Goal: Information Seeking & Learning: Check status

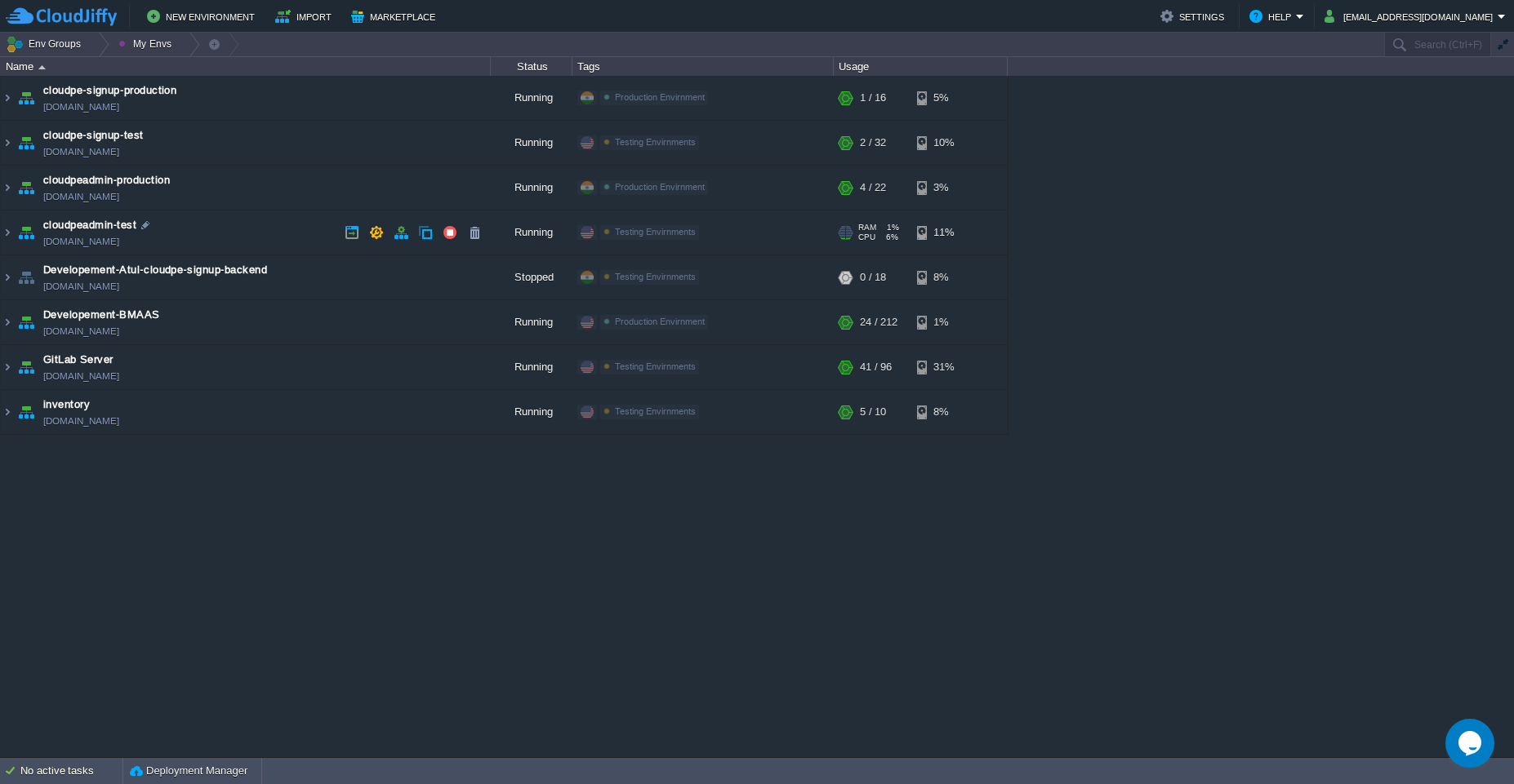
click at [241, 242] on td "cloudpeadmin-test [DOMAIN_NAME]" at bounding box center [246, 232] width 490 height 45
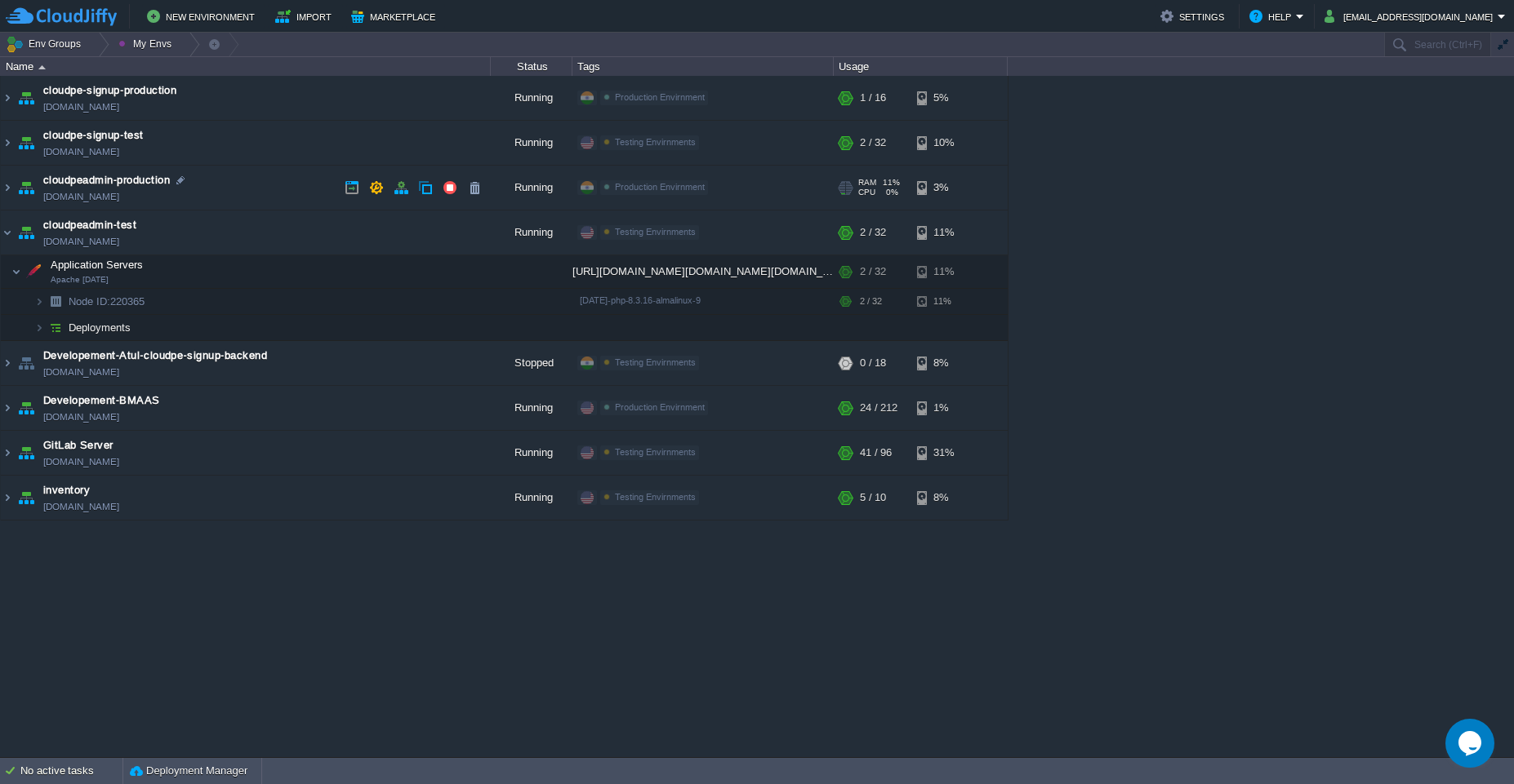
click at [294, 179] on td "cloudpeadmin-production [DOMAIN_NAME]" at bounding box center [246, 187] width 490 height 45
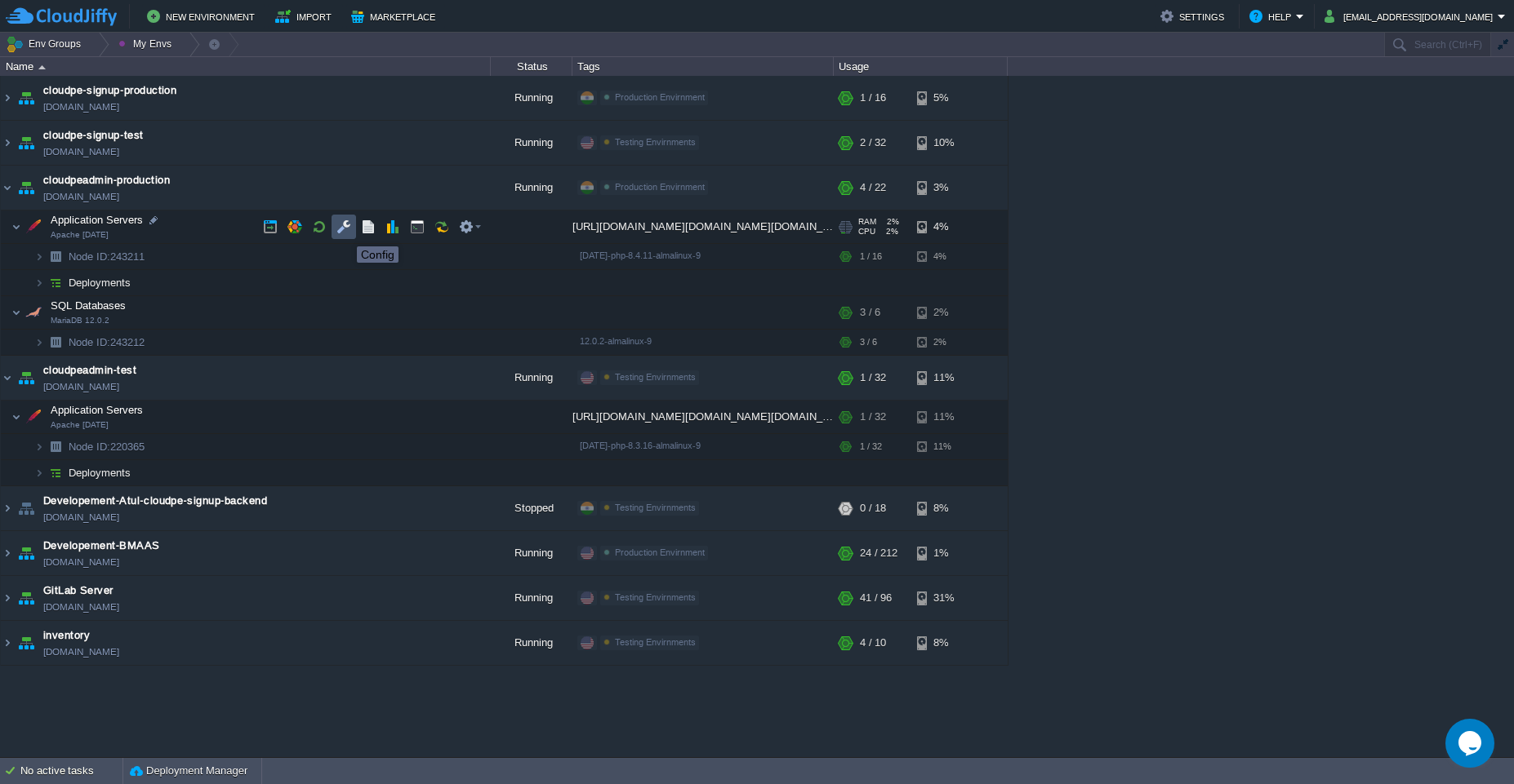
click at [347, 229] on button "button" at bounding box center [344, 227] width 15 height 15
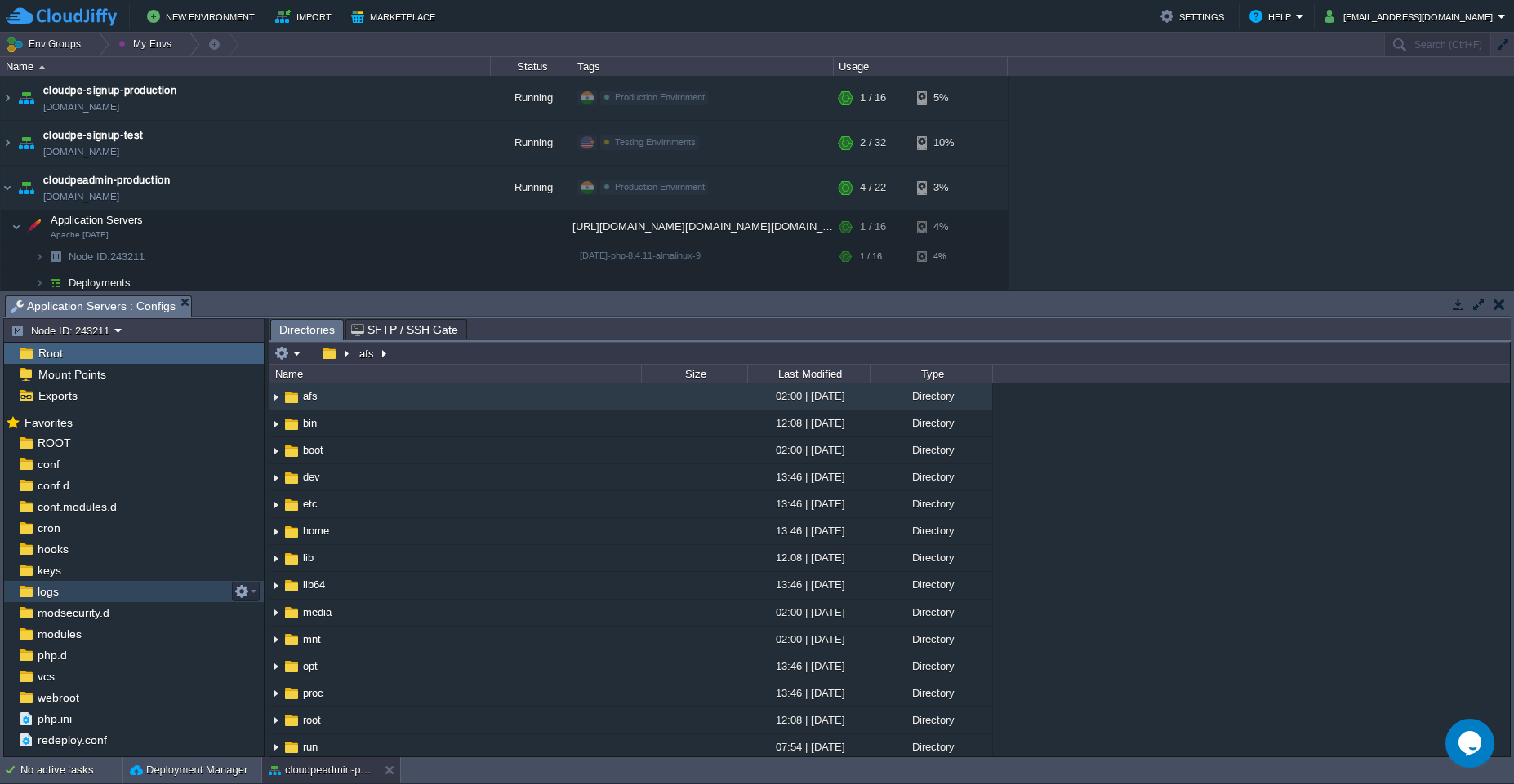
click at [107, 590] on div "logs" at bounding box center [133, 591] width 260 height 21
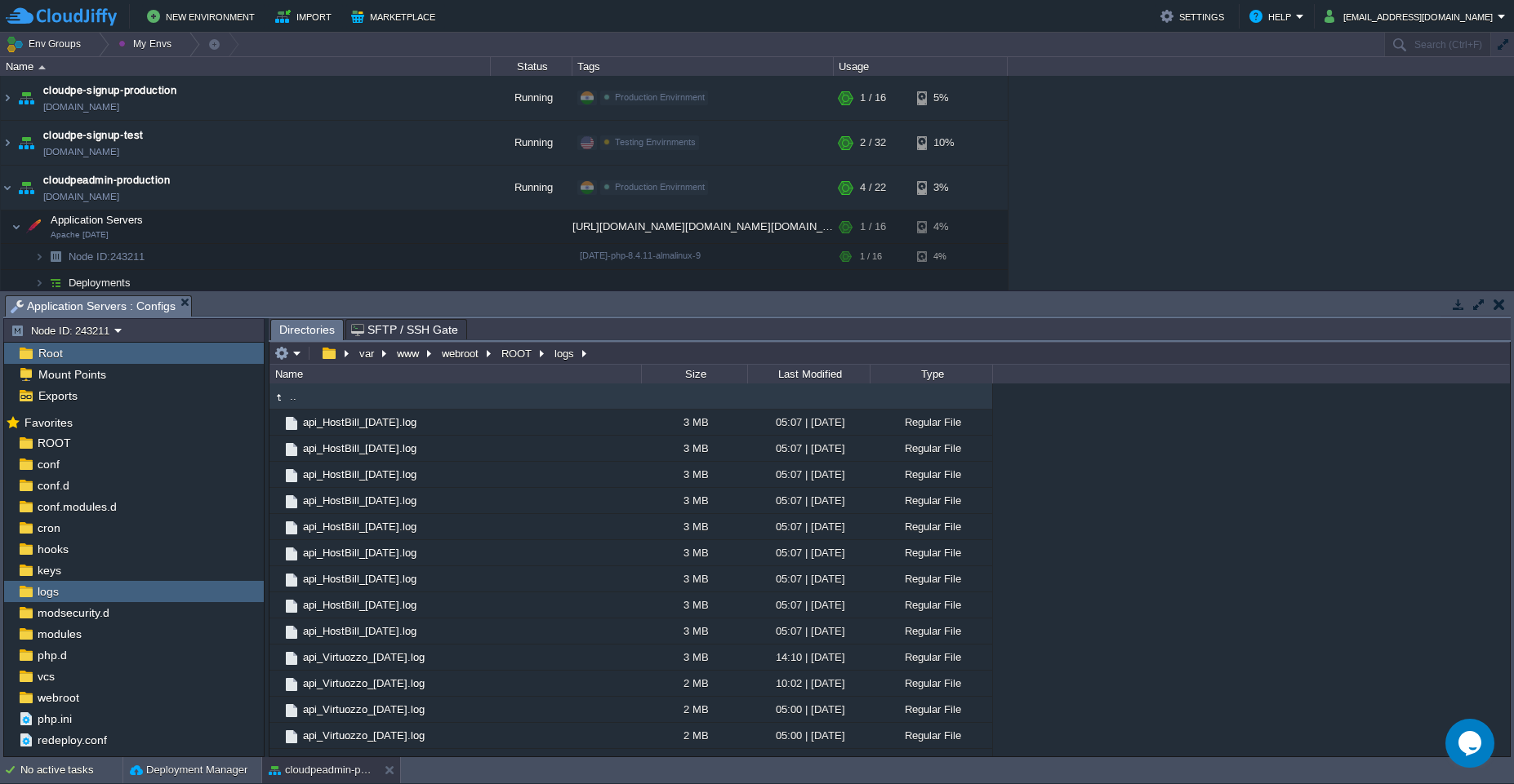
click at [1482, 298] on button "button" at bounding box center [1478, 304] width 15 height 15
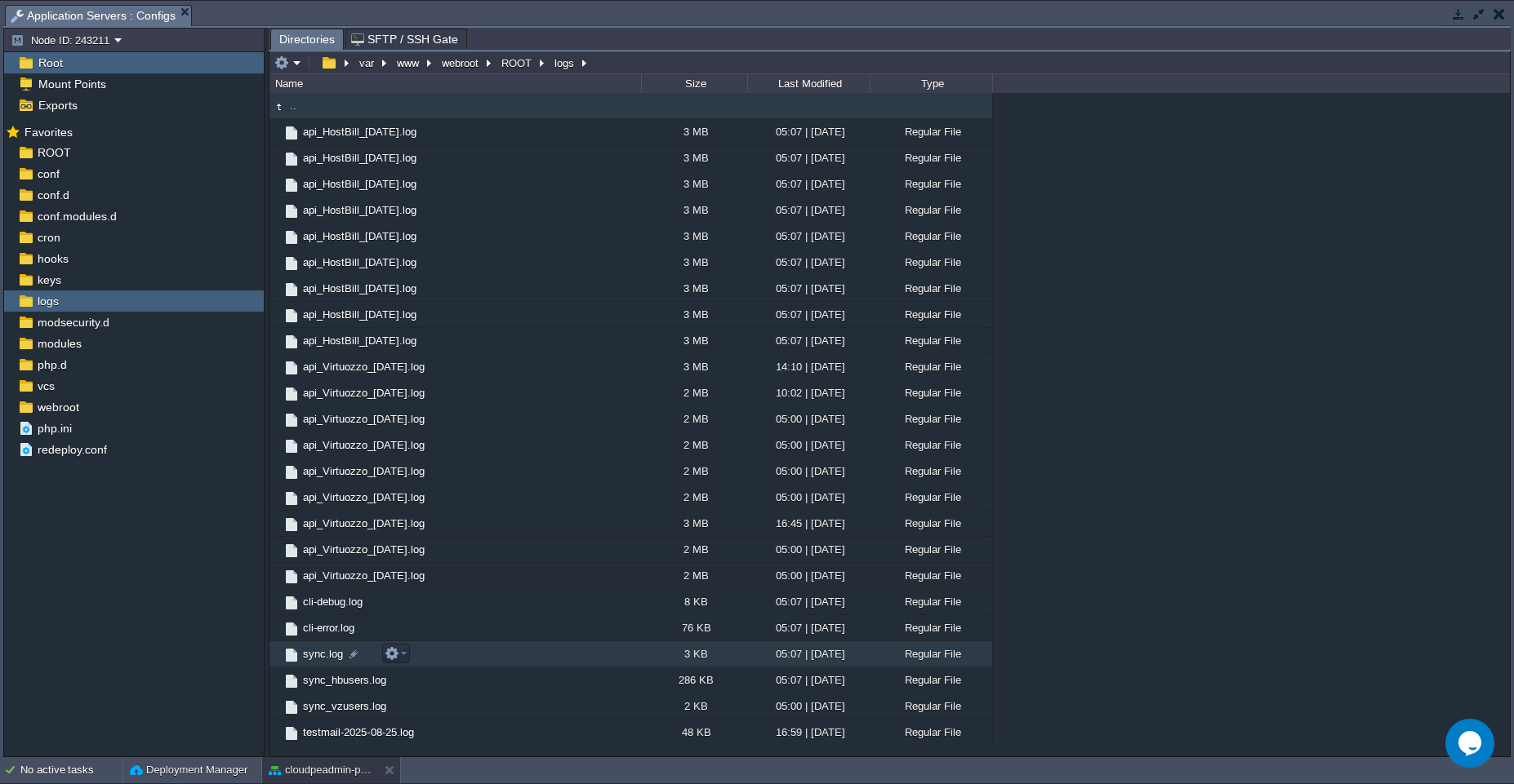
click at [496, 652] on td "sync.log" at bounding box center [455, 654] width 371 height 26
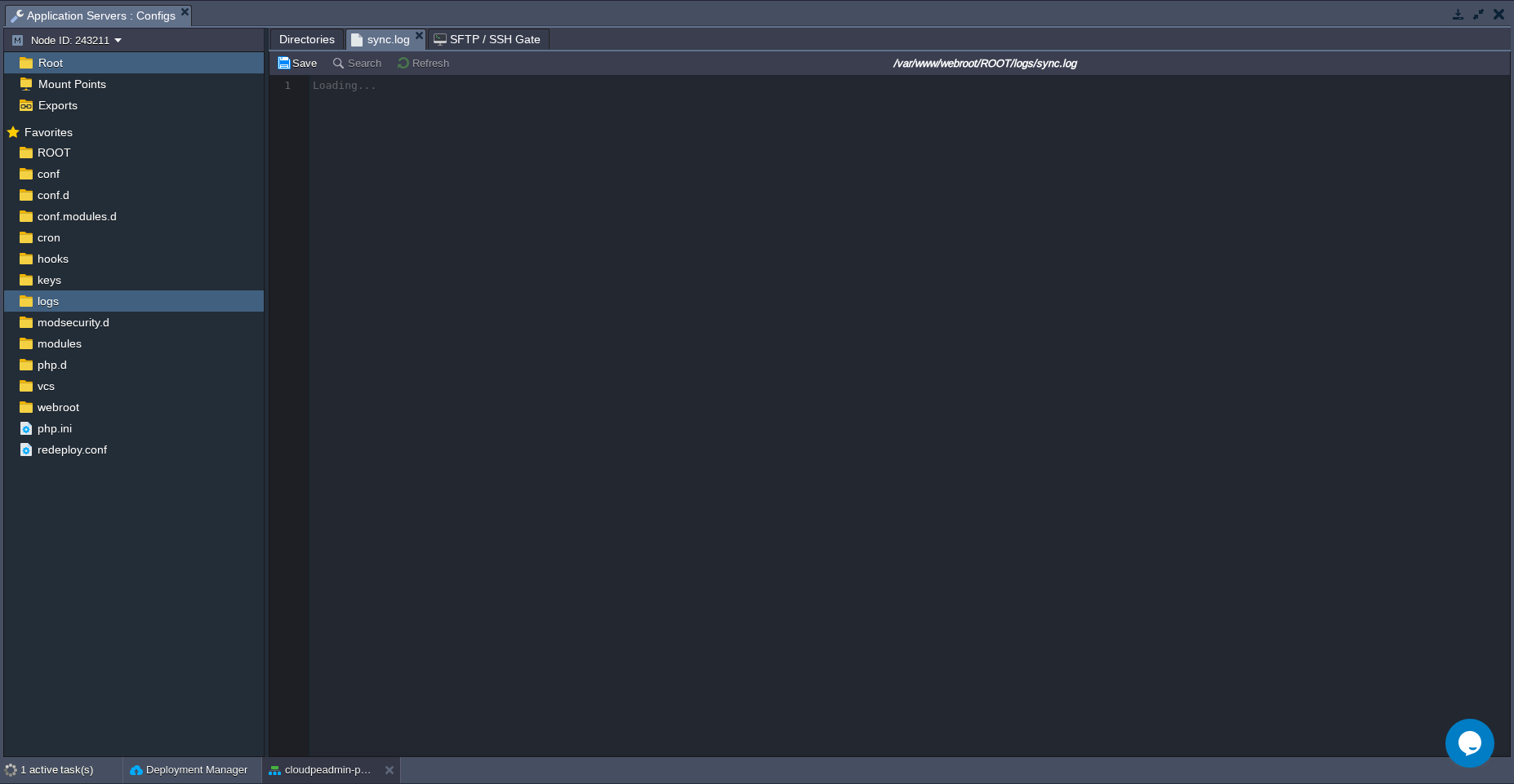
scroll to position [5, 0]
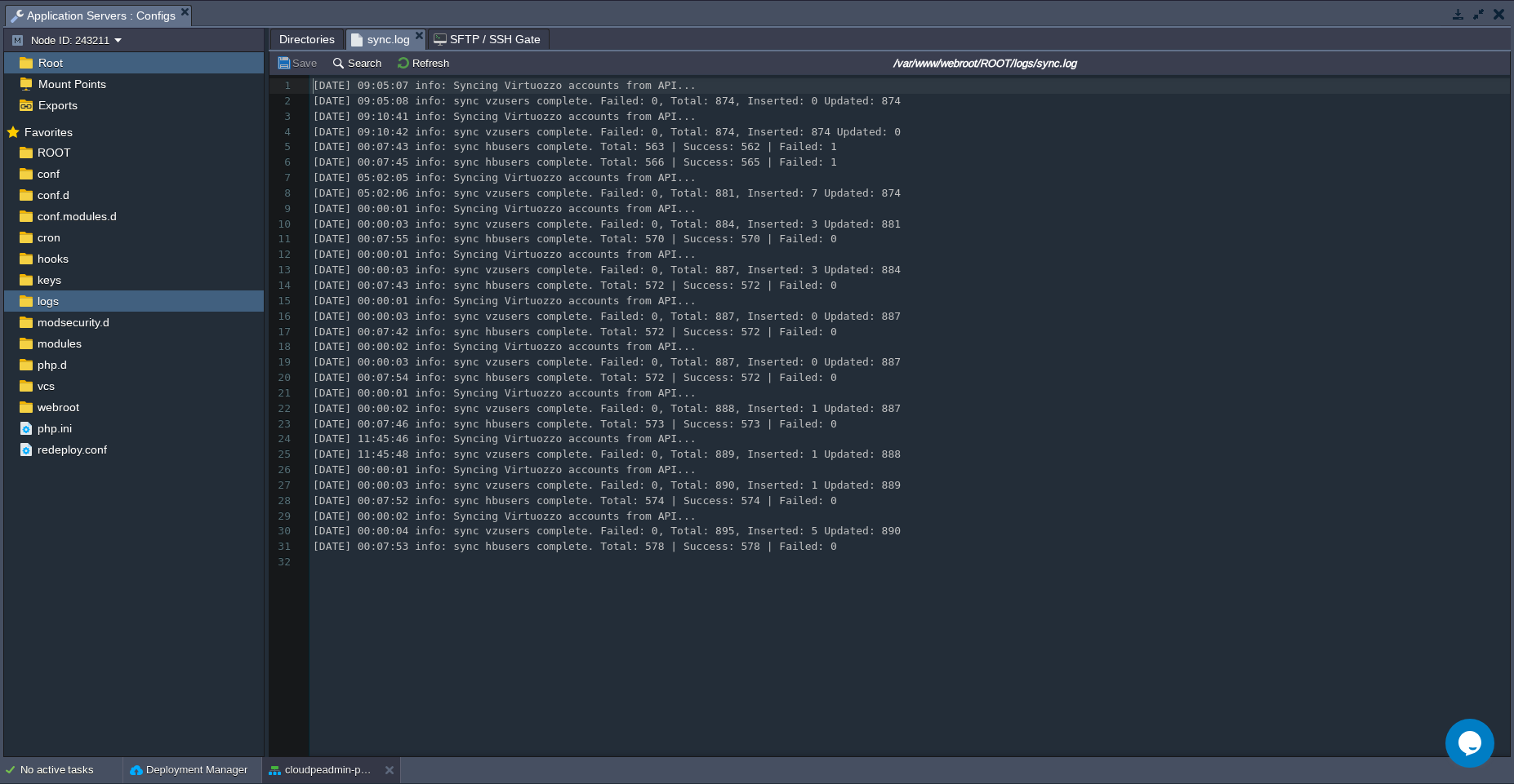
click at [912, 514] on pre "[DATE] 00:00:02 info: Syncing Virtuozzo accounts from API..." at bounding box center [912, 516] width 1206 height 16
type textarea "[DATE] 00:07:53 info: sync hbusers complete. Total: 578 | Success: 578 | Failed…"
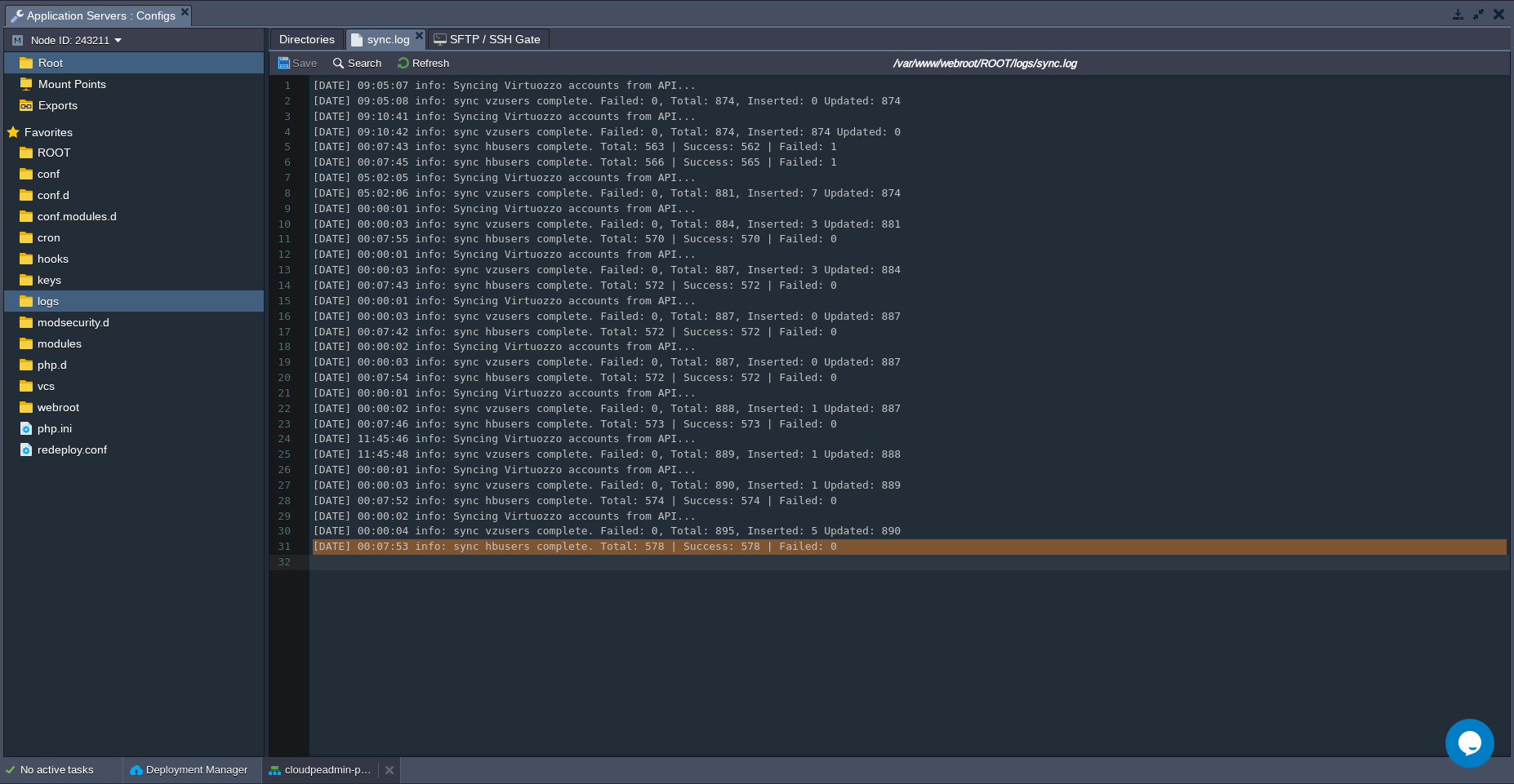
click at [330, 779] on div "cloudpeadmin-production" at bounding box center [320, 770] width 116 height 26
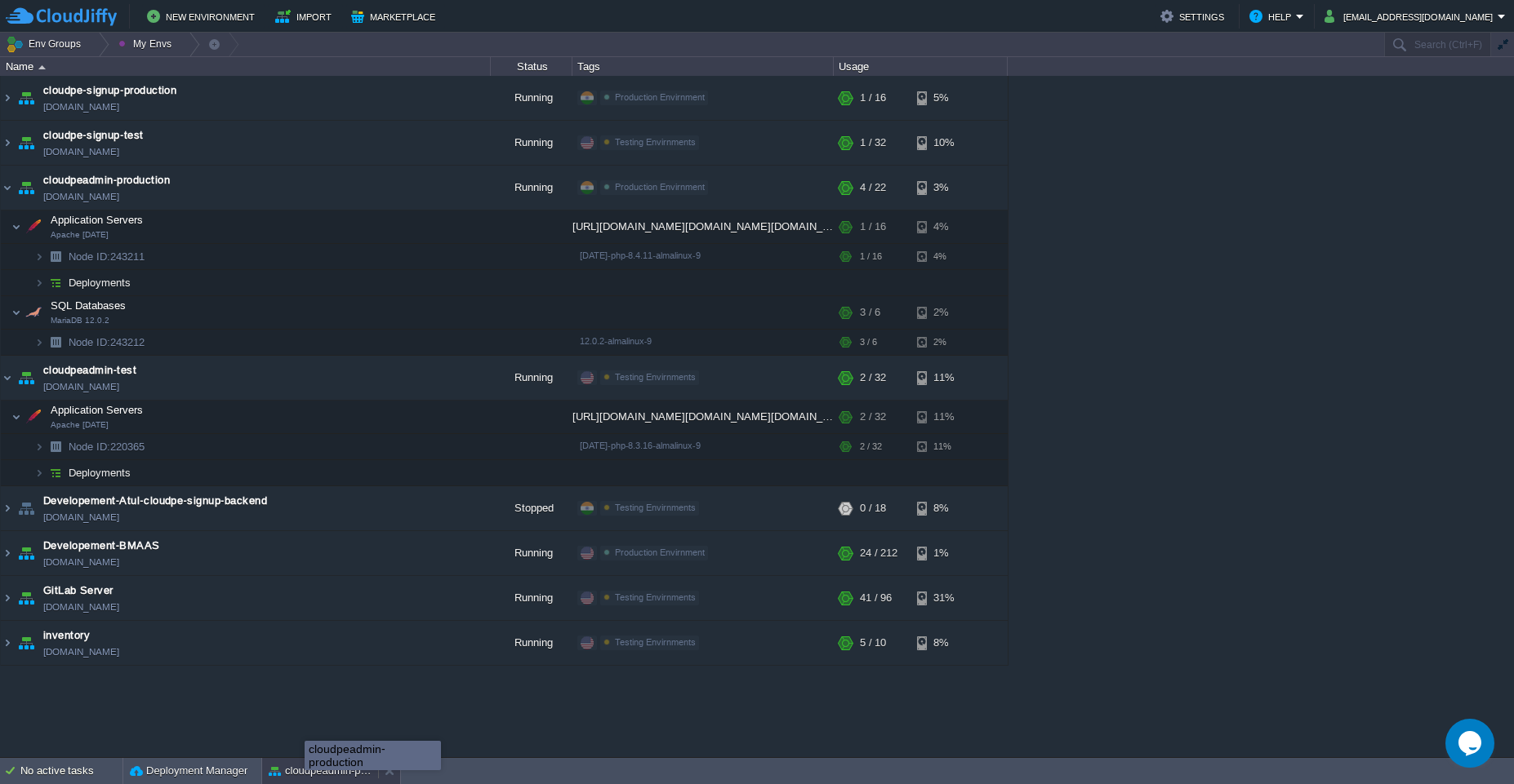
click at [304, 778] on button "cloudpeadmin-production" at bounding box center [320, 771] width 103 height 16
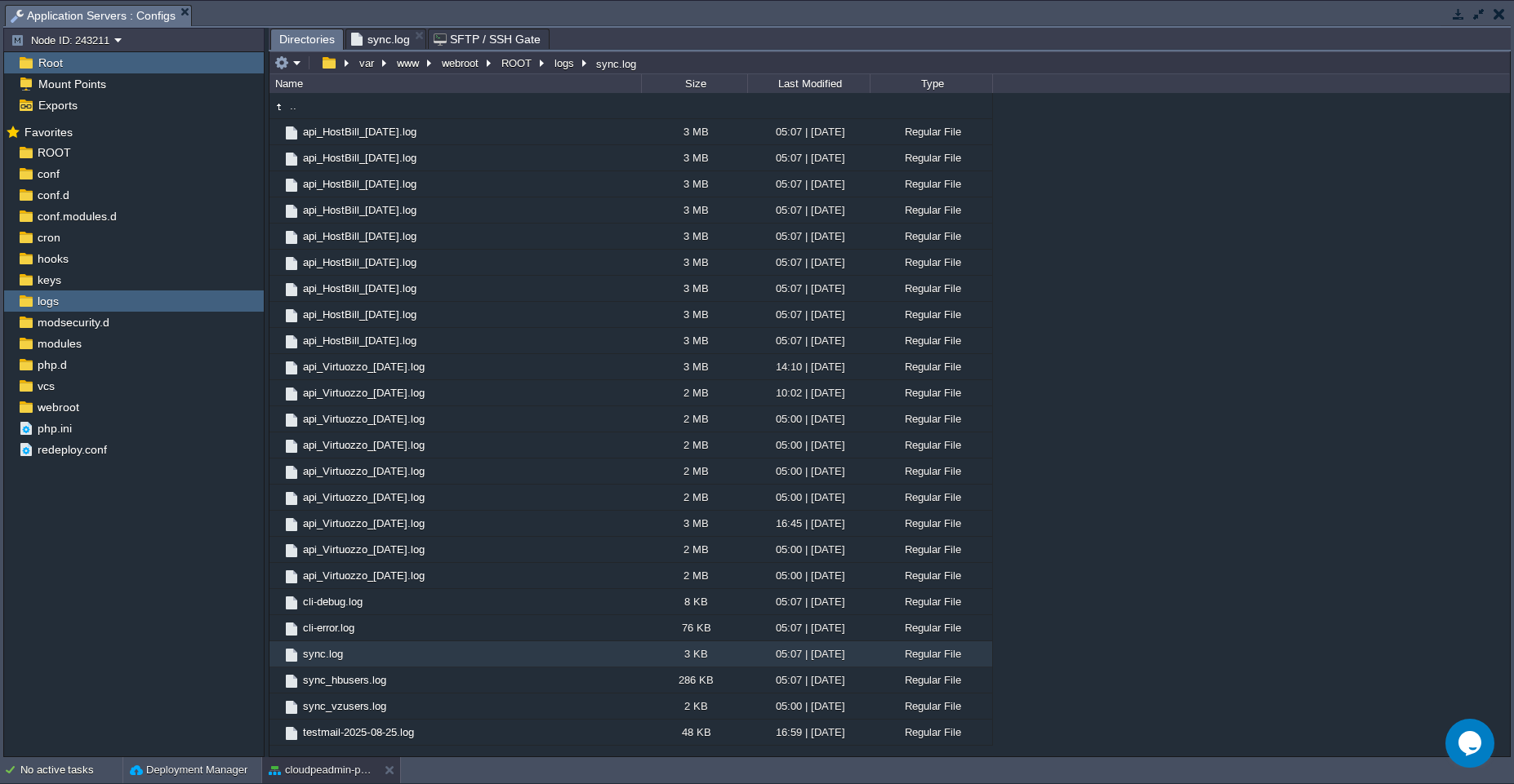
click at [291, 35] on span "Directories" at bounding box center [306, 39] width 56 height 20
click at [318, 768] on body "New Environment Import Marketplace Bonus ₹0.00 Upgrade Account Settings Help [E…" at bounding box center [757, 392] width 1514 height 784
click at [288, 775] on button "cloudpeadmin-production" at bounding box center [320, 770] width 103 height 16
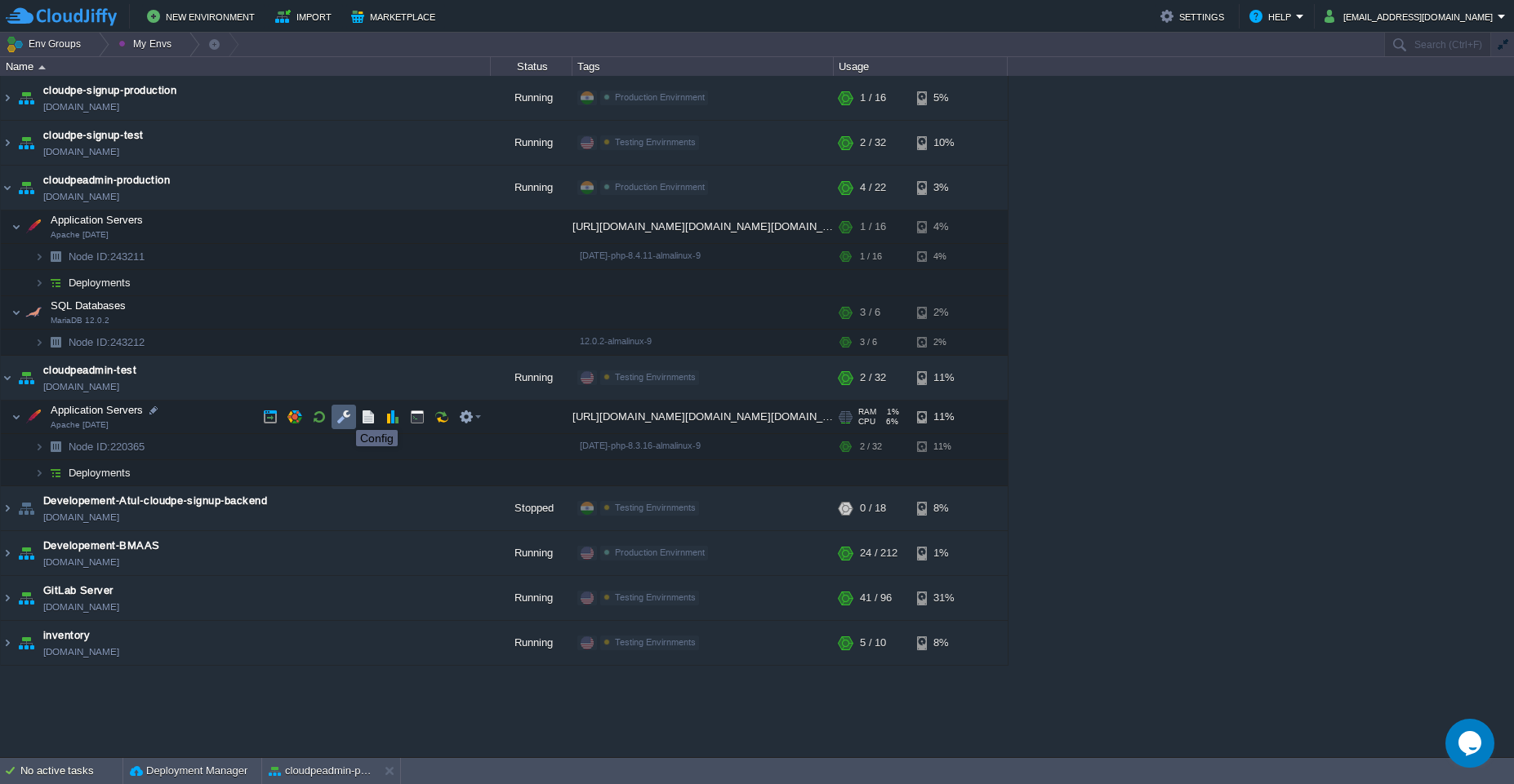
click at [345, 415] on button "button" at bounding box center [344, 417] width 15 height 15
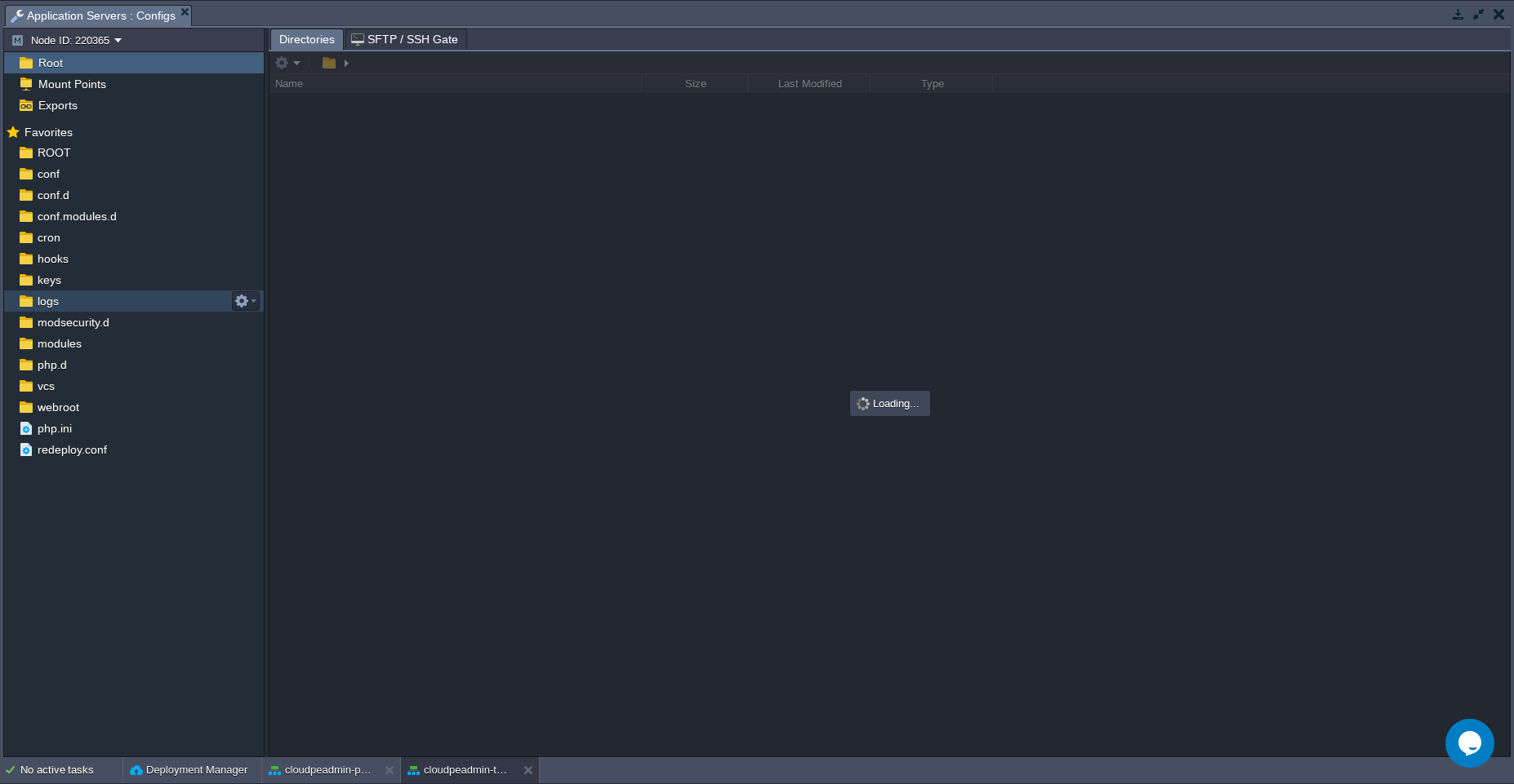
click at [111, 301] on div "logs" at bounding box center [133, 301] width 260 height 21
click at [389, 779] on div at bounding box center [389, 770] width 22 height 26
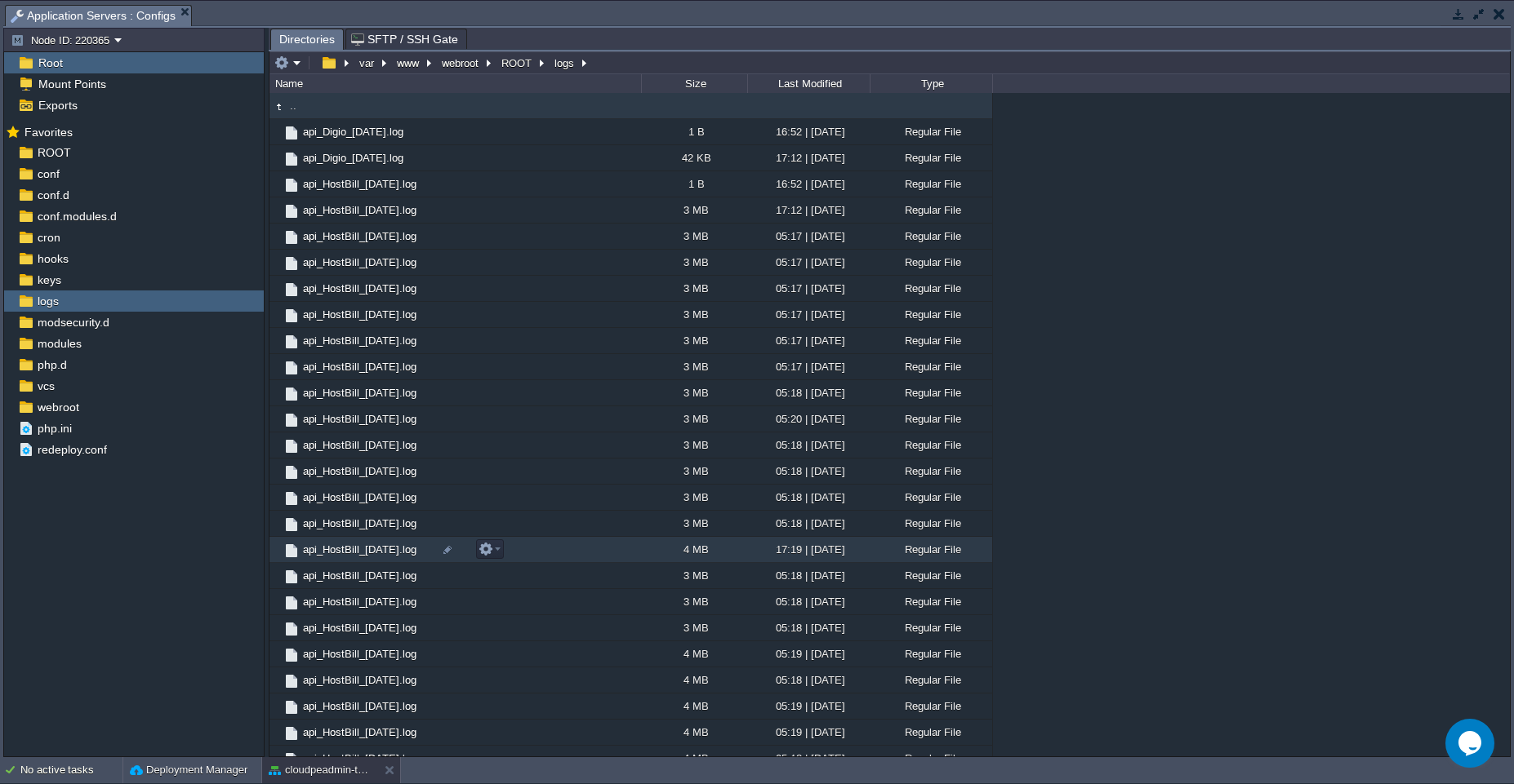
scroll to position [1531, 0]
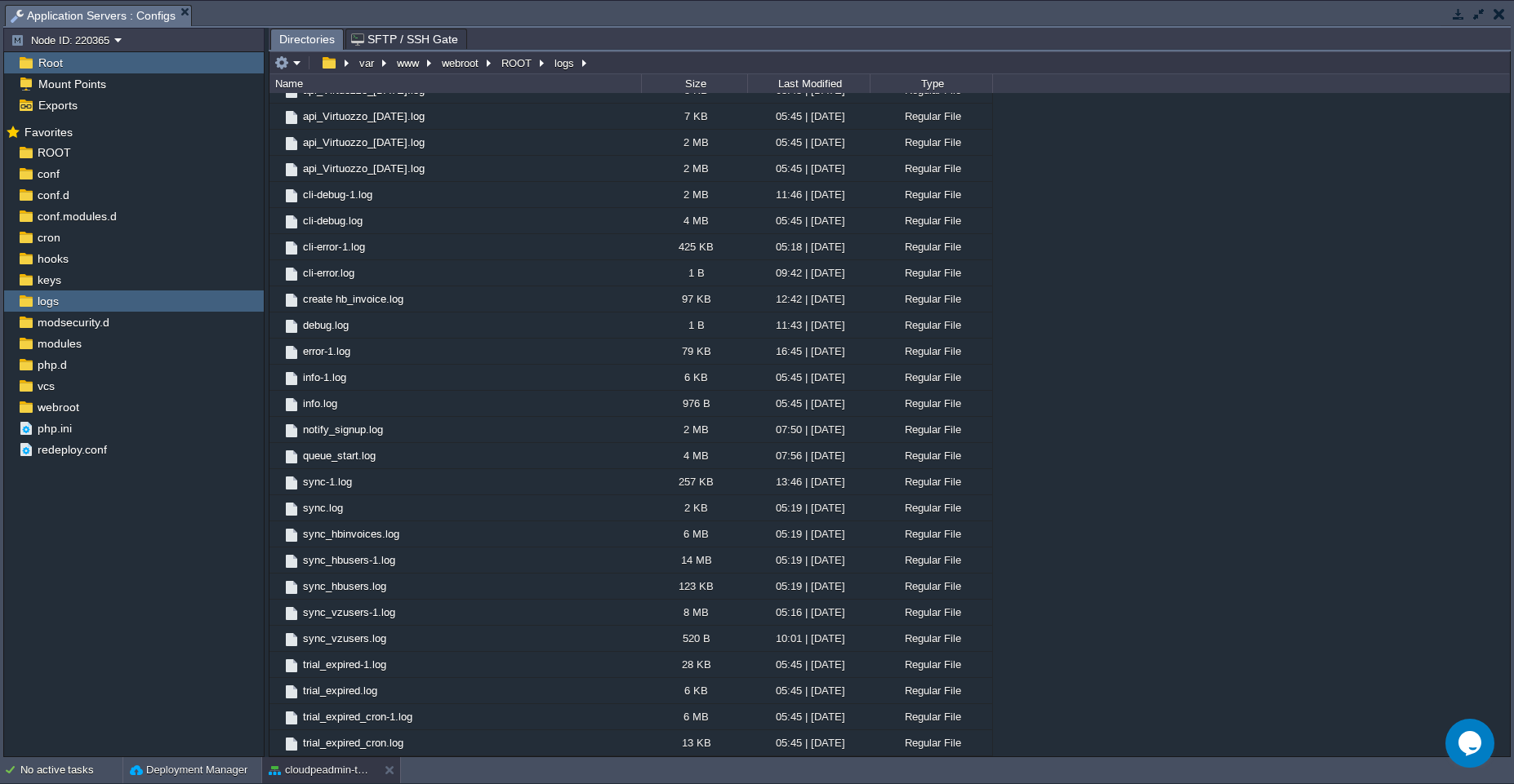
click at [1143, 543] on div ".. api_Digio_[DATE].log 1 B 16:52 | [DATE] Regular File api_Digio_[DATE].log 42…" at bounding box center [890, 425] width 1241 height 663
click at [821, 88] on div "Last Modified" at bounding box center [809, 83] width 121 height 19
click at [317, 779] on div "cloudpeadmin-test" at bounding box center [320, 770] width 116 height 26
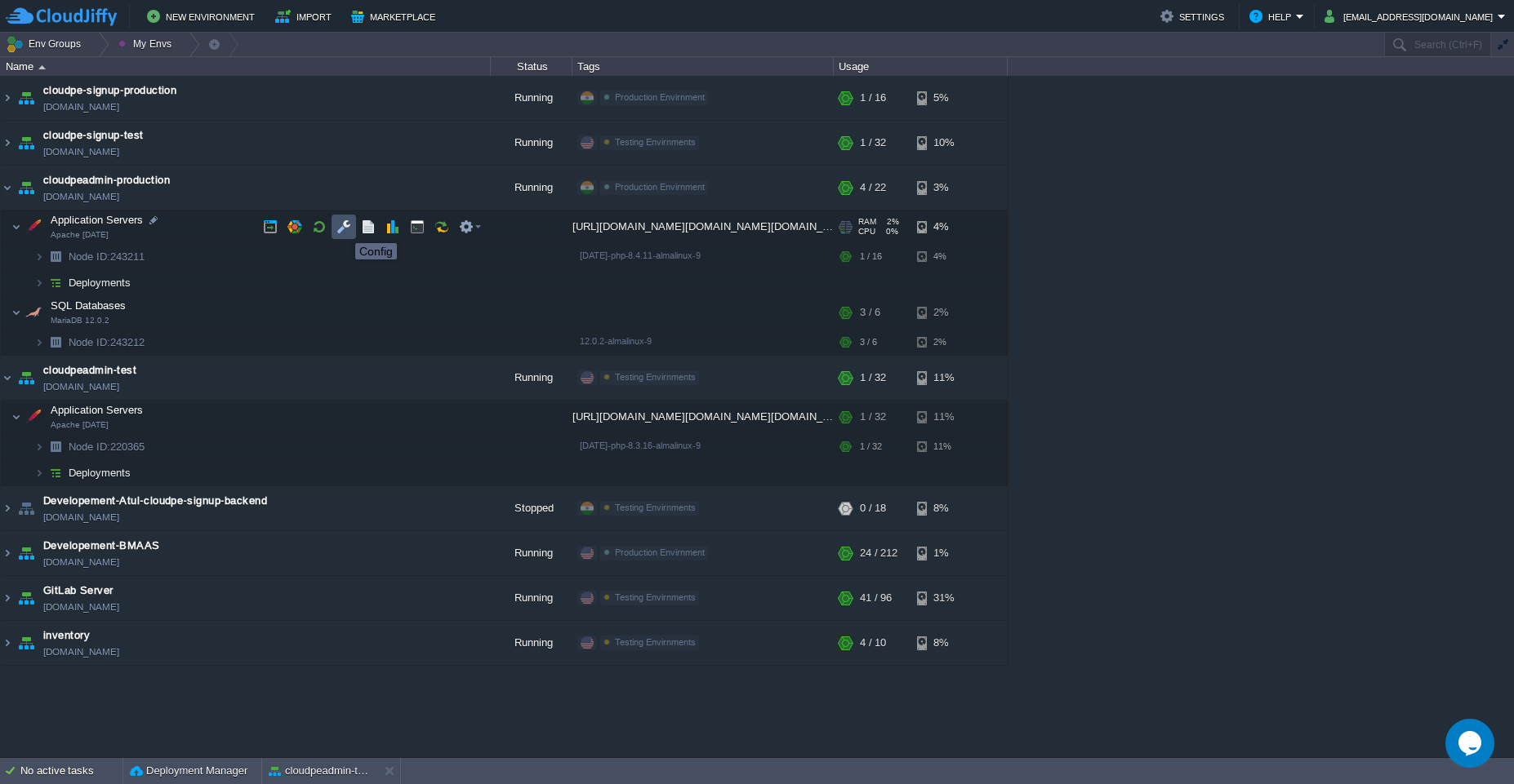
click at [343, 228] on button "button" at bounding box center [344, 227] width 15 height 15
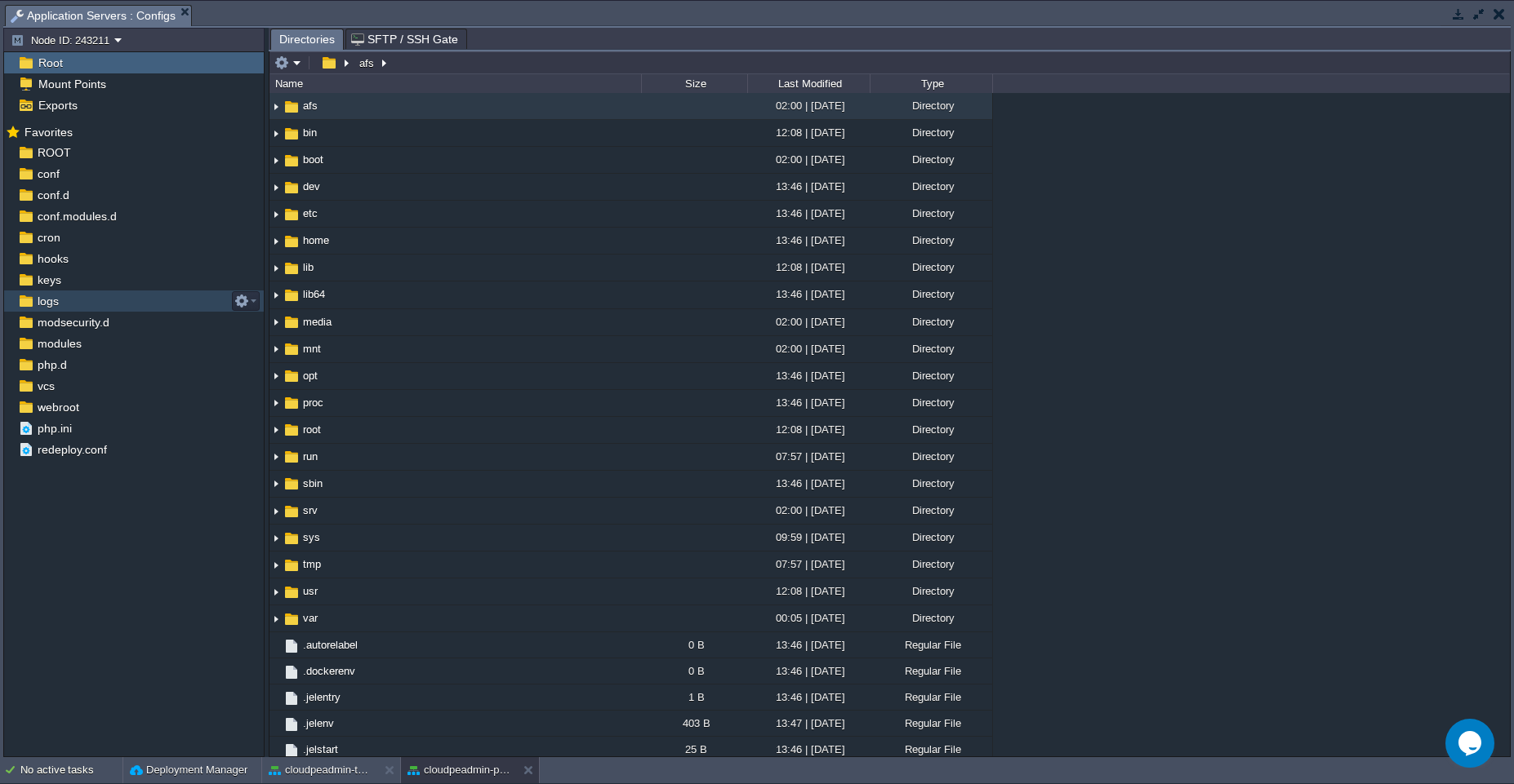
click at [65, 299] on div "logs" at bounding box center [133, 301] width 260 height 21
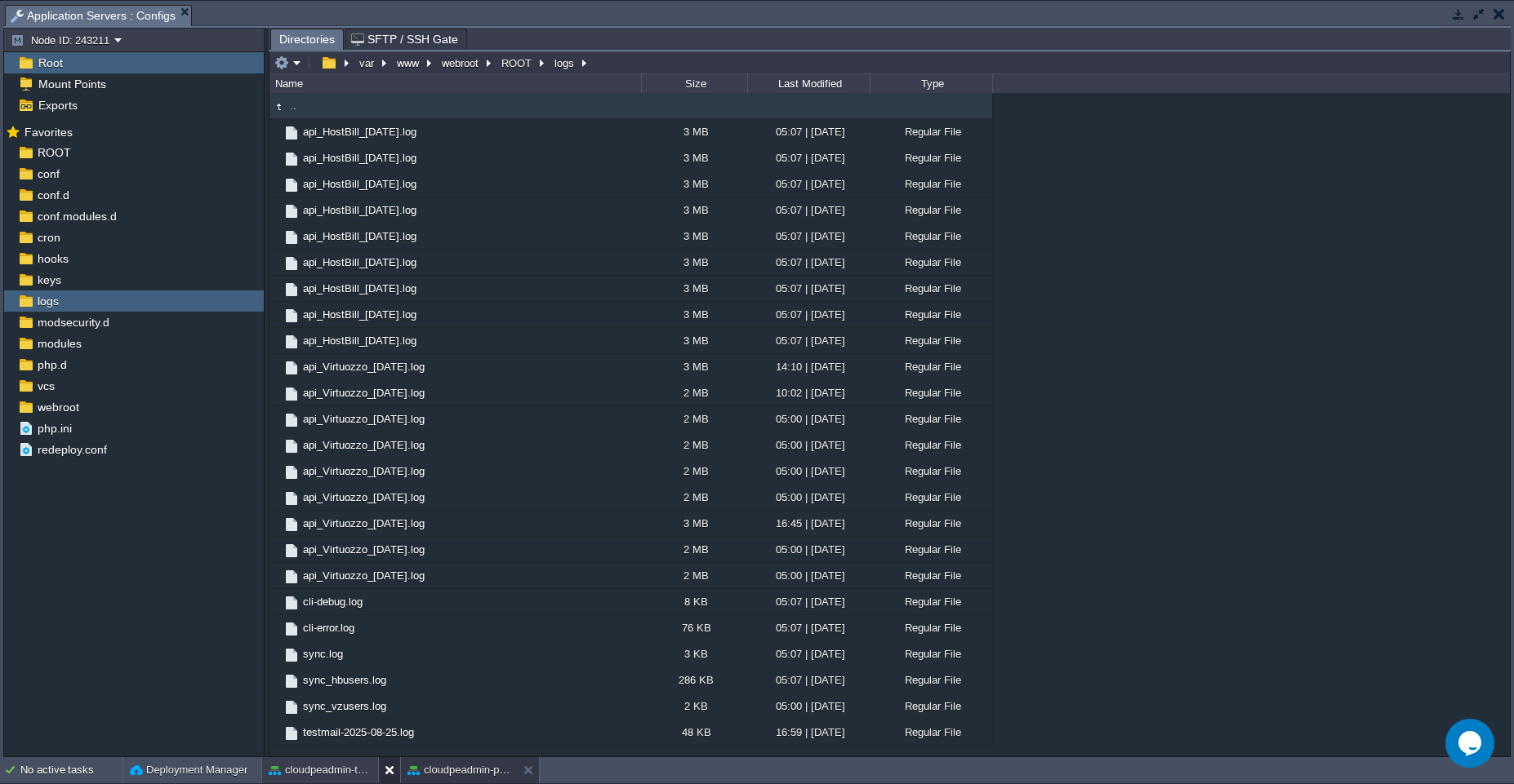
click at [389, 766] on button at bounding box center [393, 770] width 16 height 16
click at [308, 781] on div "cloudpeadmin-production" at bounding box center [320, 770] width 116 height 26
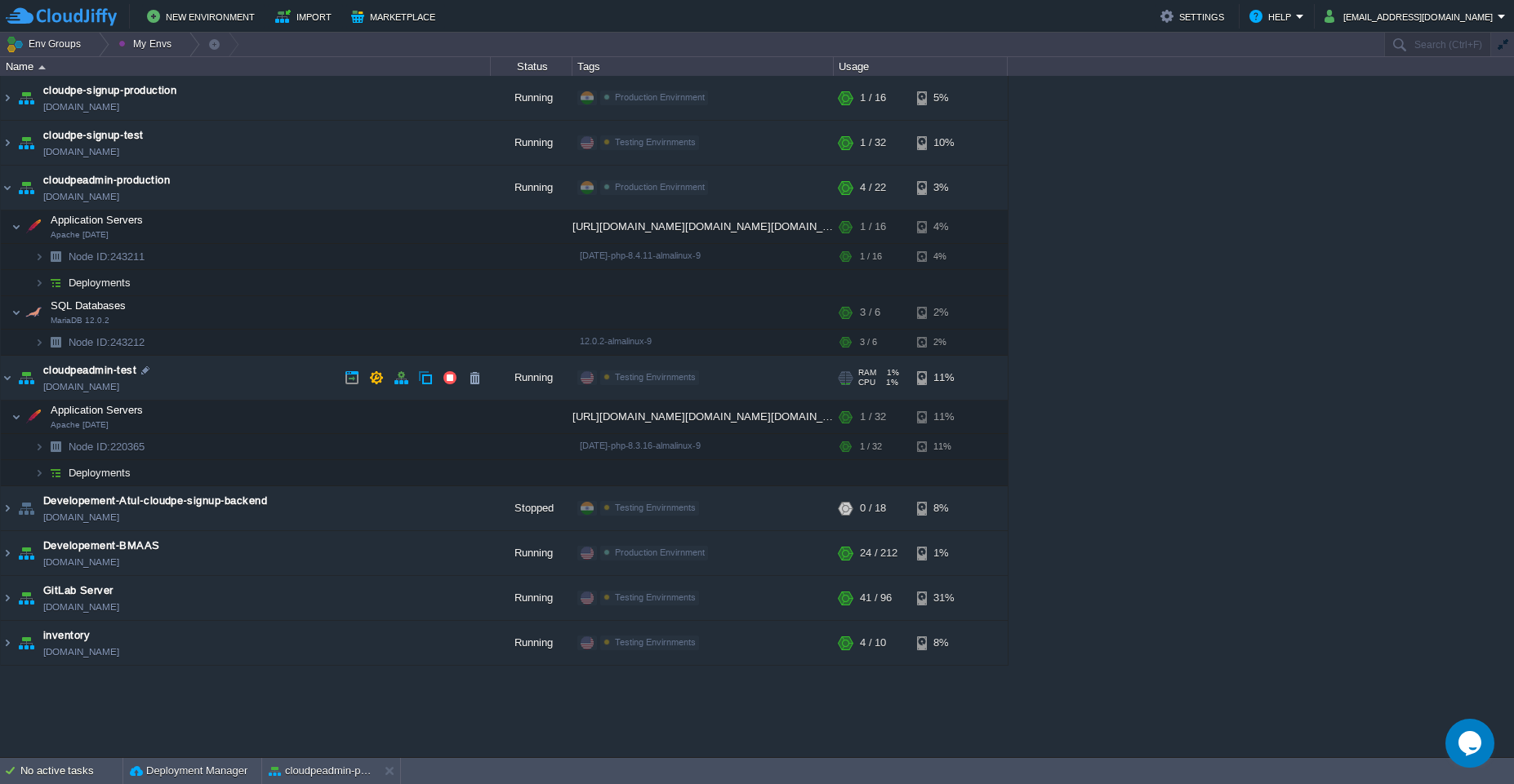
click at [213, 369] on td "cloudpeadmin-test [DOMAIN_NAME]" at bounding box center [246, 377] width 490 height 45
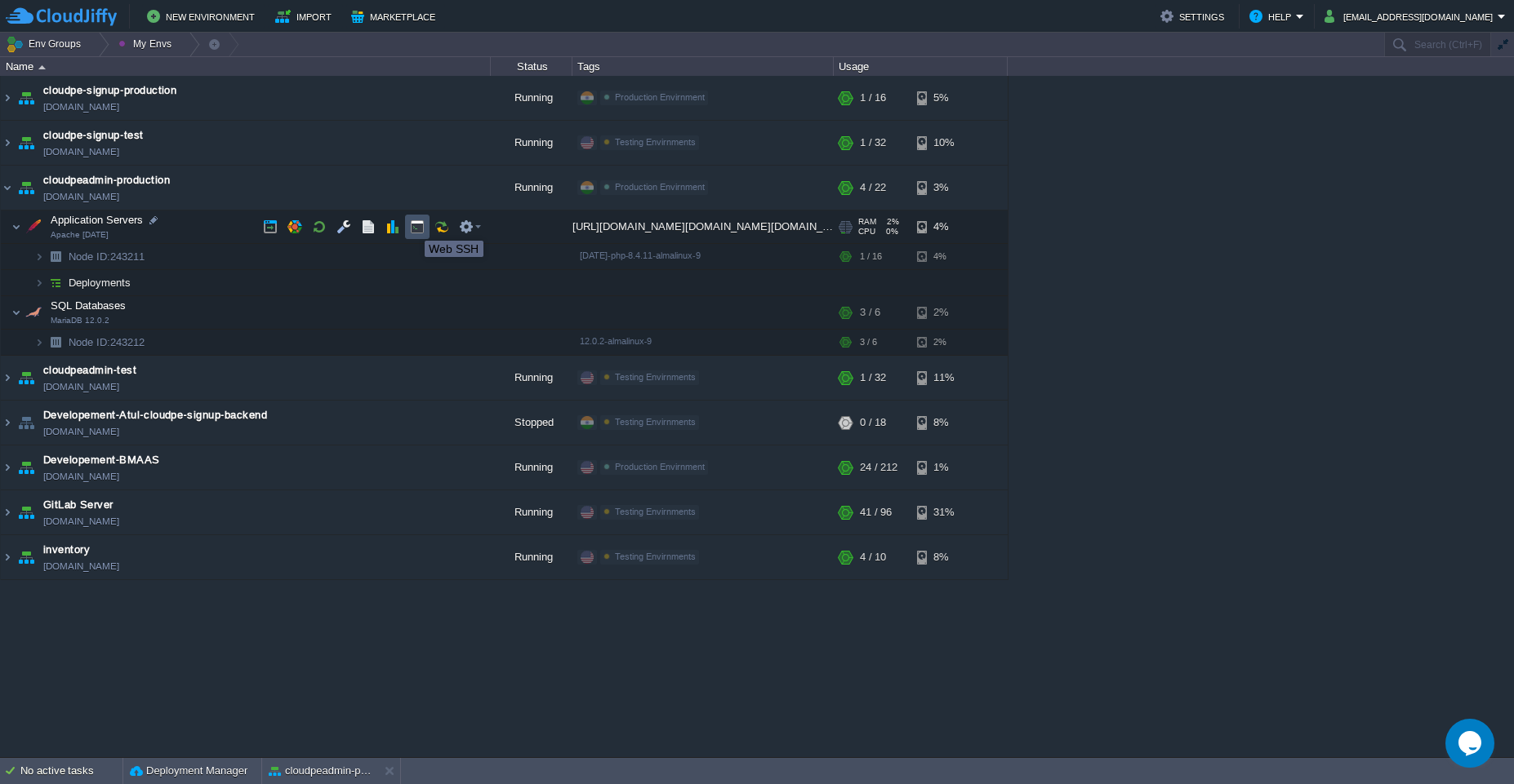
click at [410, 227] on button "button" at bounding box center [417, 227] width 15 height 15
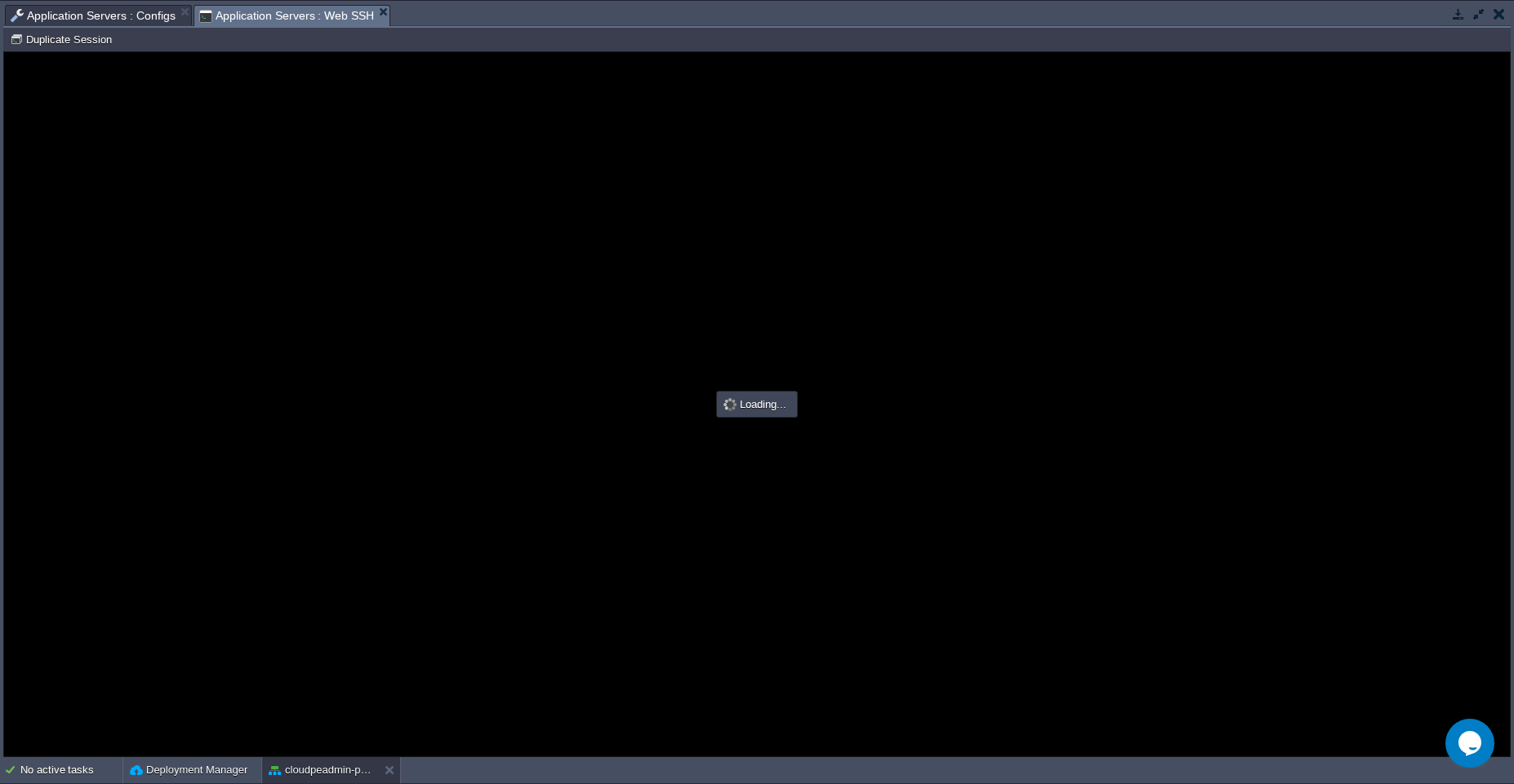
click at [115, 19] on span "Application Servers : Configs" at bounding box center [93, 15] width 165 height 19
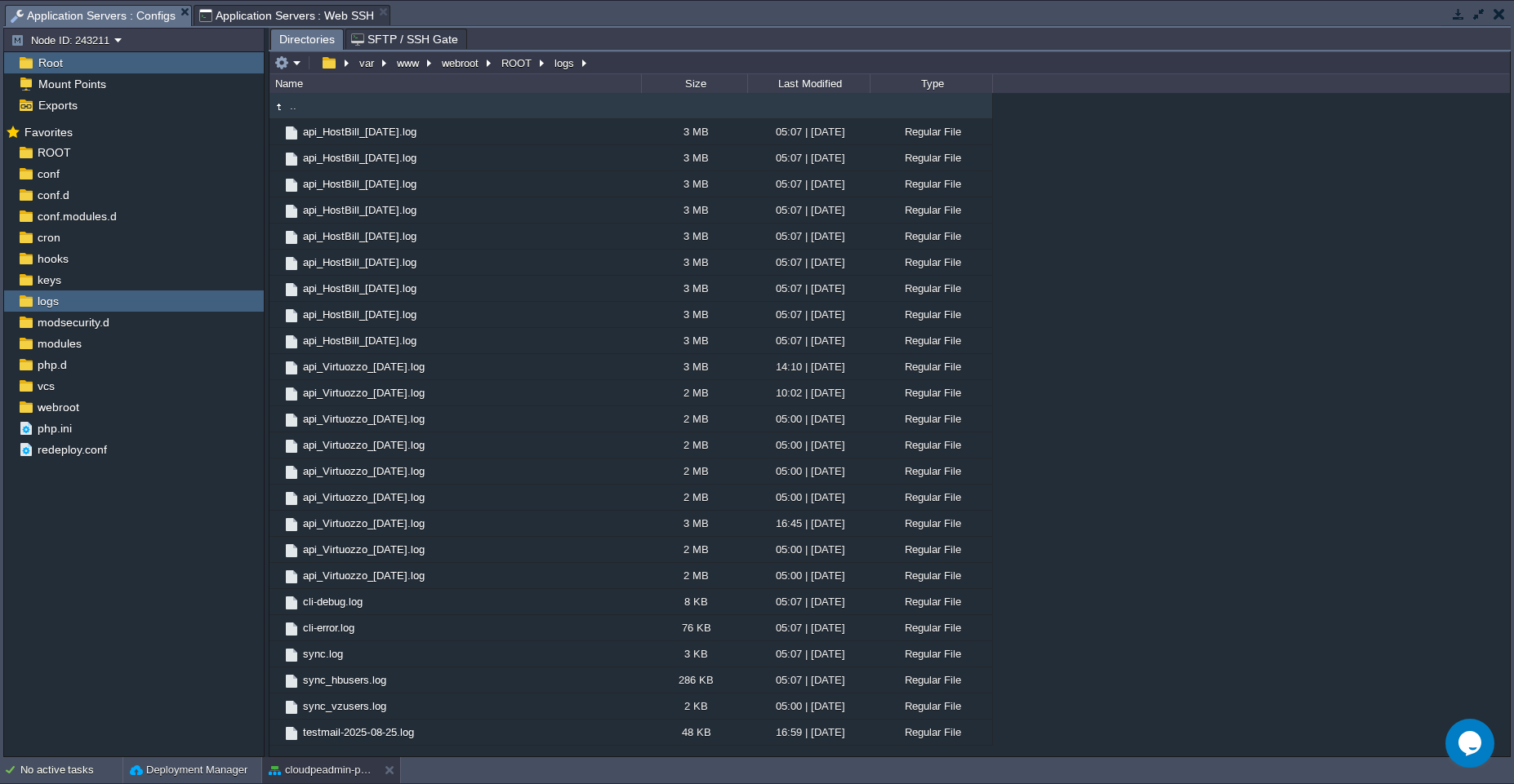
scroll to position [0, 0]
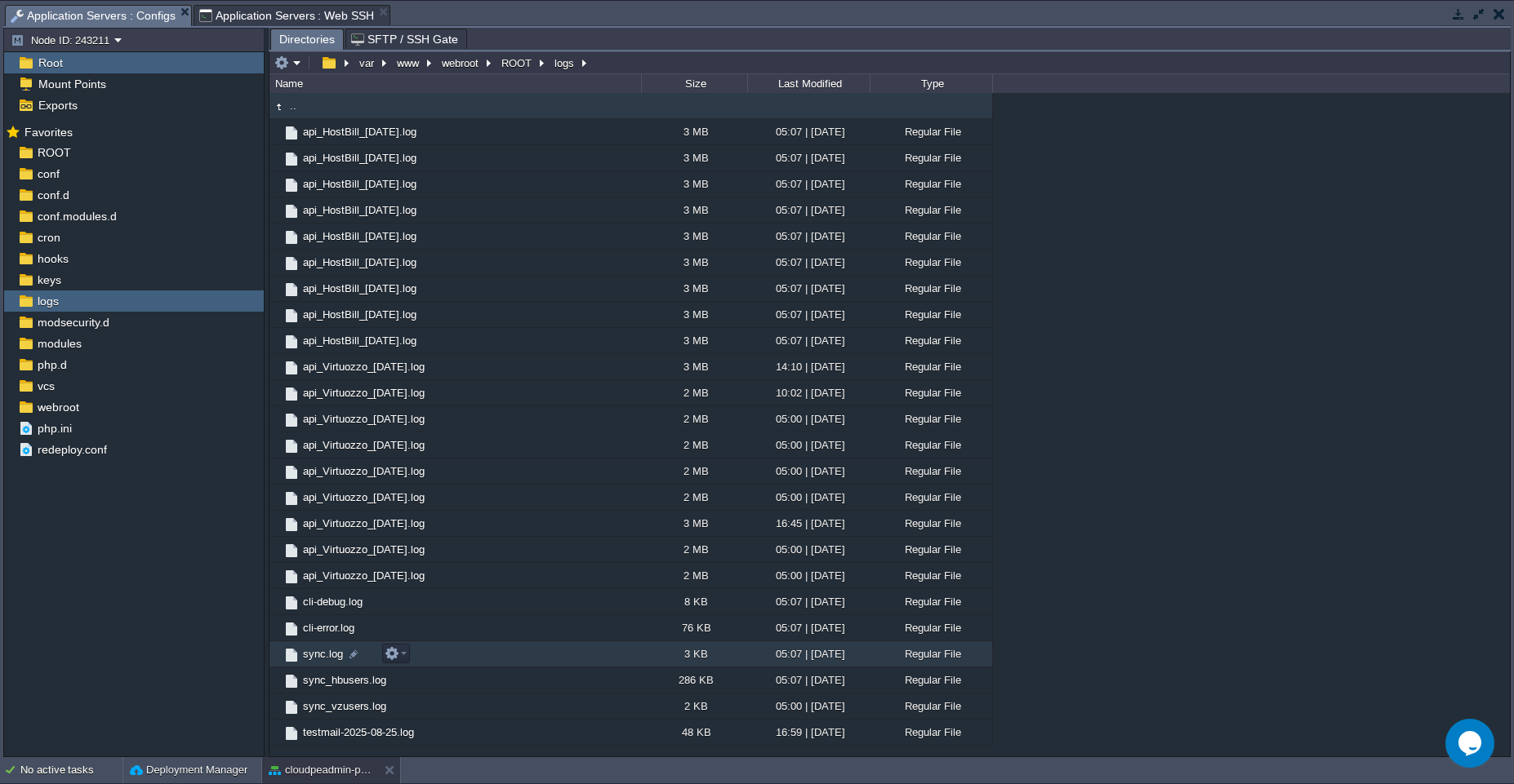
click at [601, 657] on td "sync.log" at bounding box center [455, 654] width 371 height 26
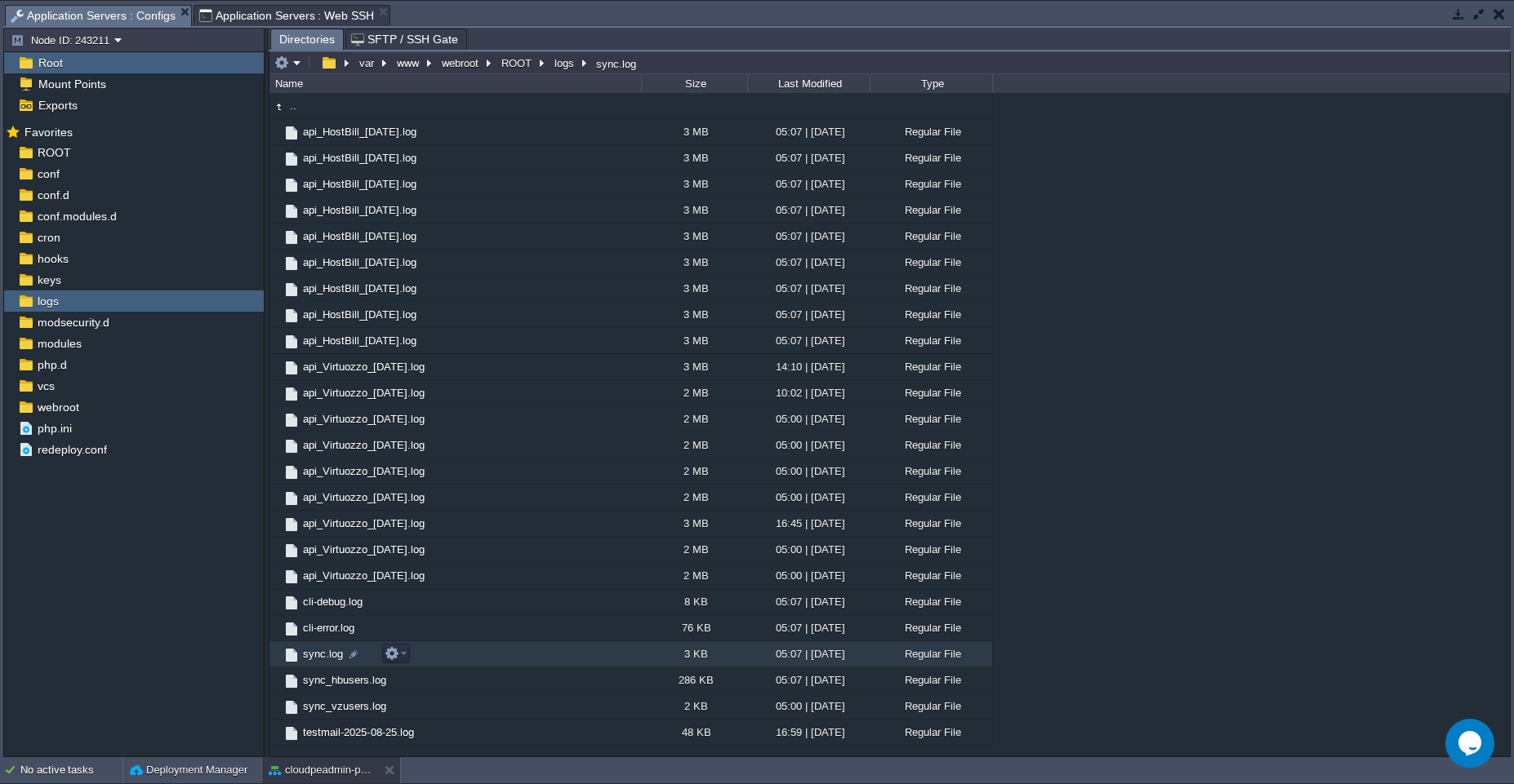
click at [601, 657] on td "sync.log" at bounding box center [455, 654] width 371 height 26
click at [291, 42] on span "Directories" at bounding box center [306, 39] width 56 height 20
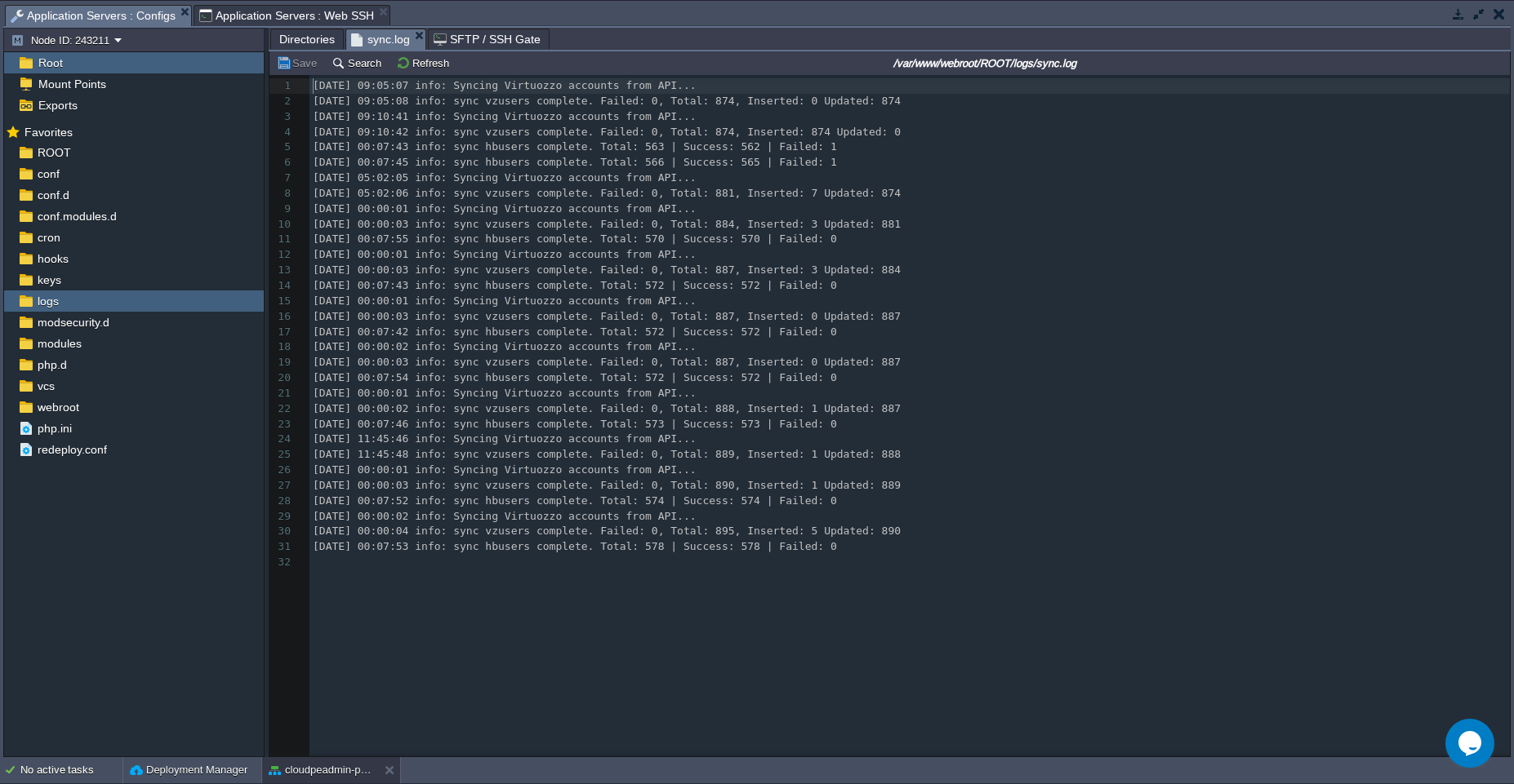
scroll to position [5, 0]
click at [369, 35] on span "sync.log" at bounding box center [380, 39] width 59 height 20
click at [335, 775] on button "cloudpeadmin-production" at bounding box center [320, 770] width 103 height 16
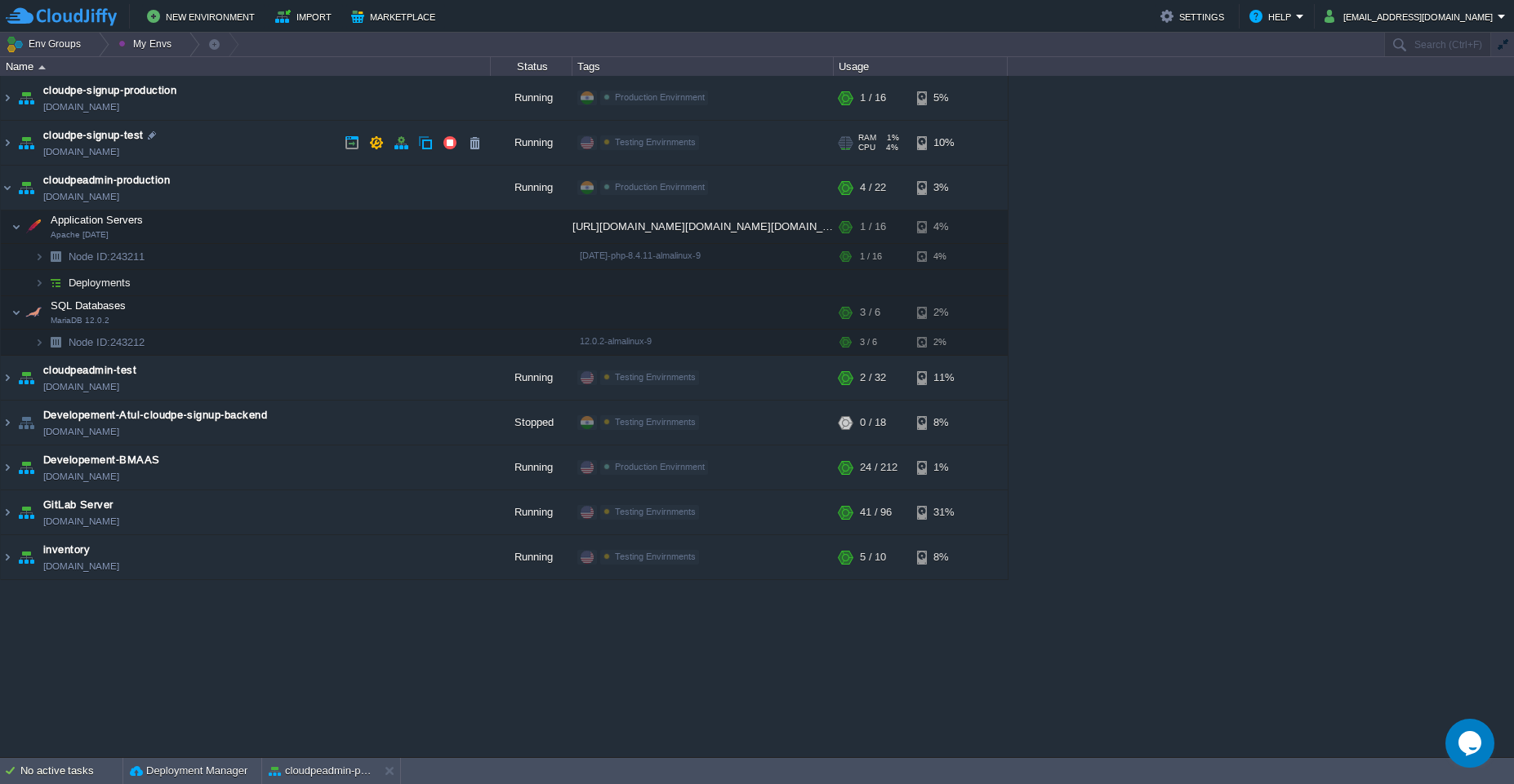
click at [286, 154] on td "cloudpe-signup-test [DOMAIN_NAME]" at bounding box center [246, 143] width 490 height 45
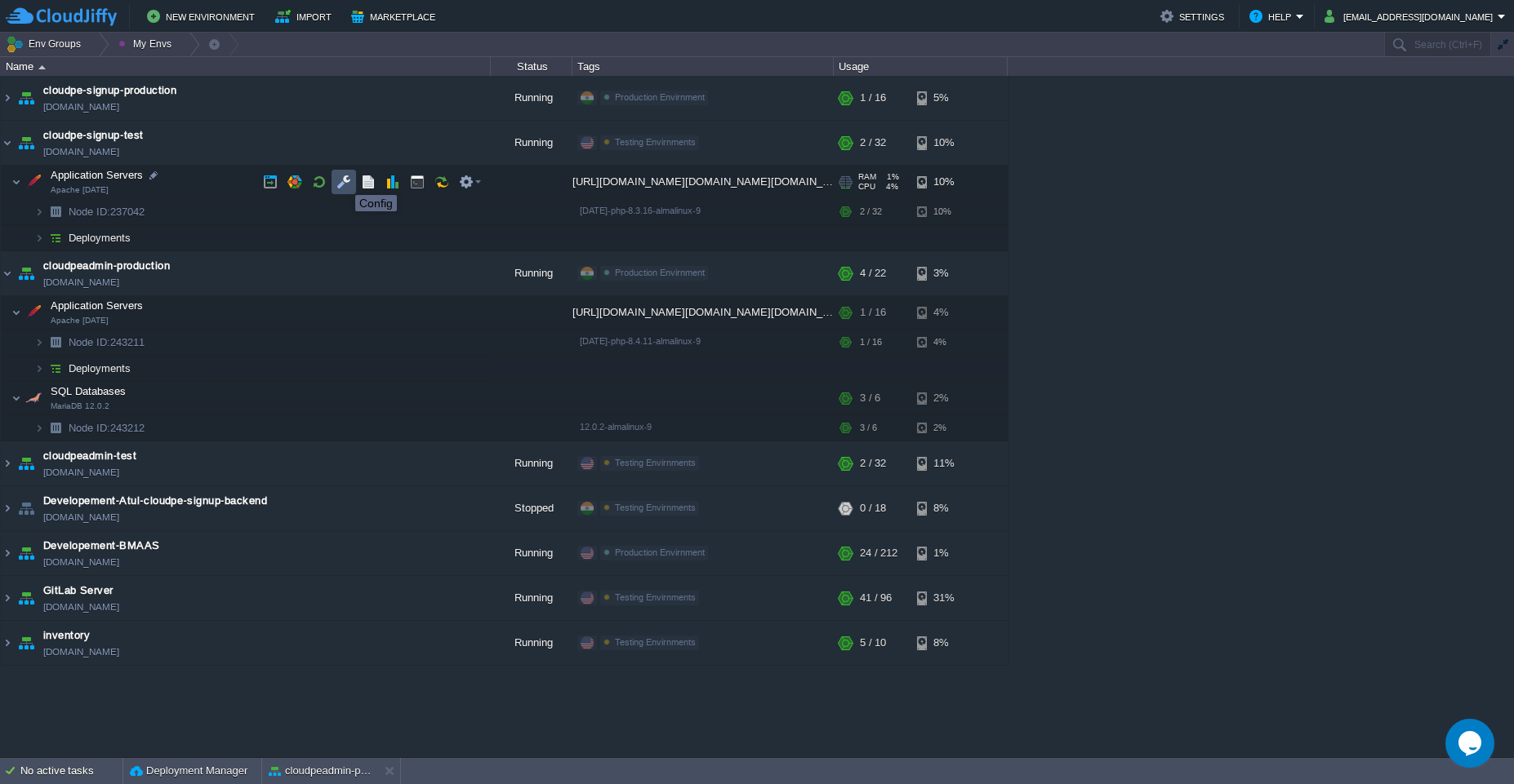
click at [343, 180] on button "button" at bounding box center [344, 182] width 15 height 15
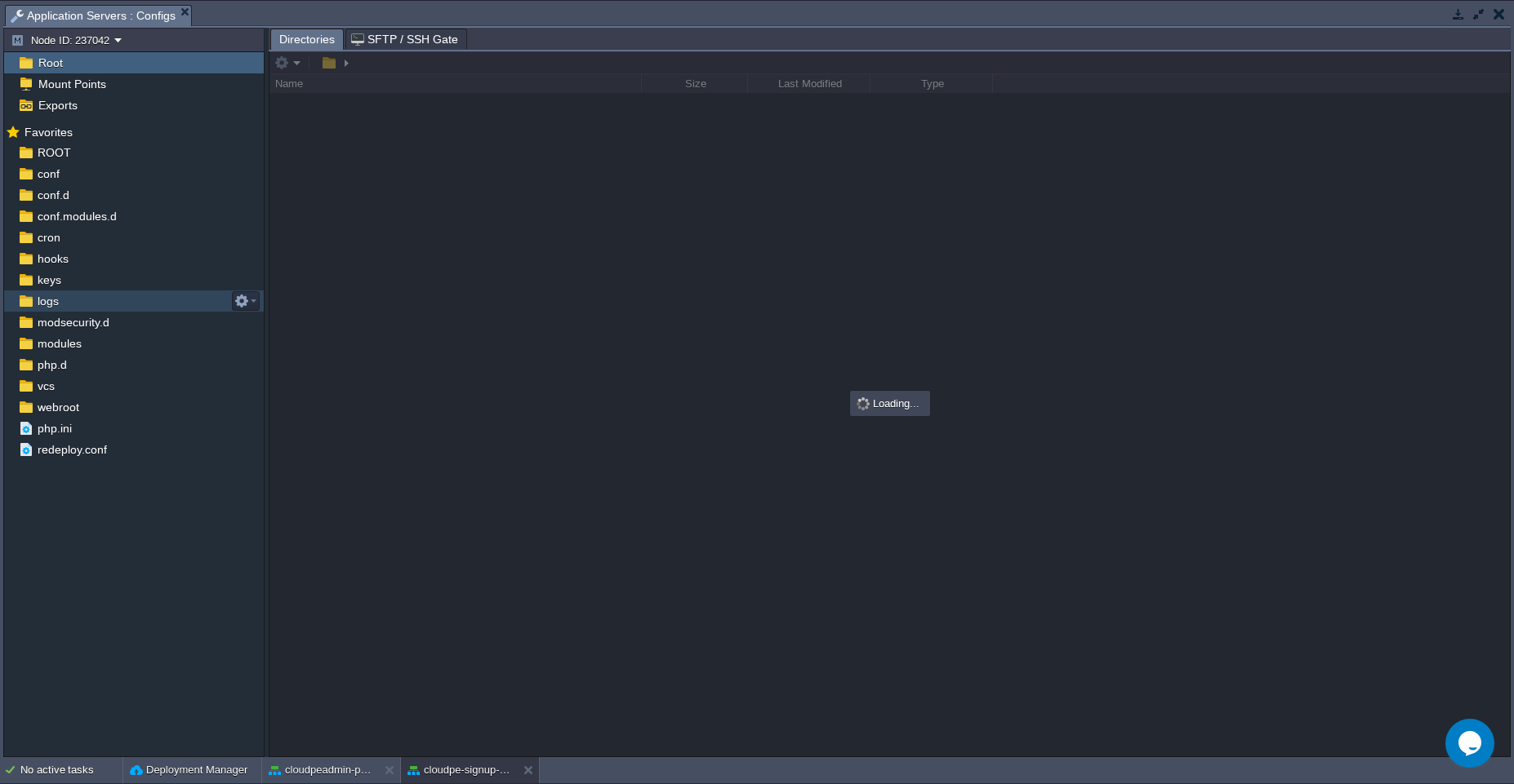
click at [170, 304] on div "logs" at bounding box center [133, 301] width 260 height 21
click at [351, 762] on div "cloudpeadmin-production" at bounding box center [418, 756] width 134 height 27
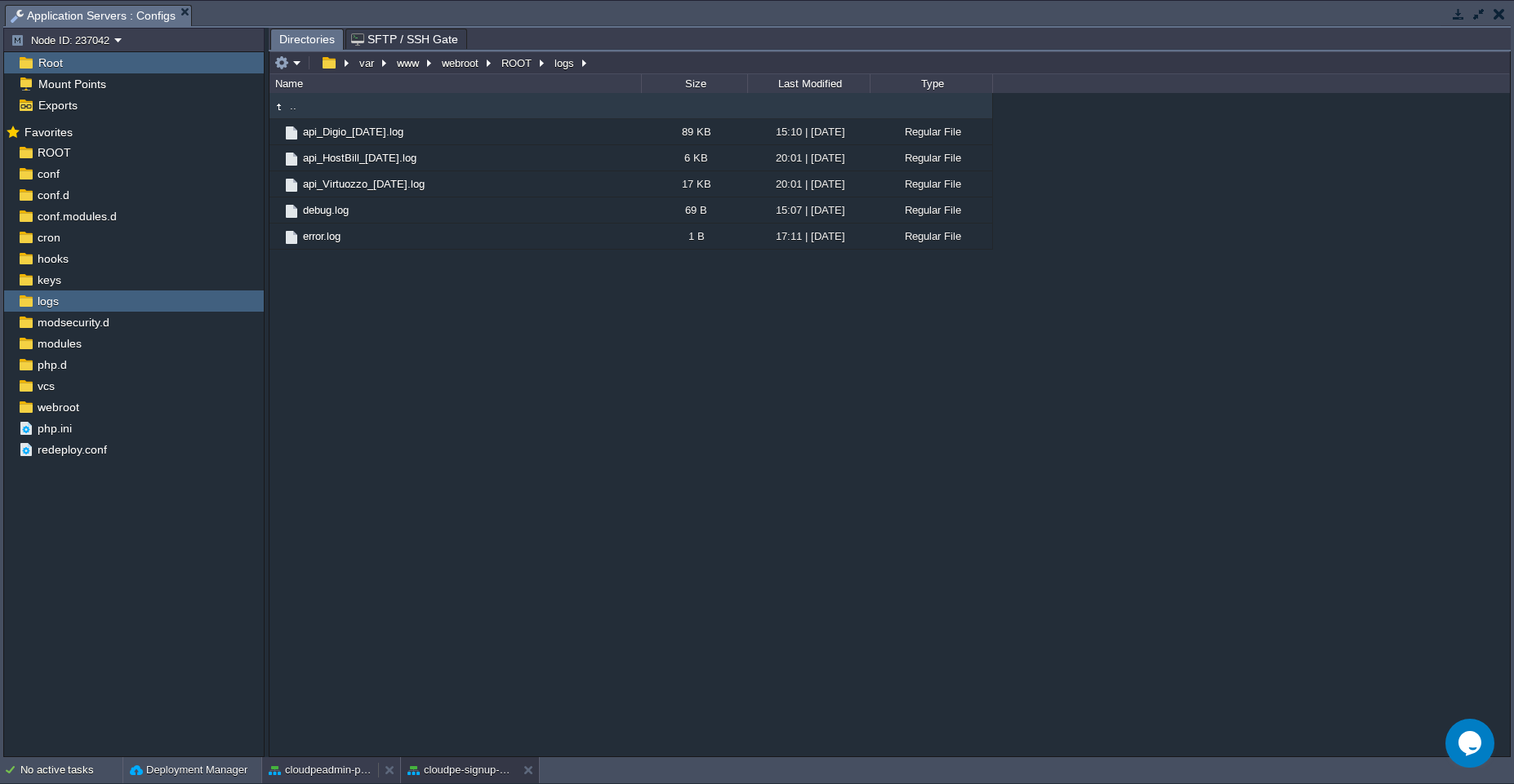
click at [327, 775] on button "cloudpeadmin-production" at bounding box center [320, 770] width 103 height 16
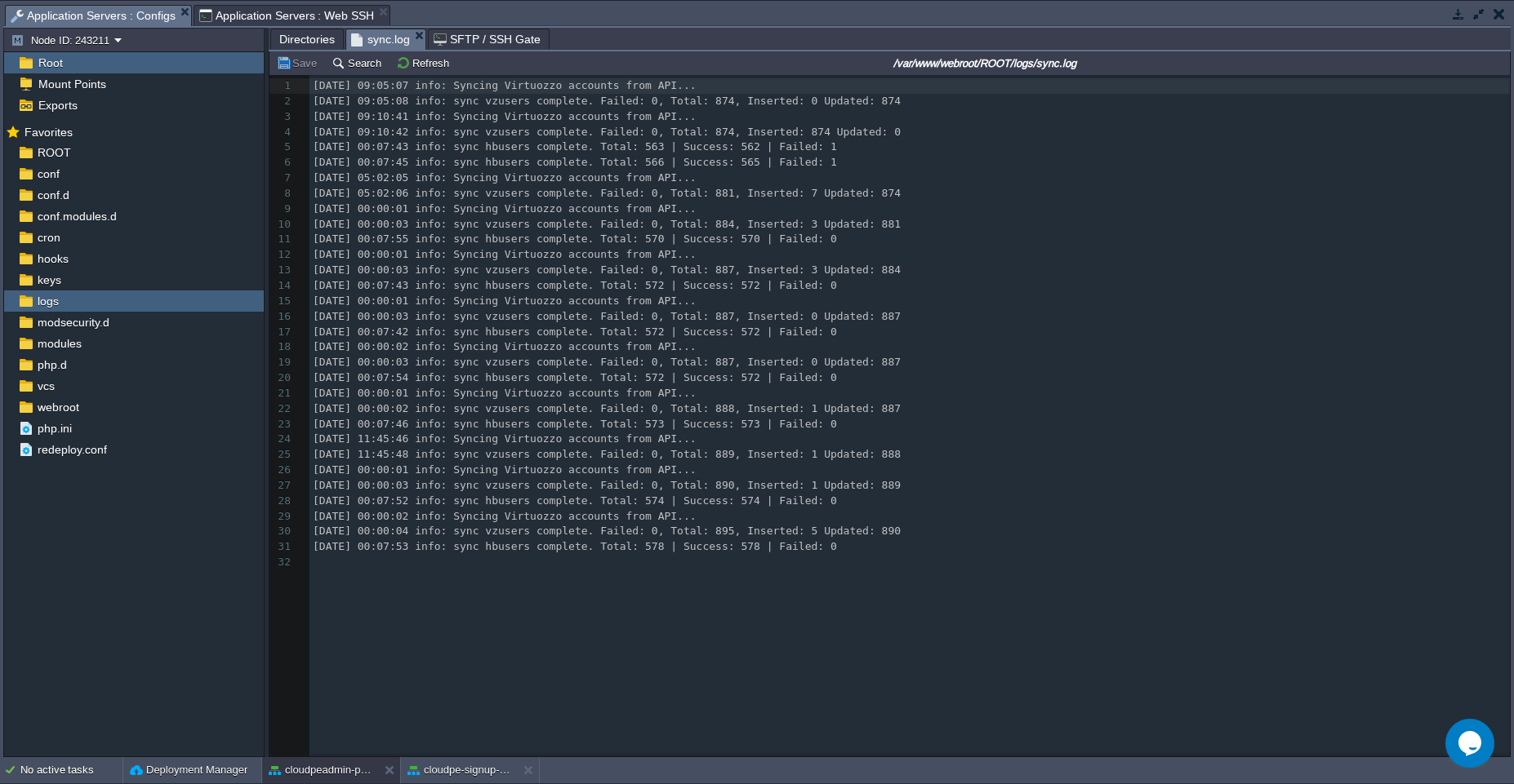
type input "#000000"
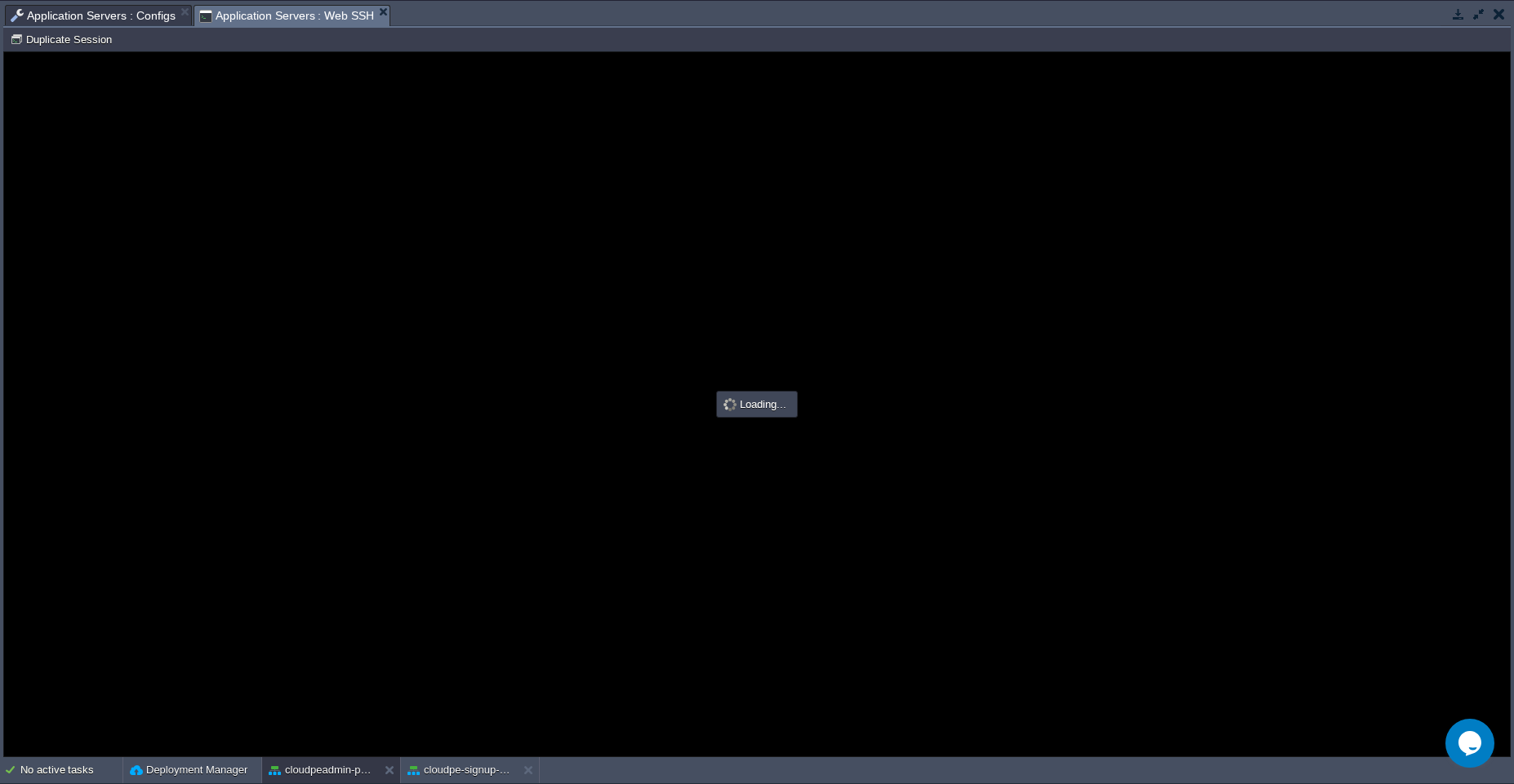
click at [312, 12] on span "Application Servers : Web SSH" at bounding box center [287, 16] width 176 height 20
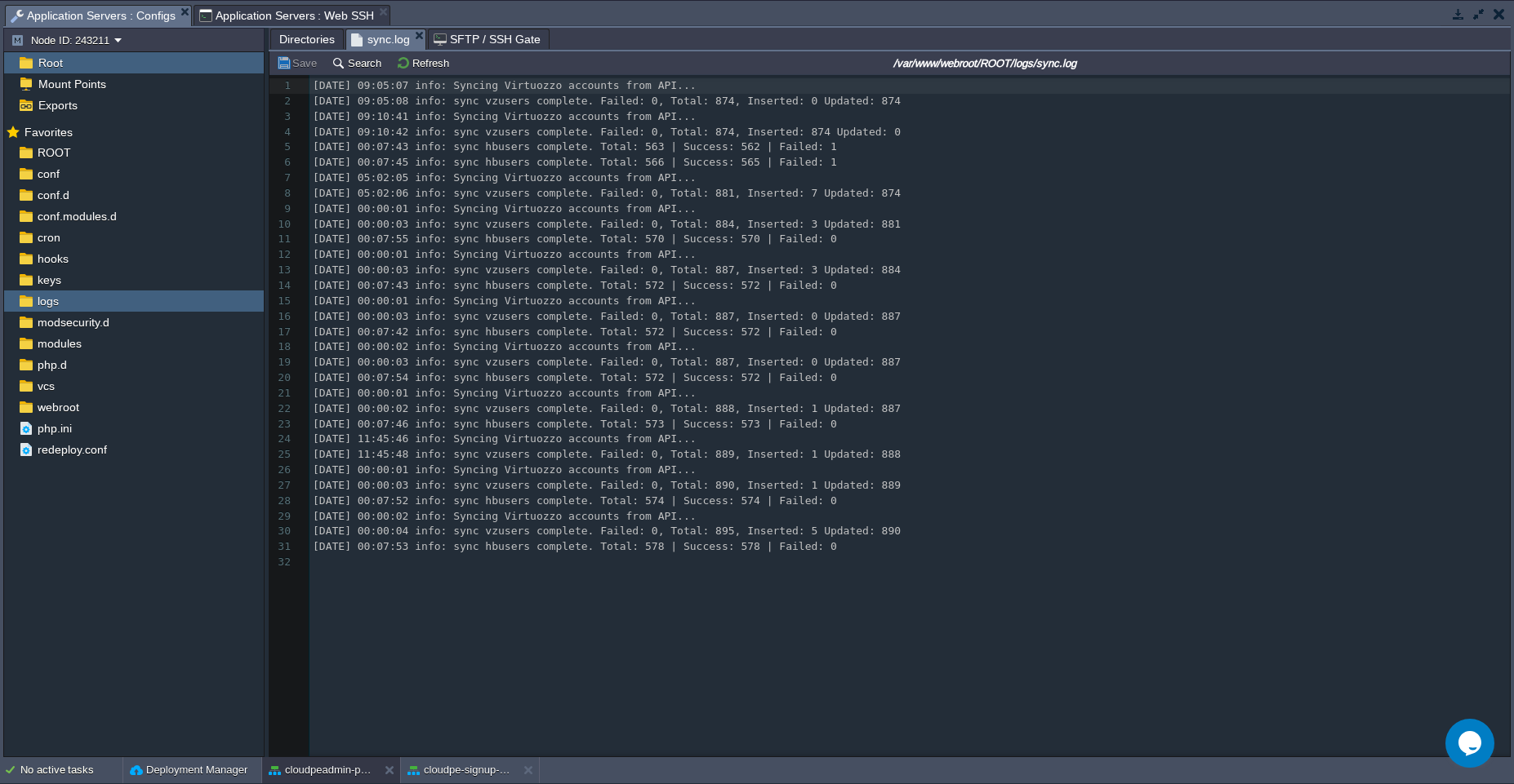
click at [156, 14] on span "Application Servers : Configs" at bounding box center [93, 16] width 165 height 20
click at [53, 151] on span "ROOT" at bounding box center [54, 153] width 39 height 15
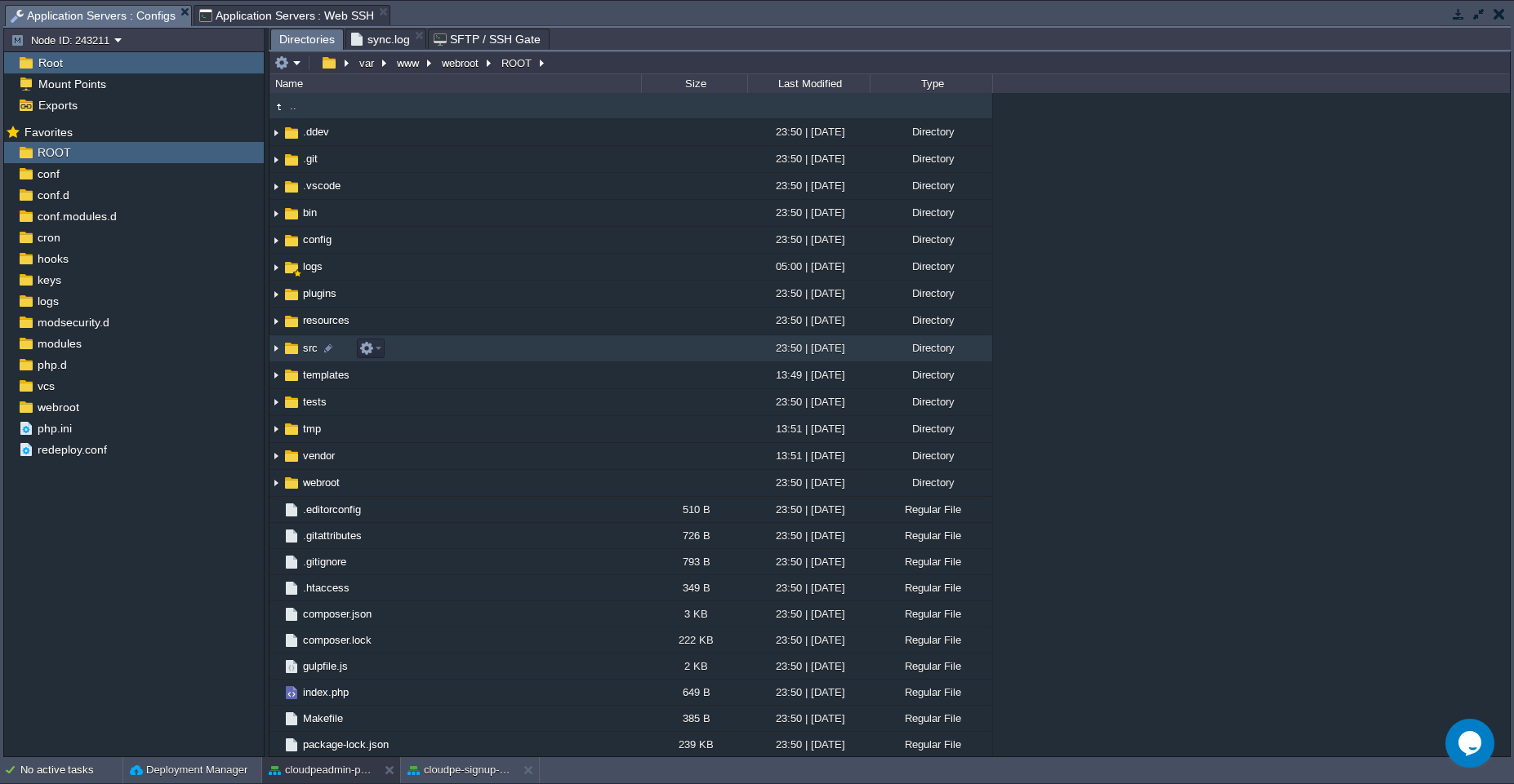
click at [432, 342] on td "src" at bounding box center [455, 348] width 371 height 26
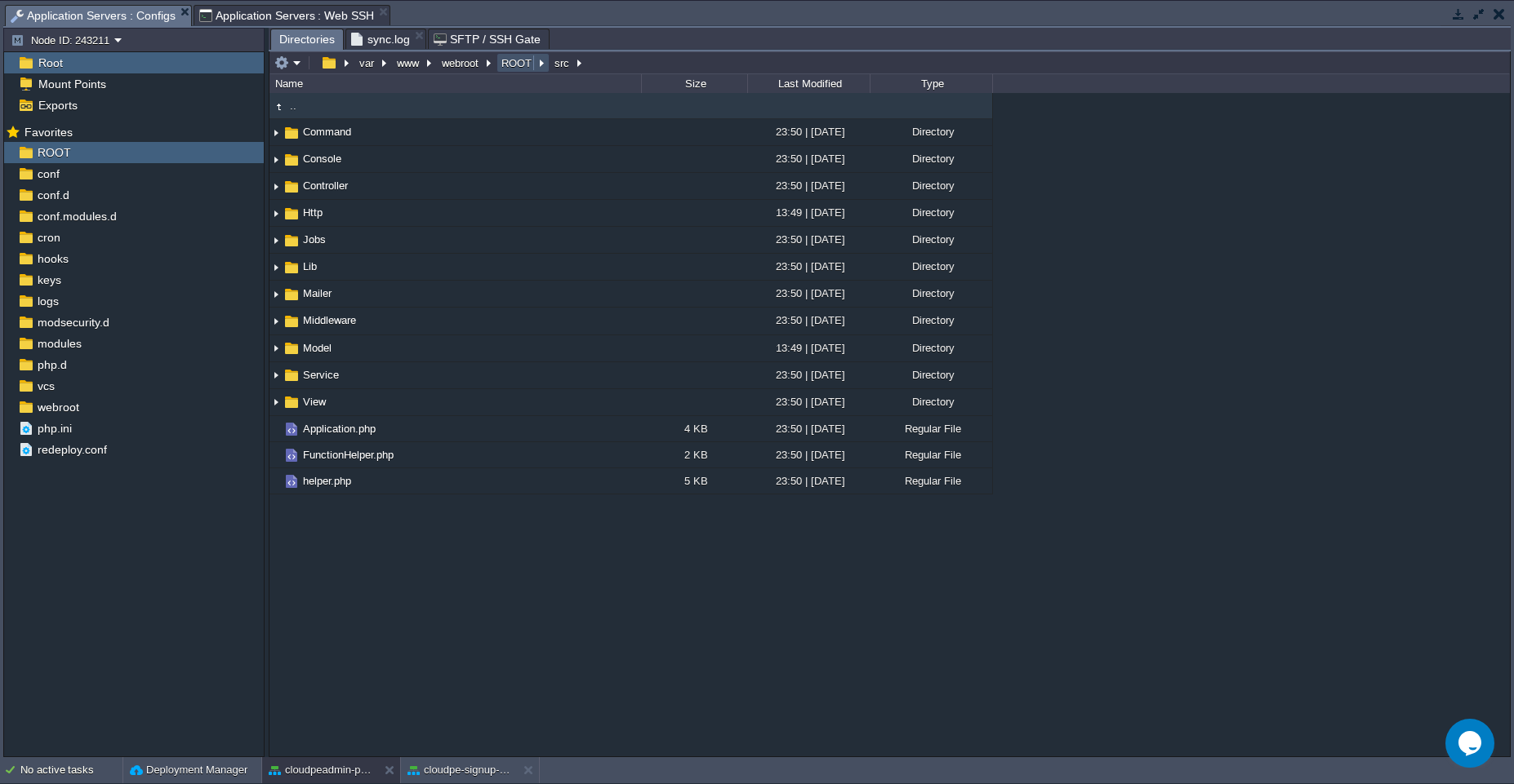
click at [523, 69] on button "ROOT" at bounding box center [517, 63] width 37 height 15
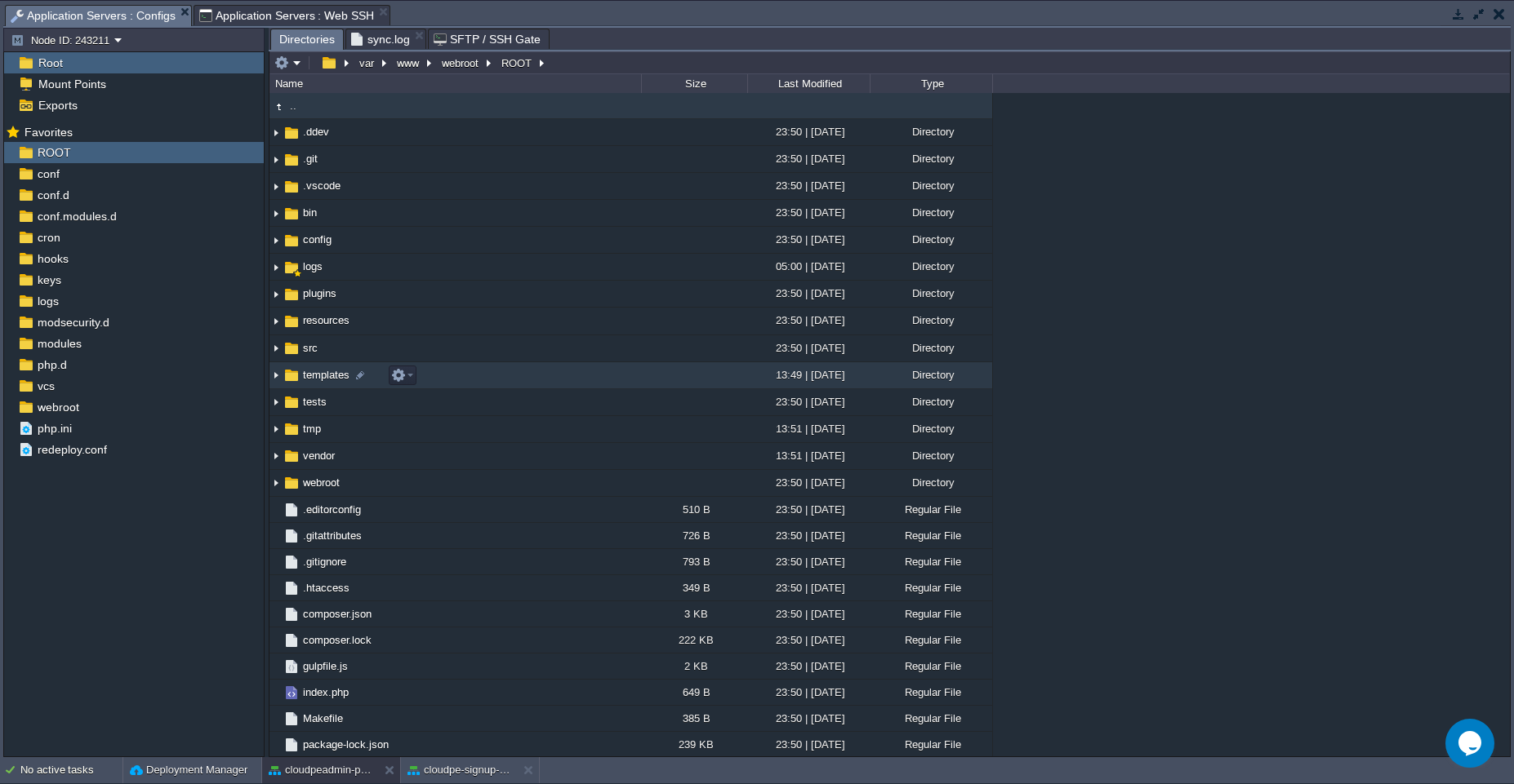
click at [451, 369] on td "templates" at bounding box center [455, 376] width 371 height 26
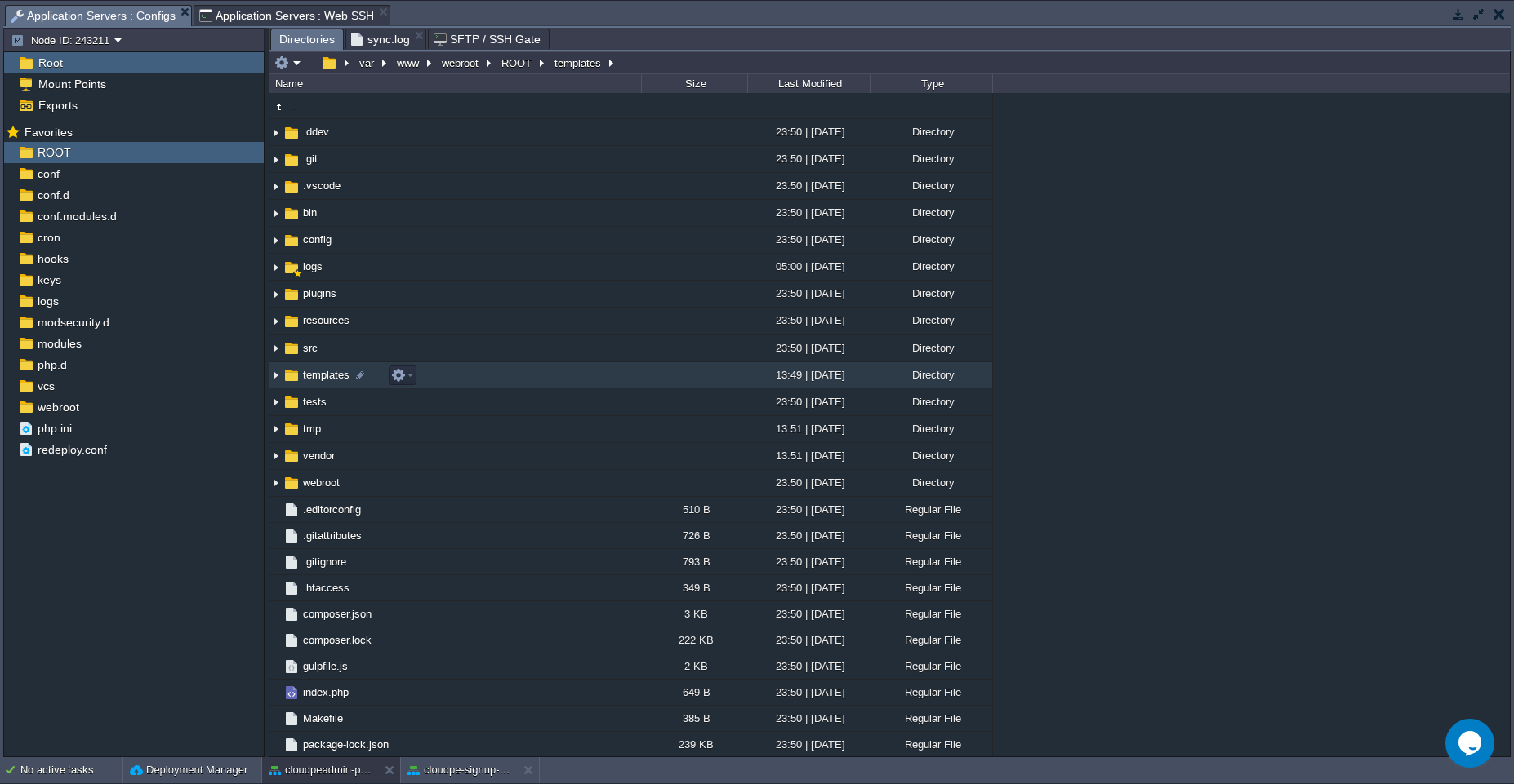
click at [451, 369] on td "templates" at bounding box center [455, 376] width 371 height 26
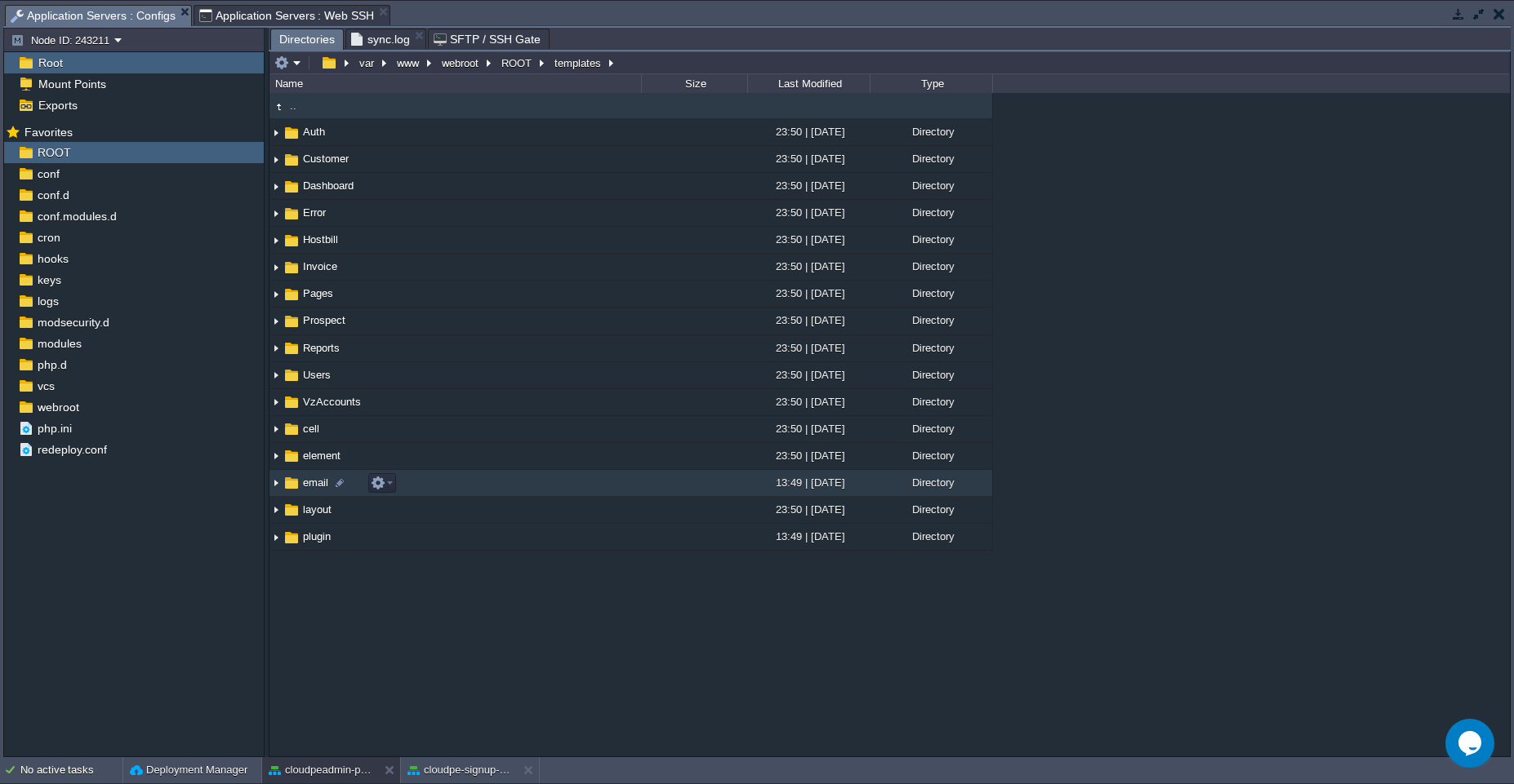
click at [433, 483] on td "email" at bounding box center [455, 482] width 371 height 26
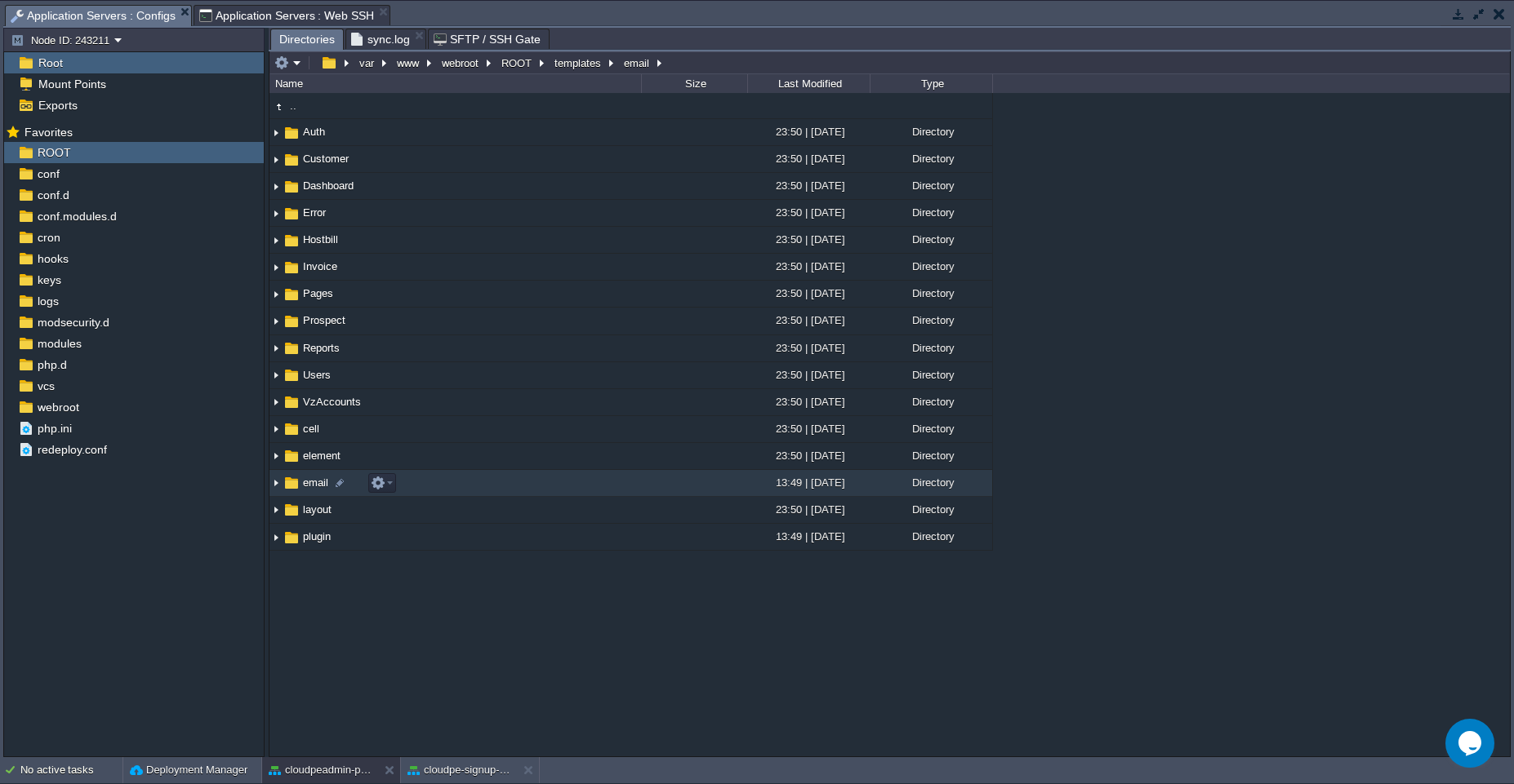
click at [433, 483] on td "email" at bounding box center [455, 482] width 371 height 26
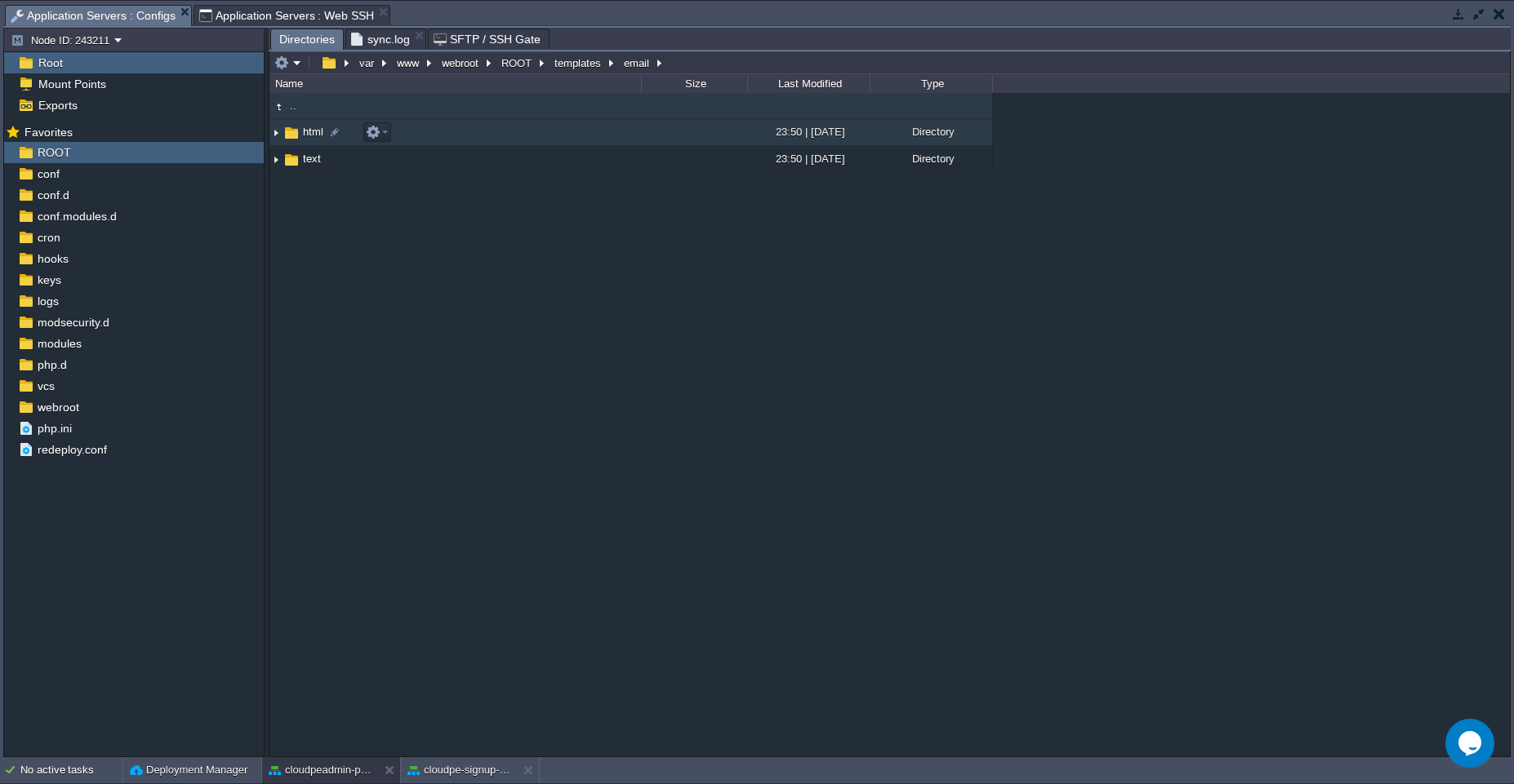
click at [454, 133] on td "html" at bounding box center [455, 132] width 371 height 26
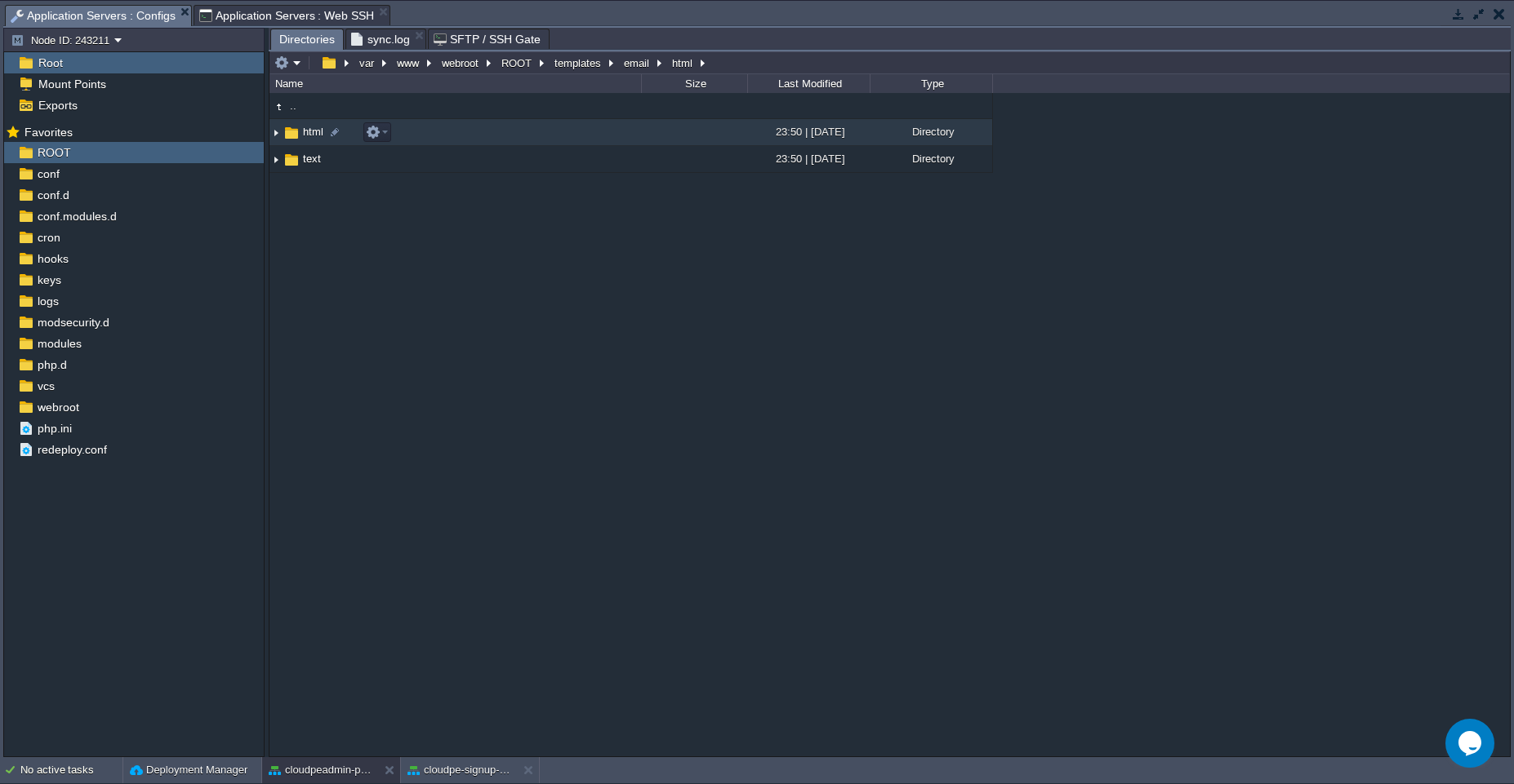
click at [454, 133] on td "html" at bounding box center [455, 132] width 371 height 26
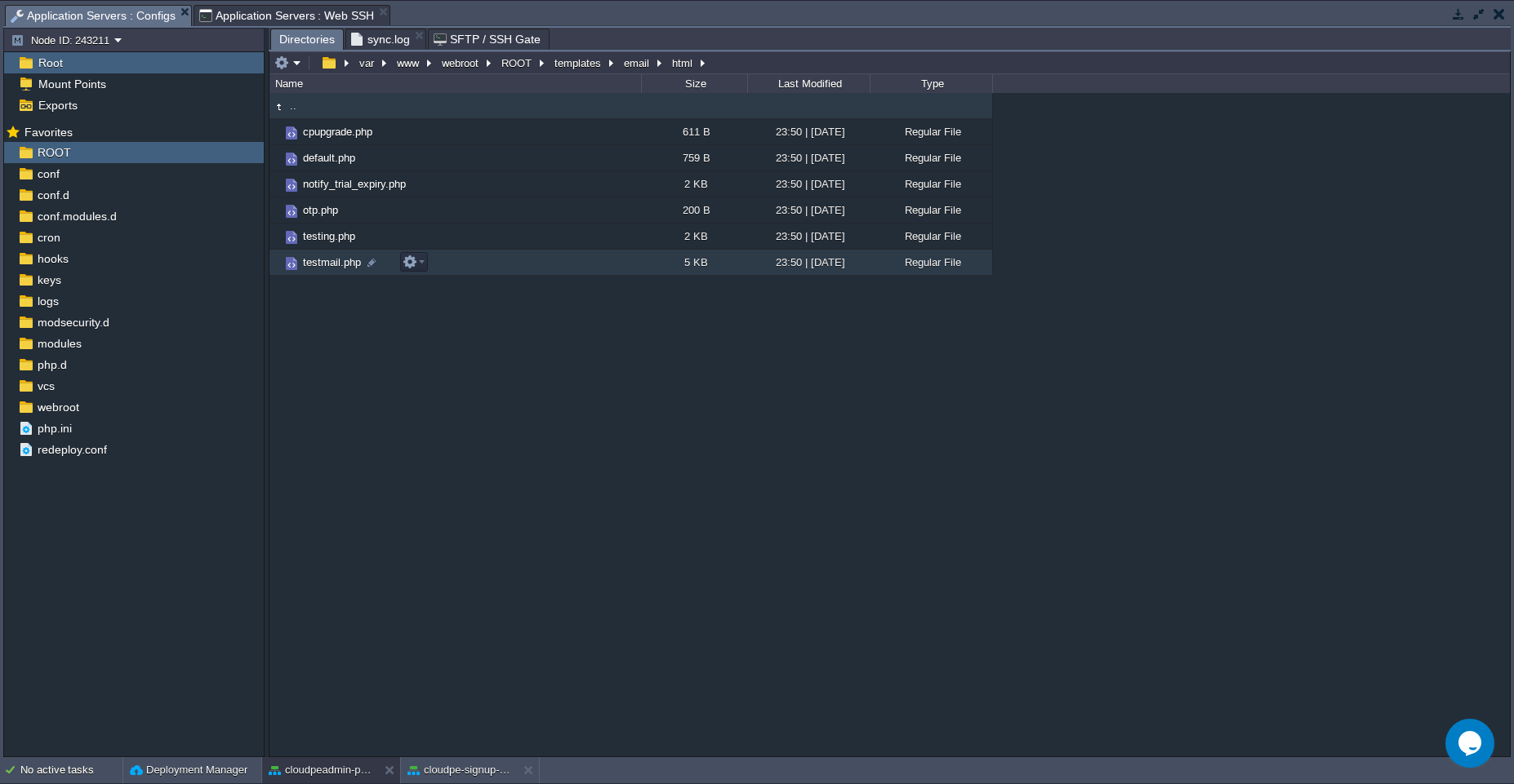
click at [505, 264] on td "testmail.php" at bounding box center [455, 262] width 371 height 26
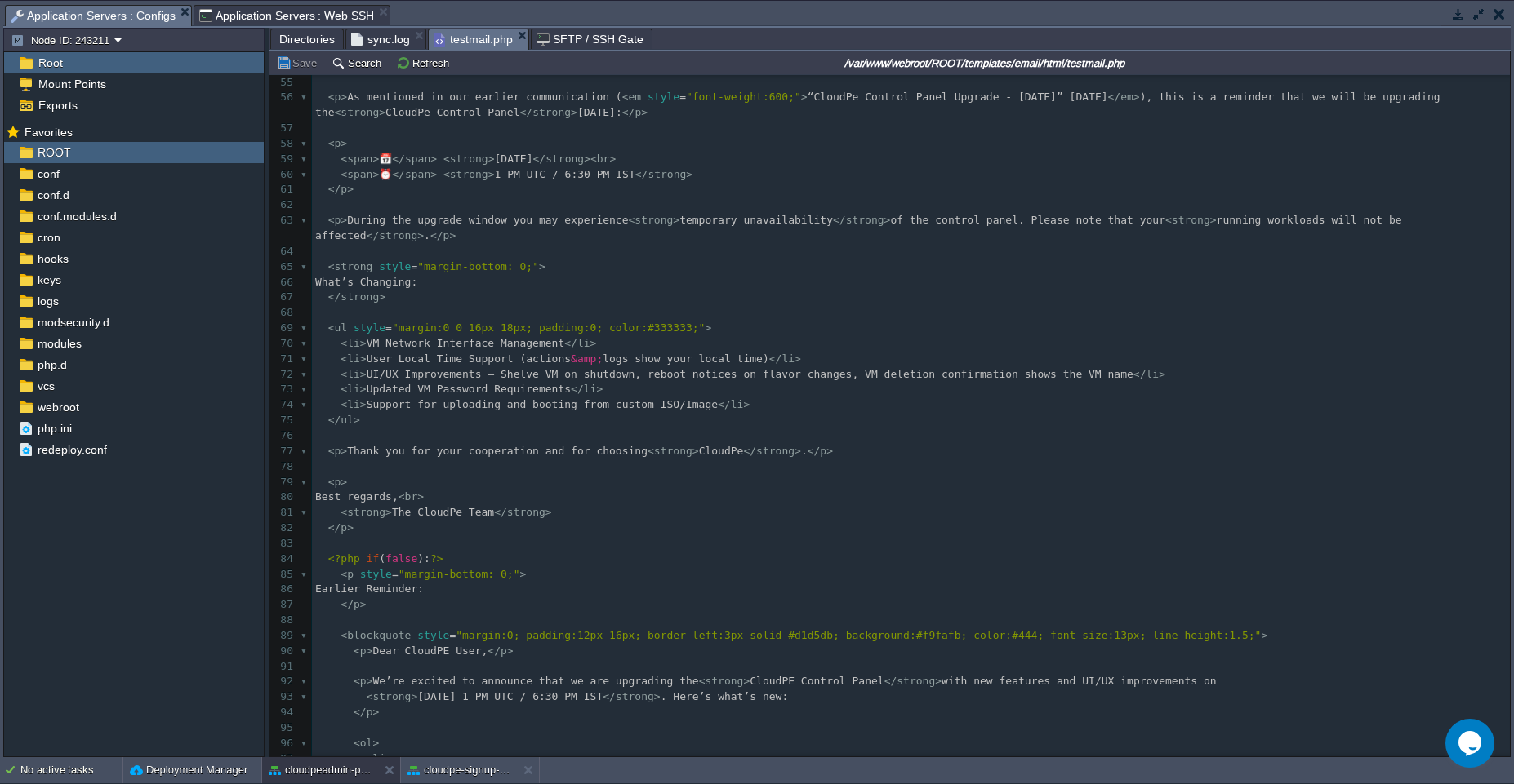
scroll to position [836, 0]
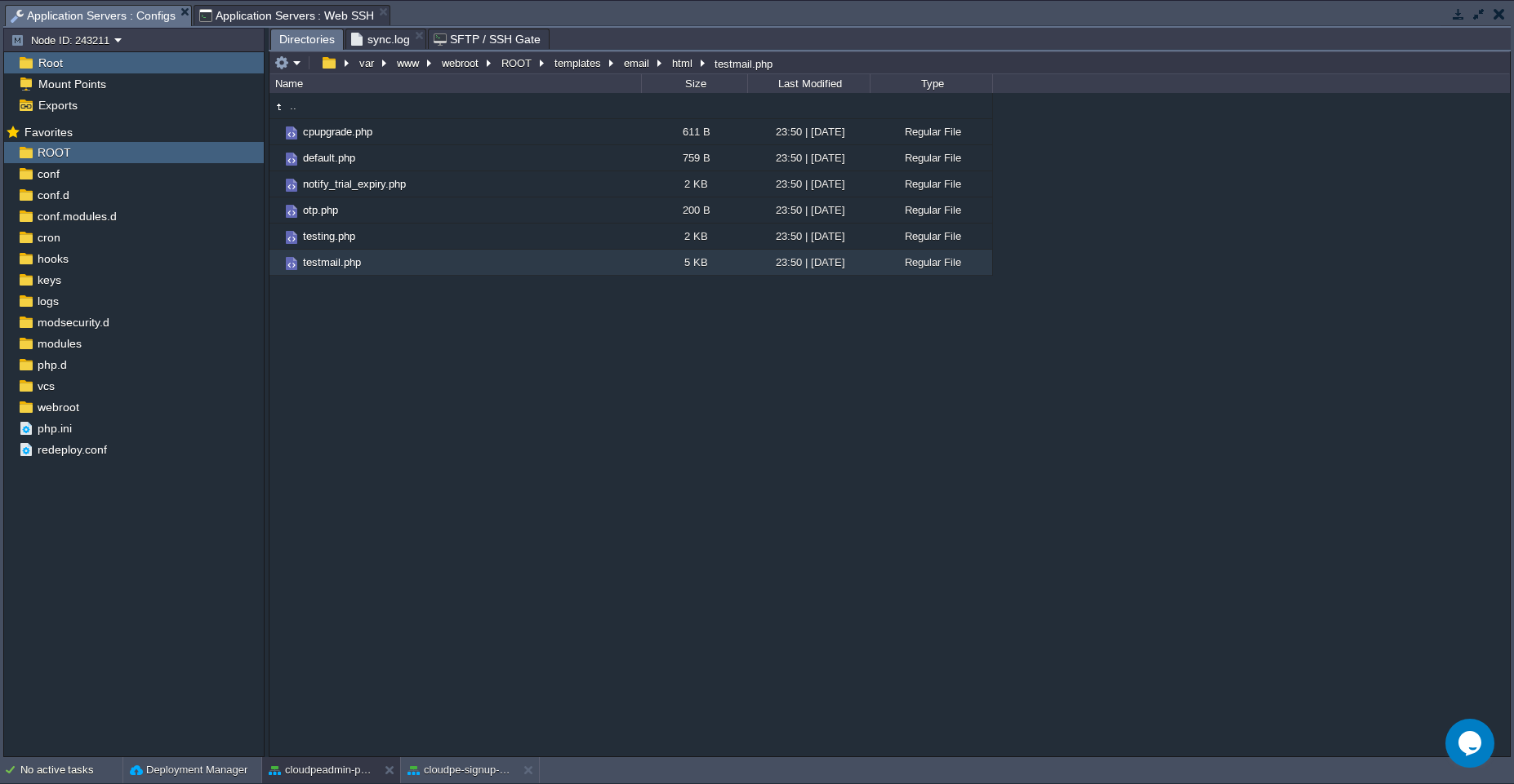
click at [321, 16] on span "Application Servers : Web SSH" at bounding box center [287, 15] width 176 height 19
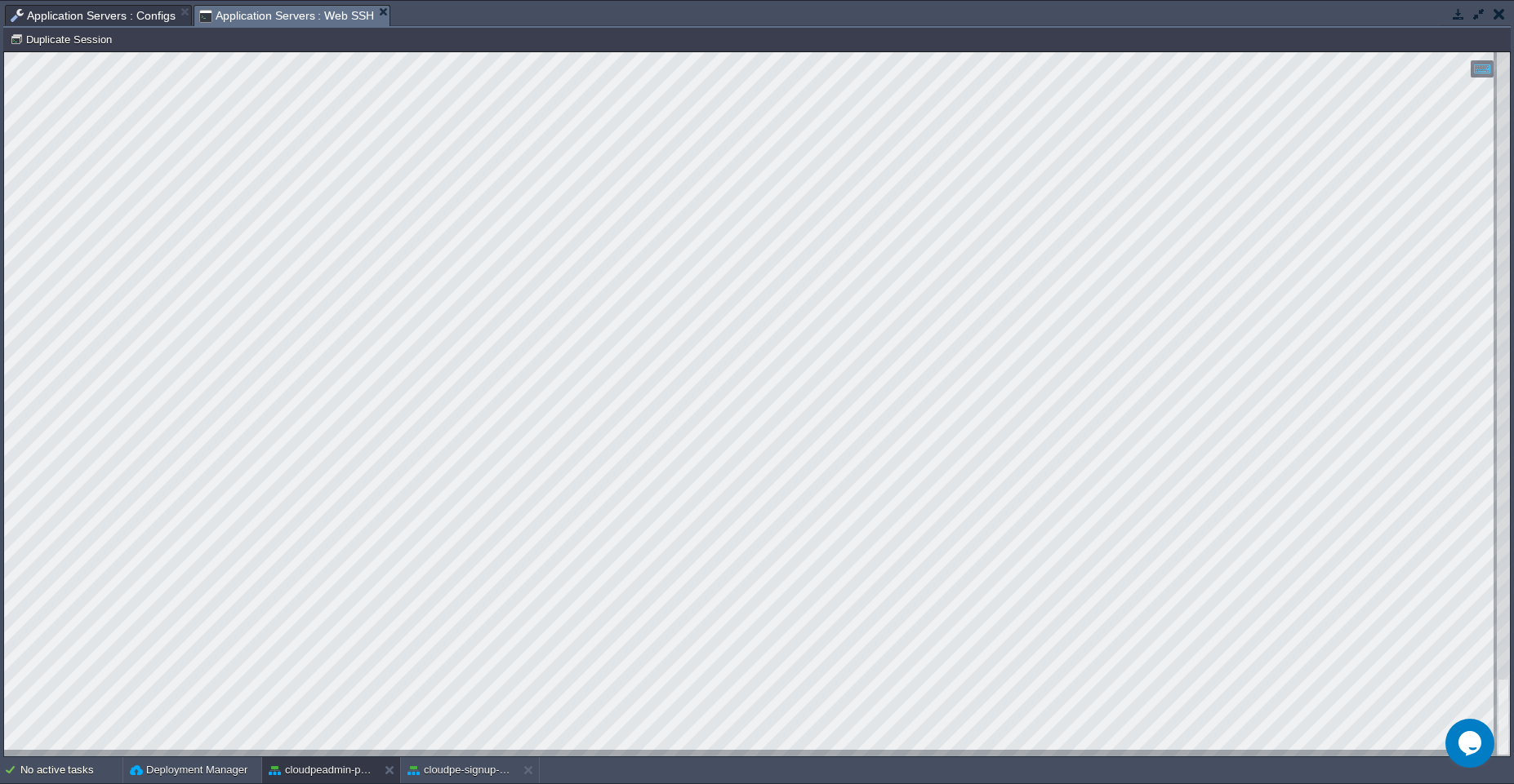
type textarea "Total 461 Email p"
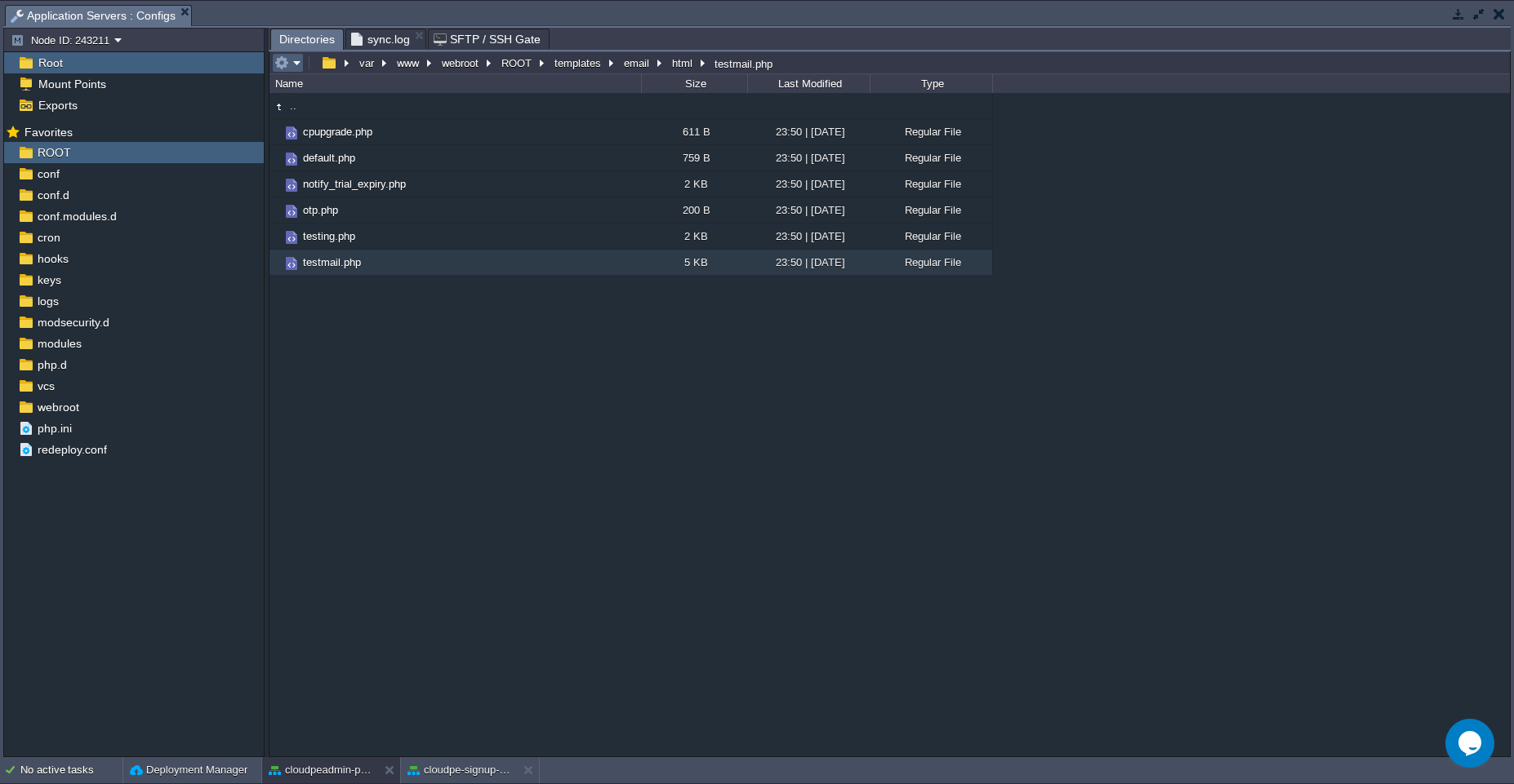
click at [299, 69] on em at bounding box center [287, 63] width 27 height 15
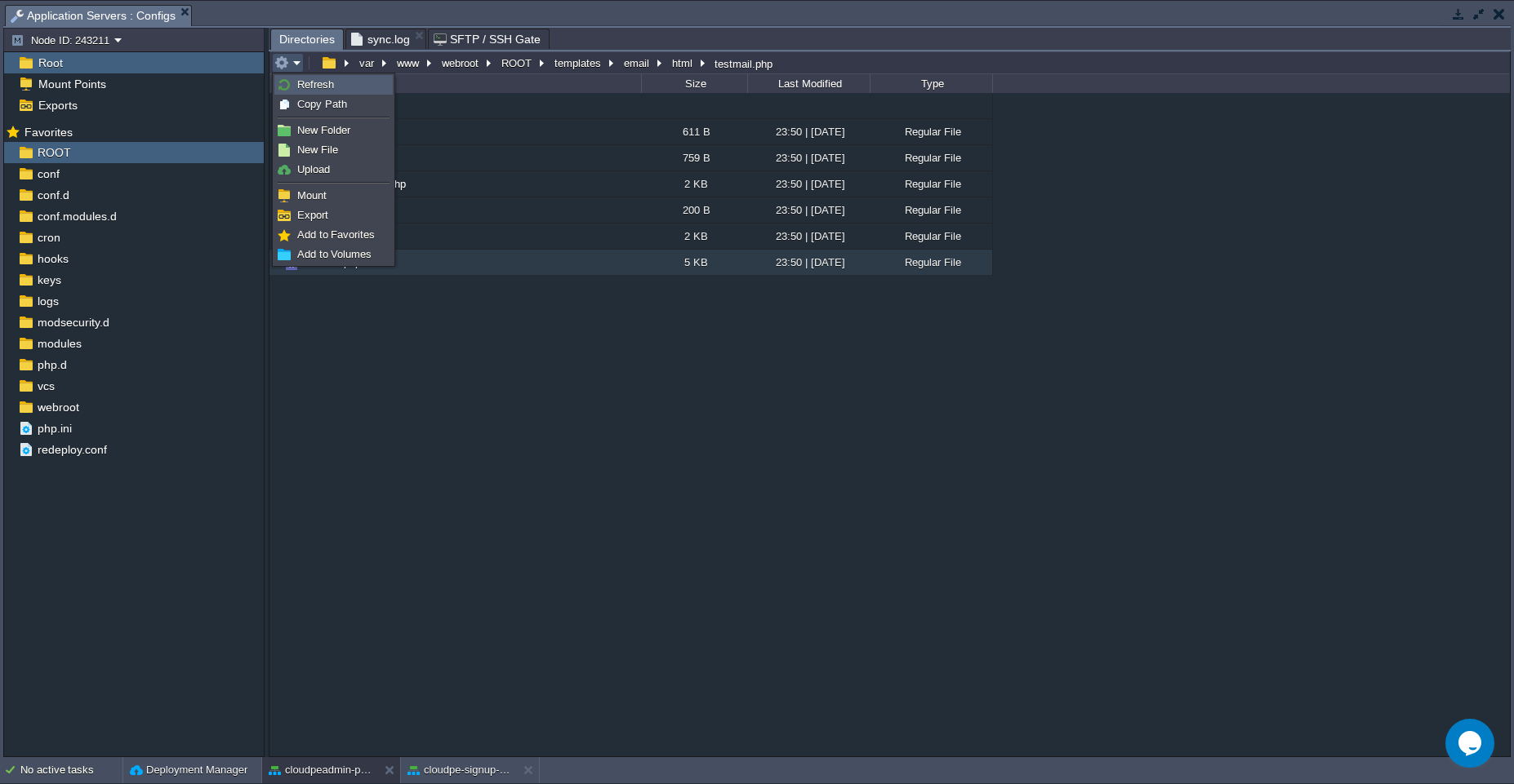
click at [298, 84] on span "Refresh" at bounding box center [315, 84] width 37 height 12
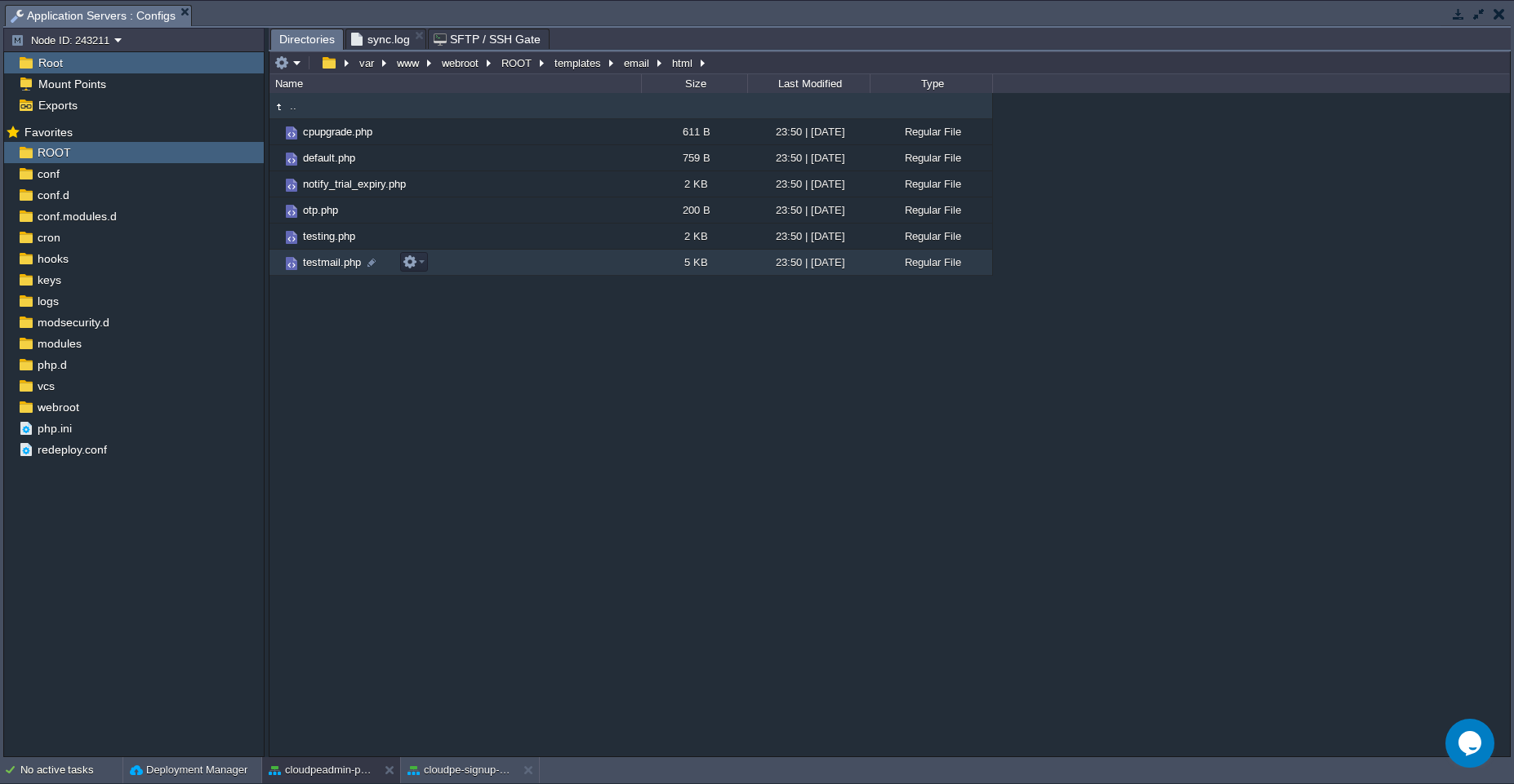
click at [476, 263] on td "testmail.php" at bounding box center [455, 262] width 371 height 26
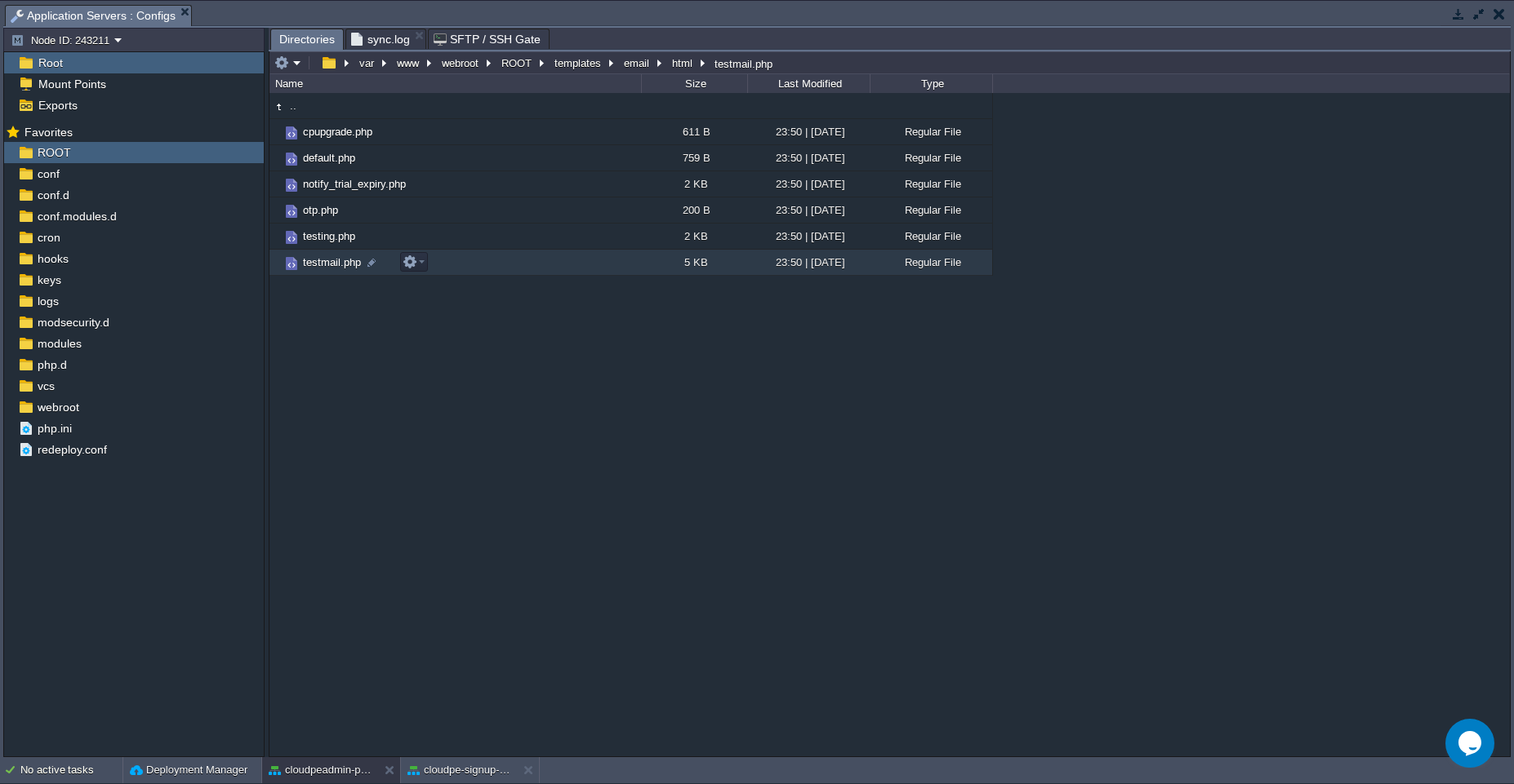
click at [476, 263] on td "testmail.php" at bounding box center [455, 262] width 371 height 26
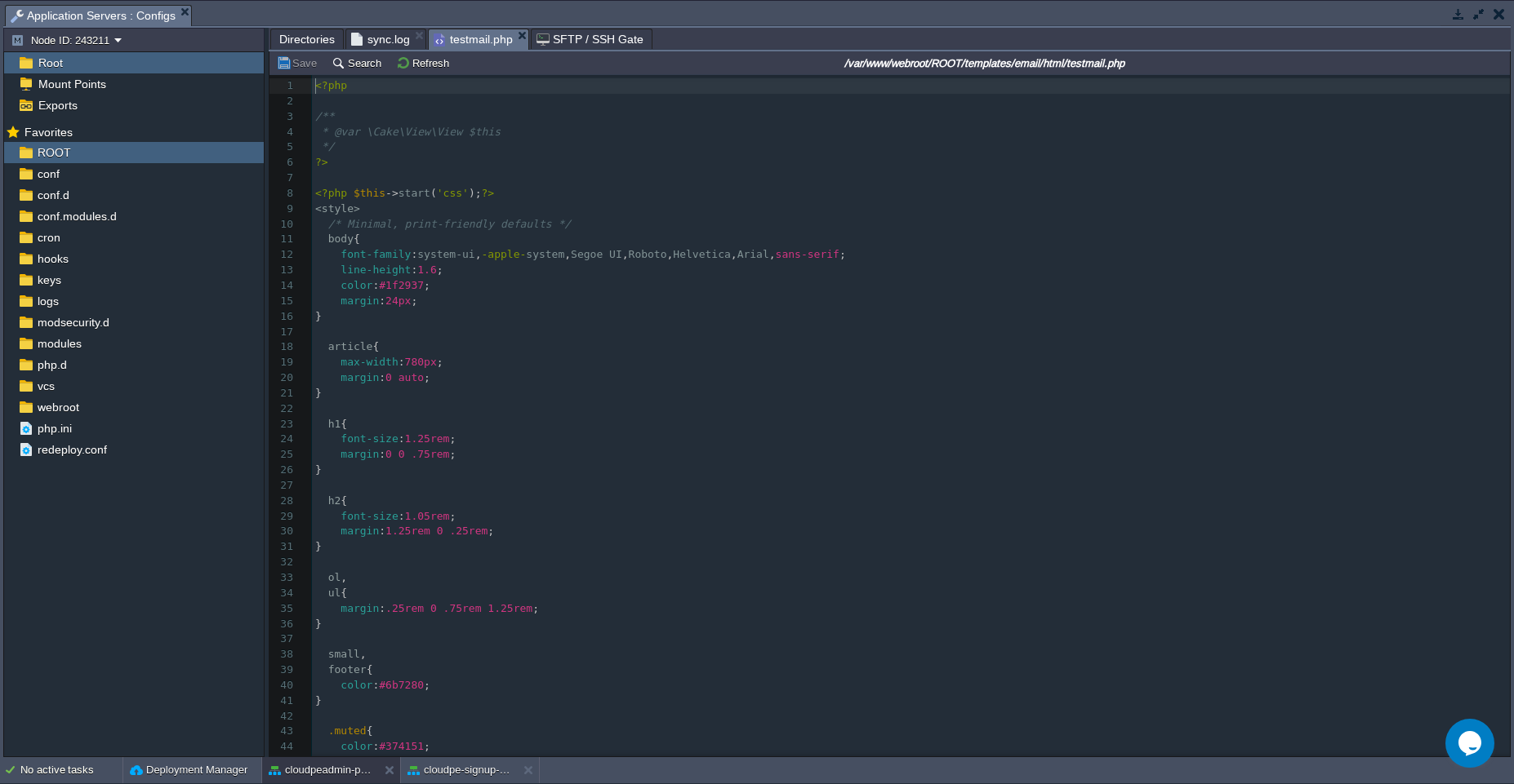
scroll to position [5, 0]
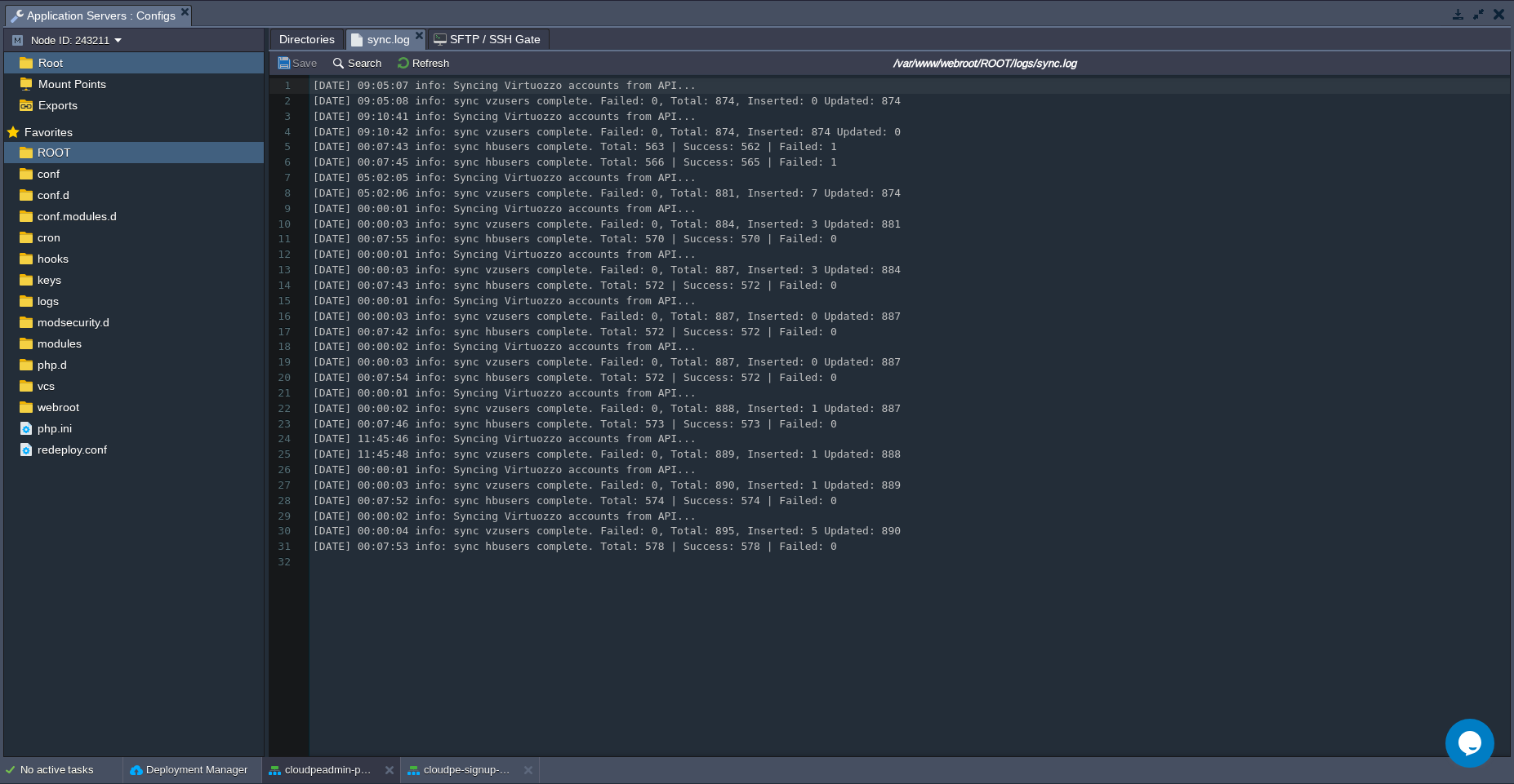
click at [388, 38] on span "sync.log" at bounding box center [380, 39] width 59 height 20
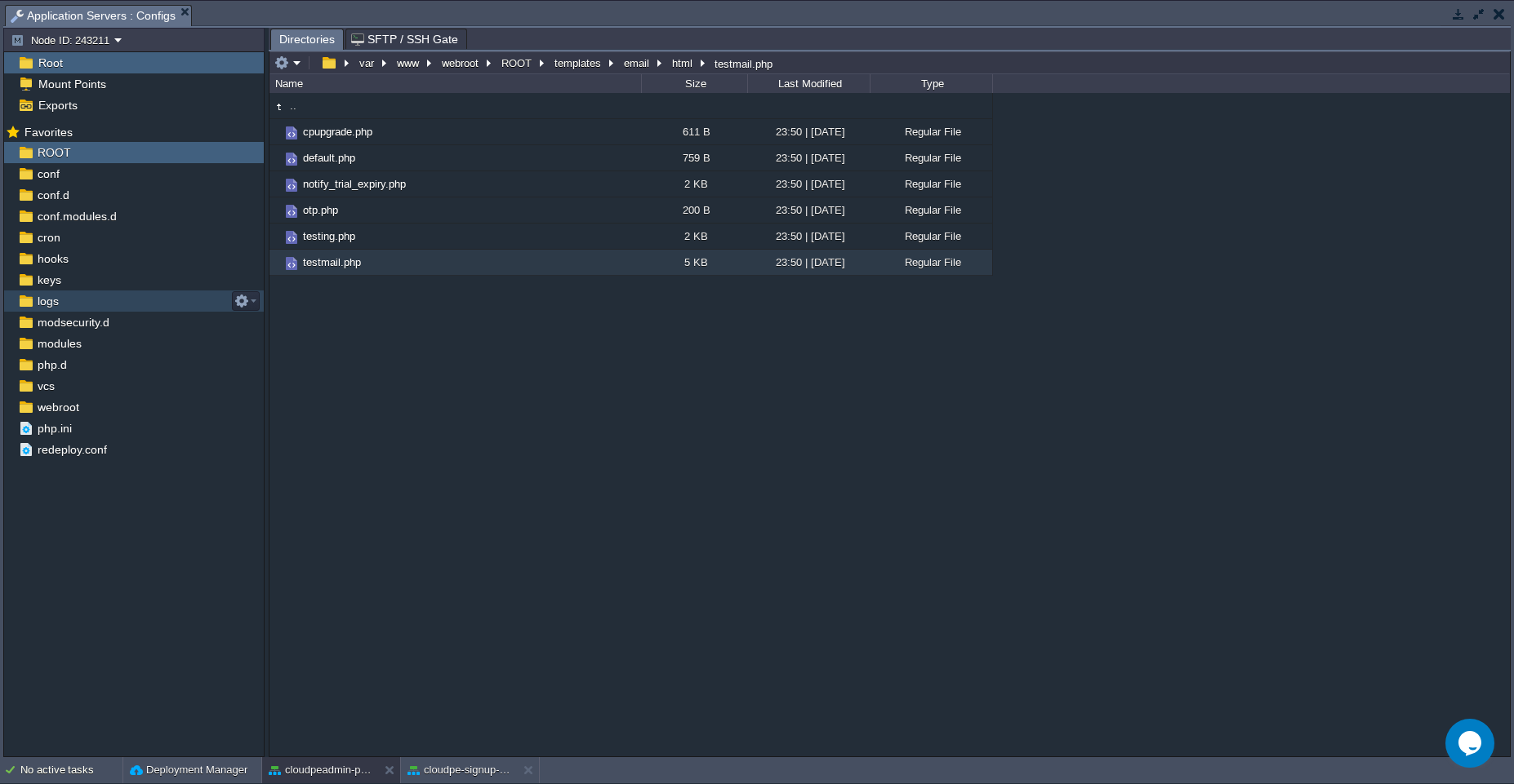
click at [70, 301] on div "logs" at bounding box center [133, 301] width 260 height 21
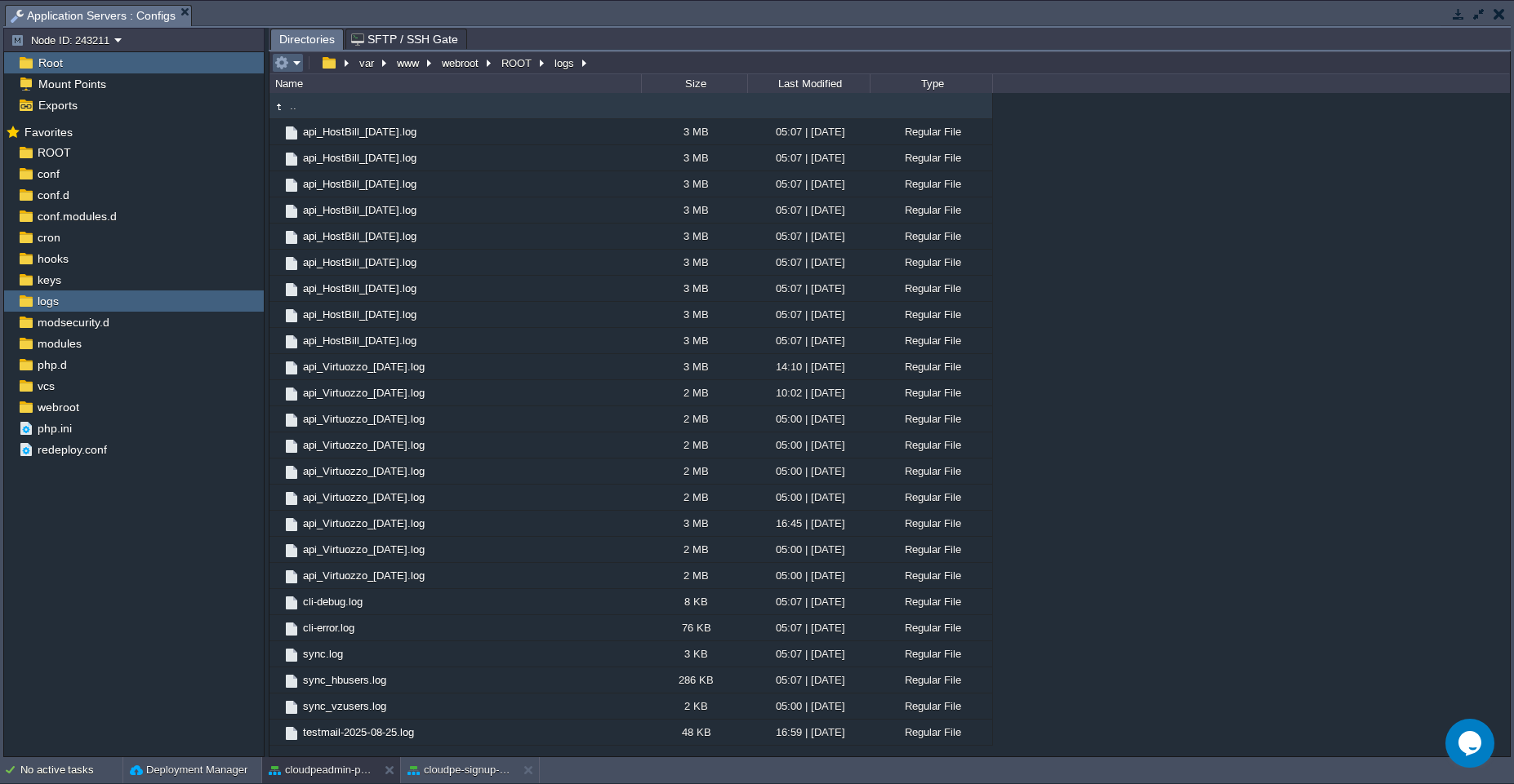
click at [299, 68] on em at bounding box center [287, 63] width 27 height 15
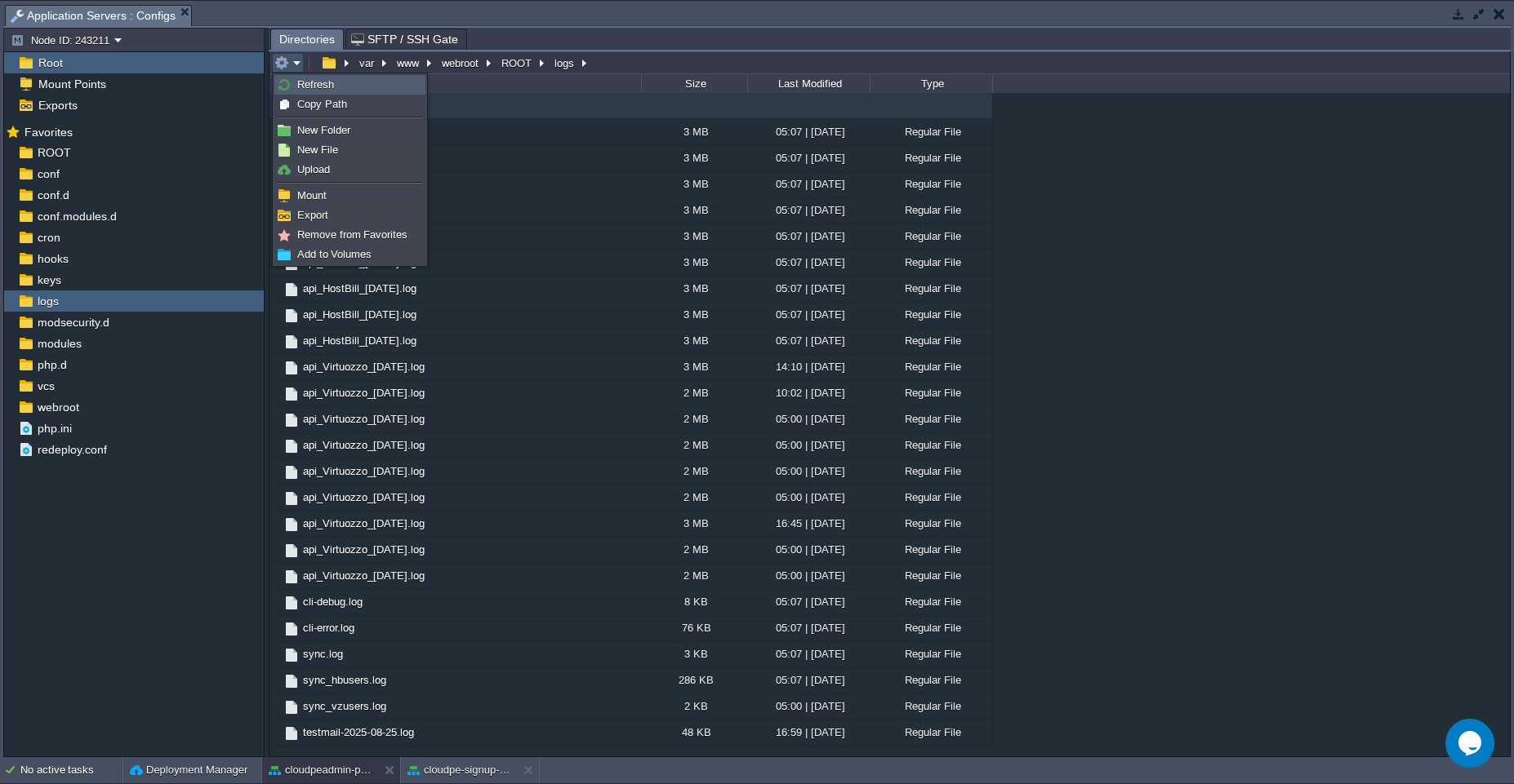
click at [304, 82] on span "Refresh" at bounding box center [315, 84] width 37 height 12
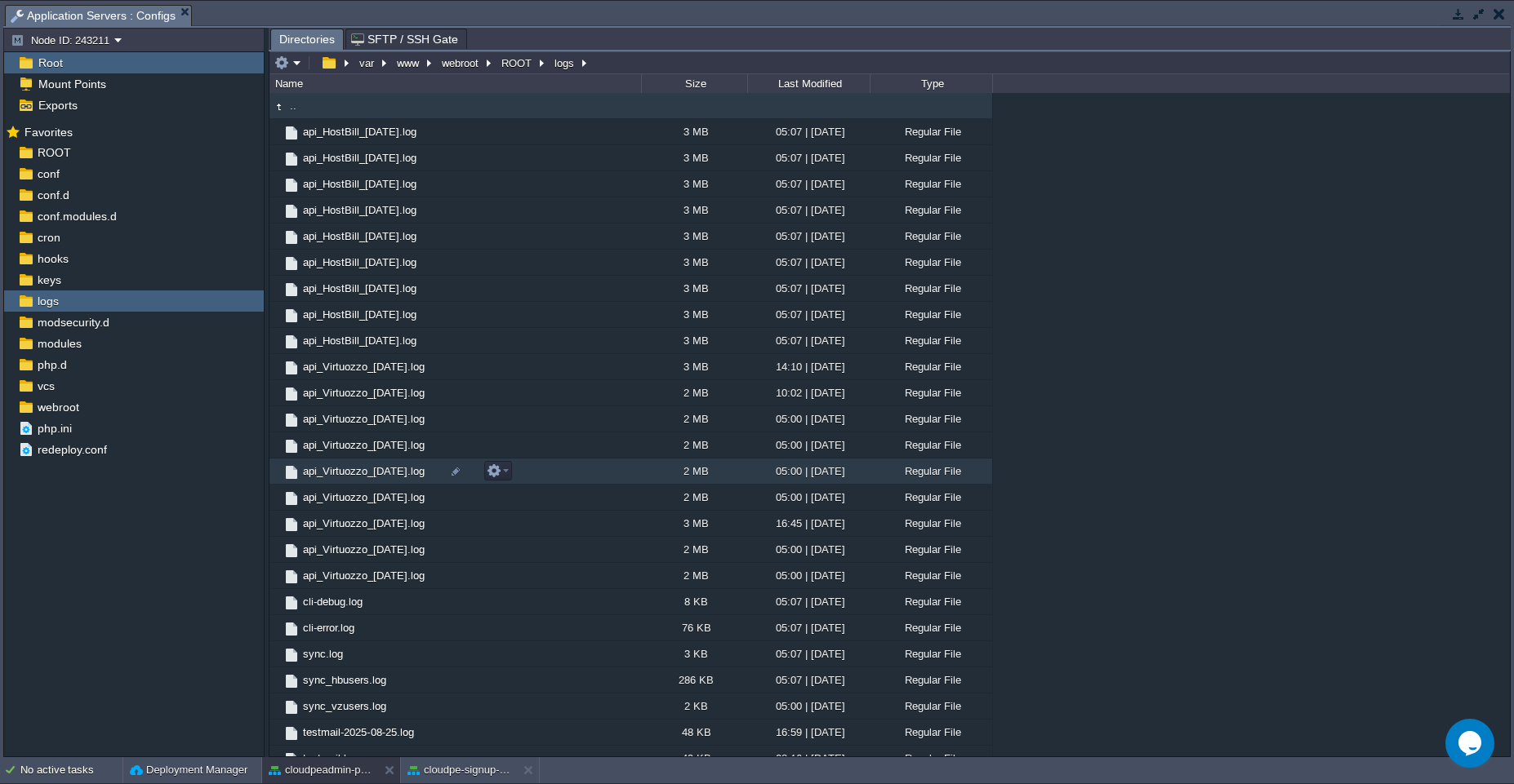
scroll to position [16, 0]
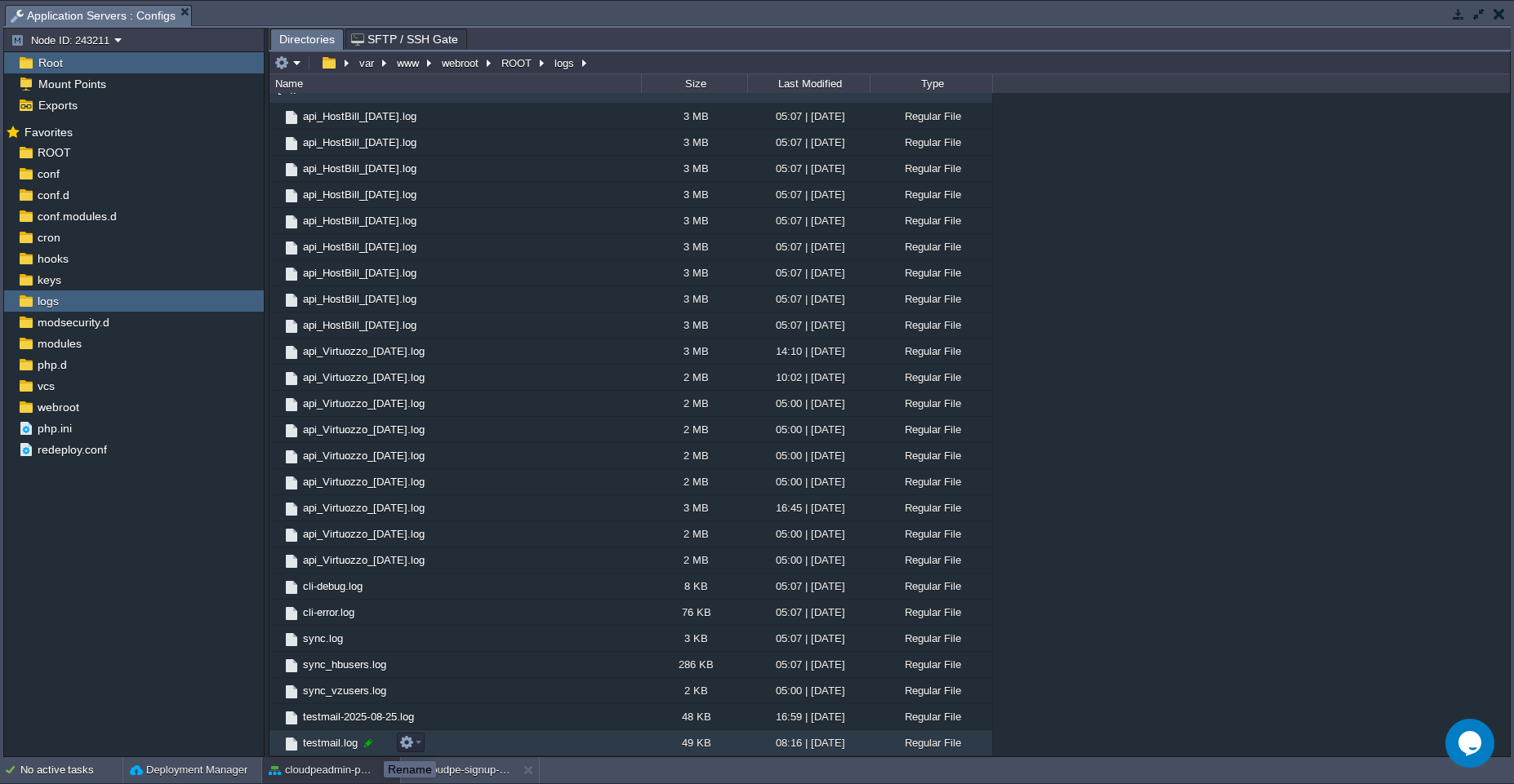
click at [371, 747] on div at bounding box center [368, 744] width 15 height 15
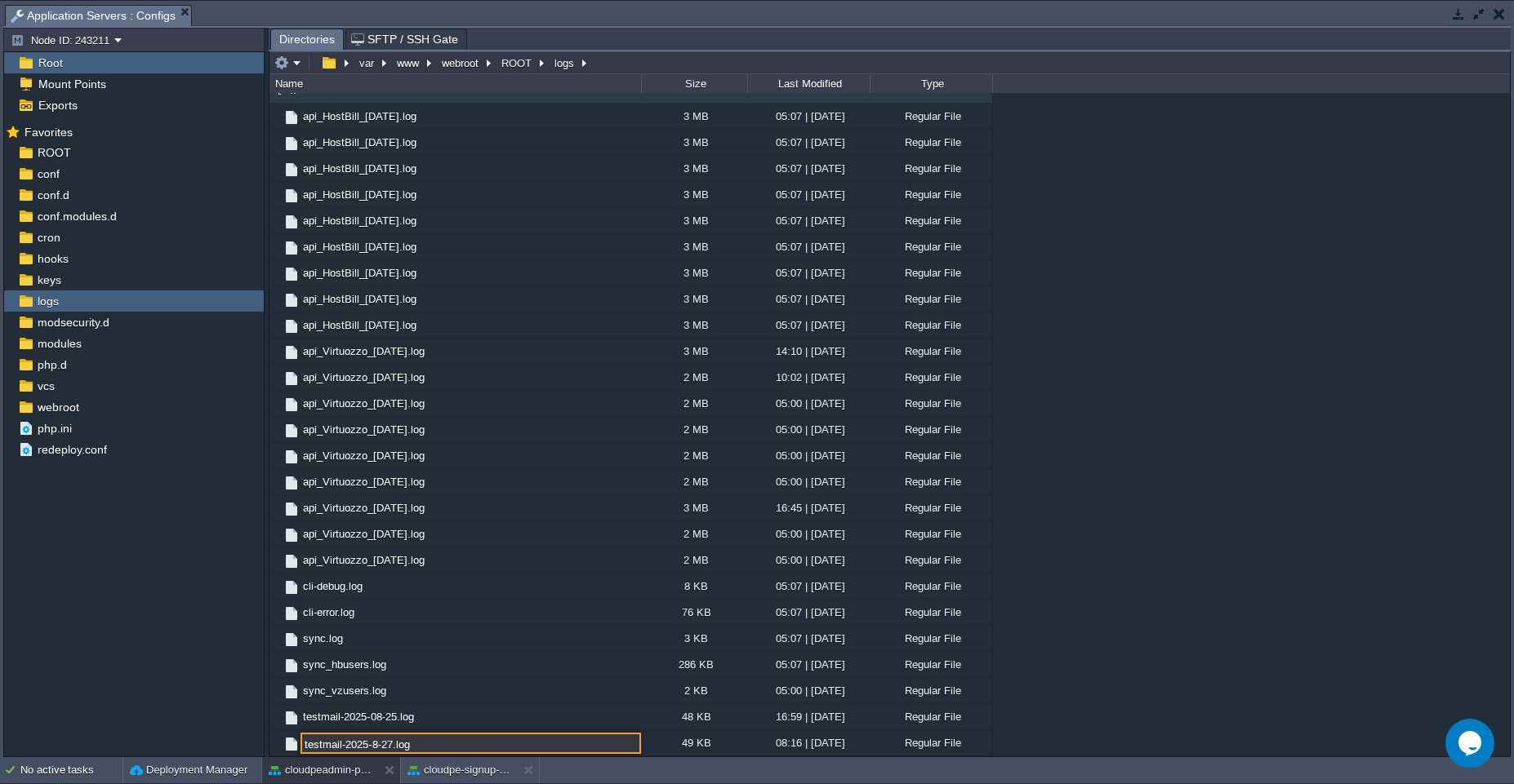
type input "testmail-2025-8-27.log"
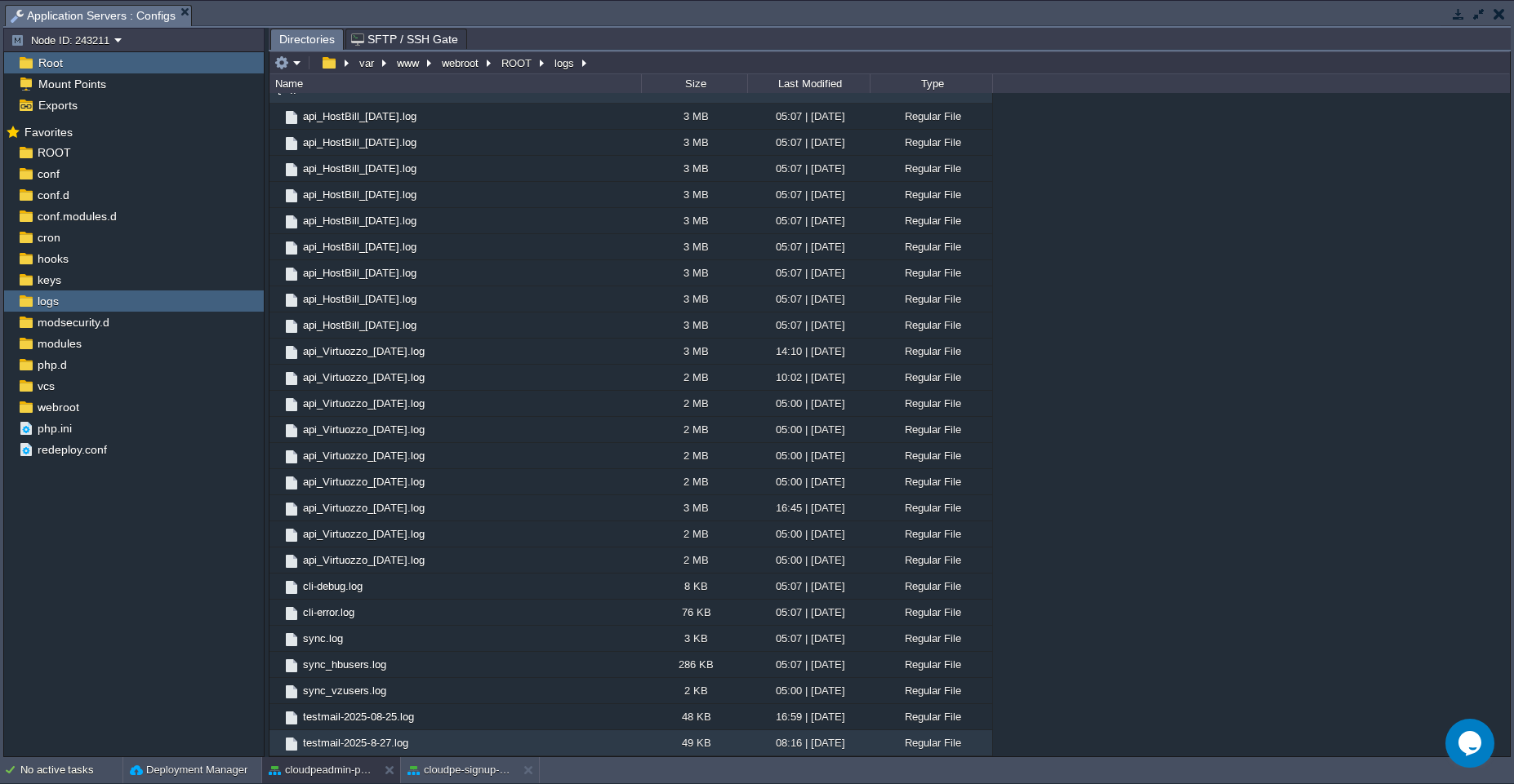
click at [449, 739] on td "testmail-2025-8-27.log" at bounding box center [455, 743] width 371 height 26
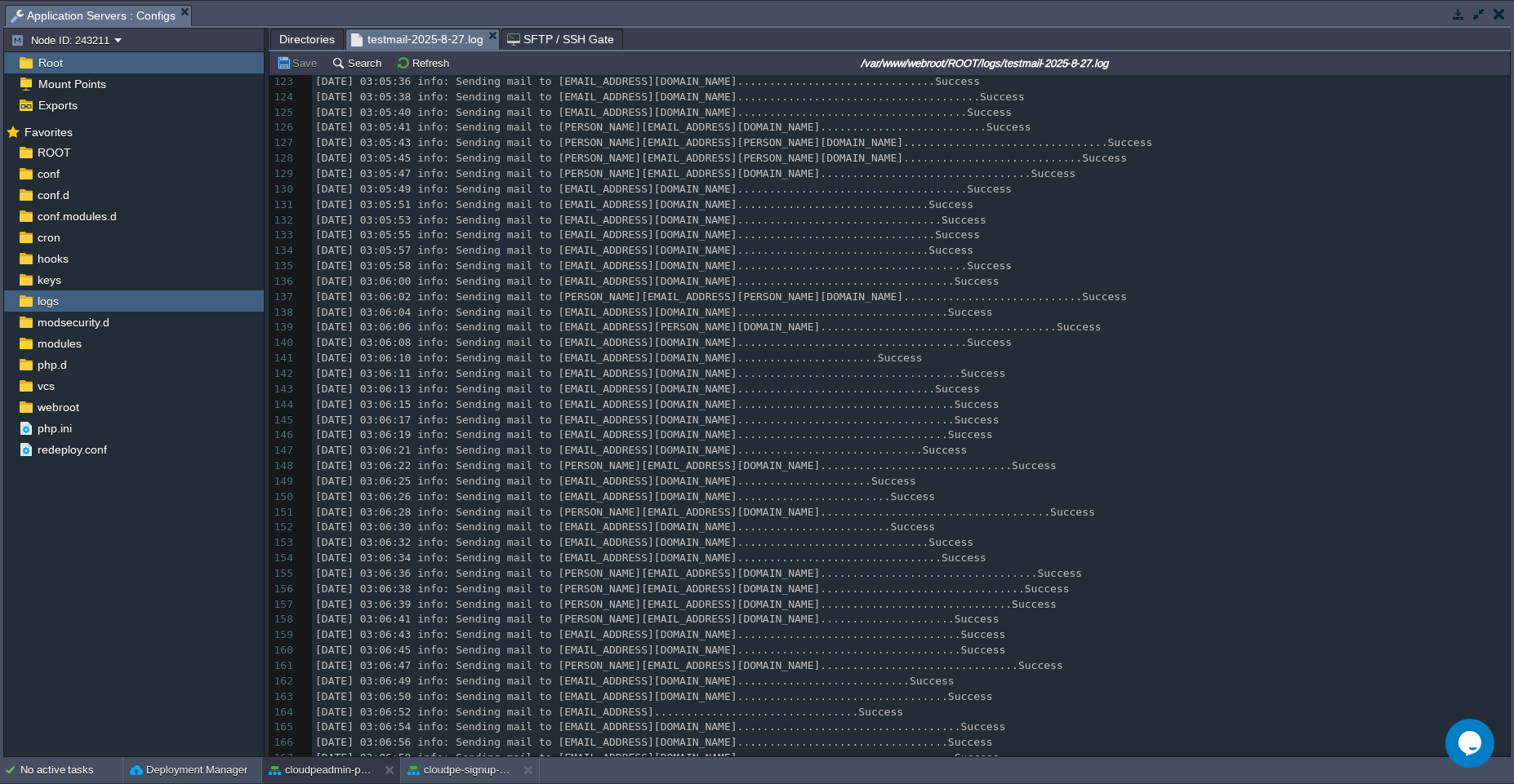
scroll to position [1775, 0]
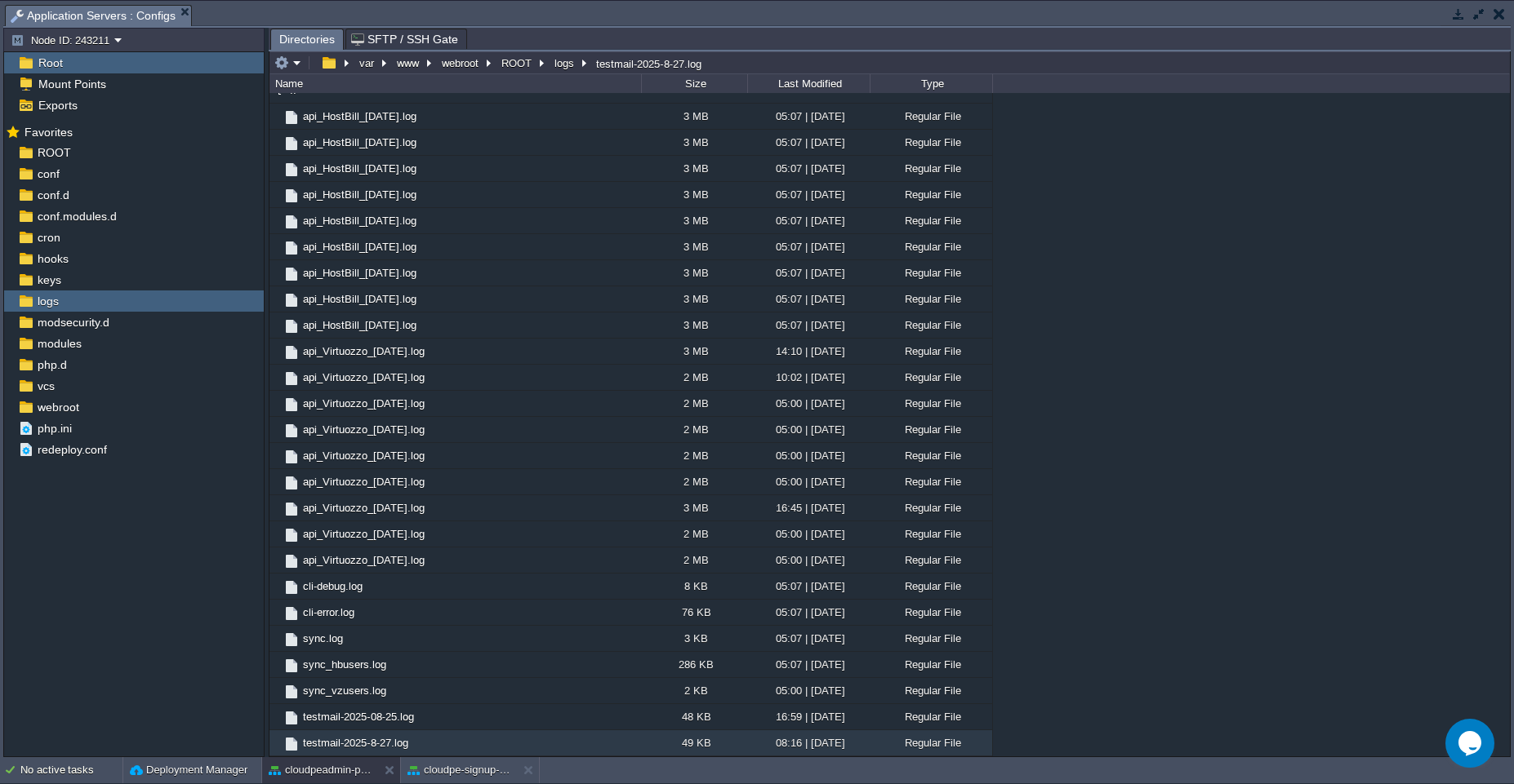
click at [1499, 15] on button "button" at bounding box center [1498, 14] width 12 height 15
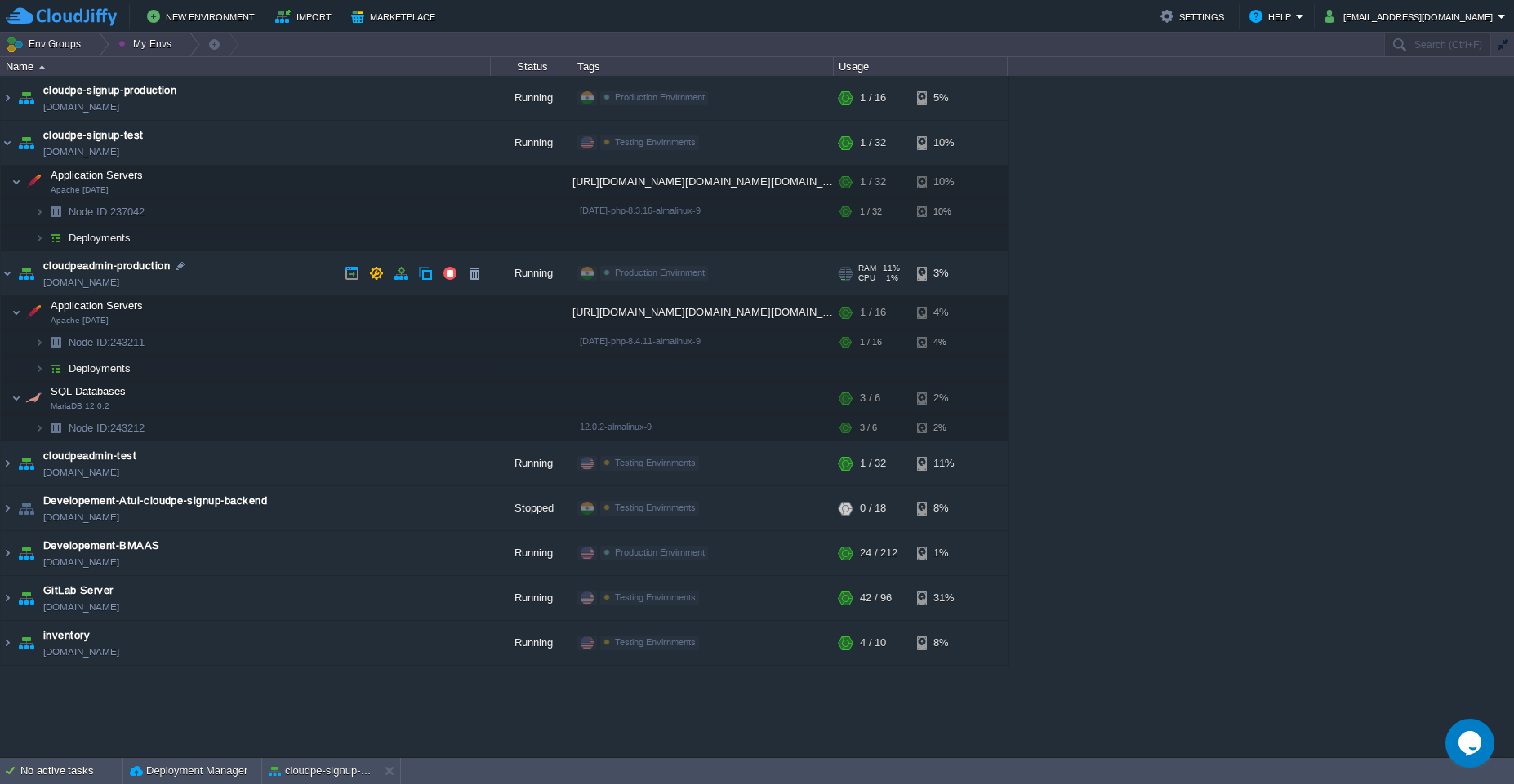
click at [244, 268] on td "cloudpeadmin-production [DOMAIN_NAME]" at bounding box center [246, 273] width 490 height 45
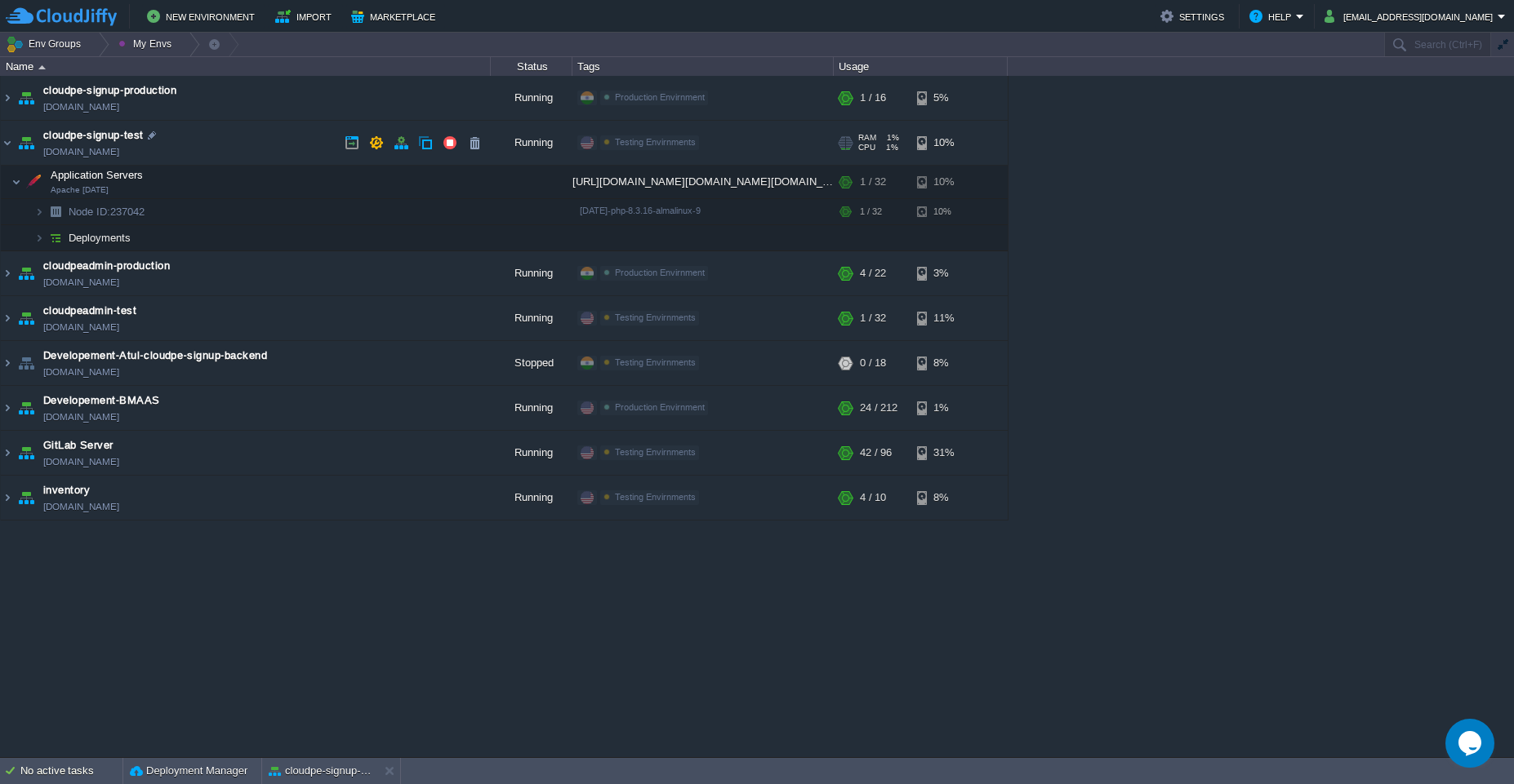
click at [248, 135] on td "cloudpe-signup-test [DOMAIN_NAME]" at bounding box center [246, 143] width 490 height 45
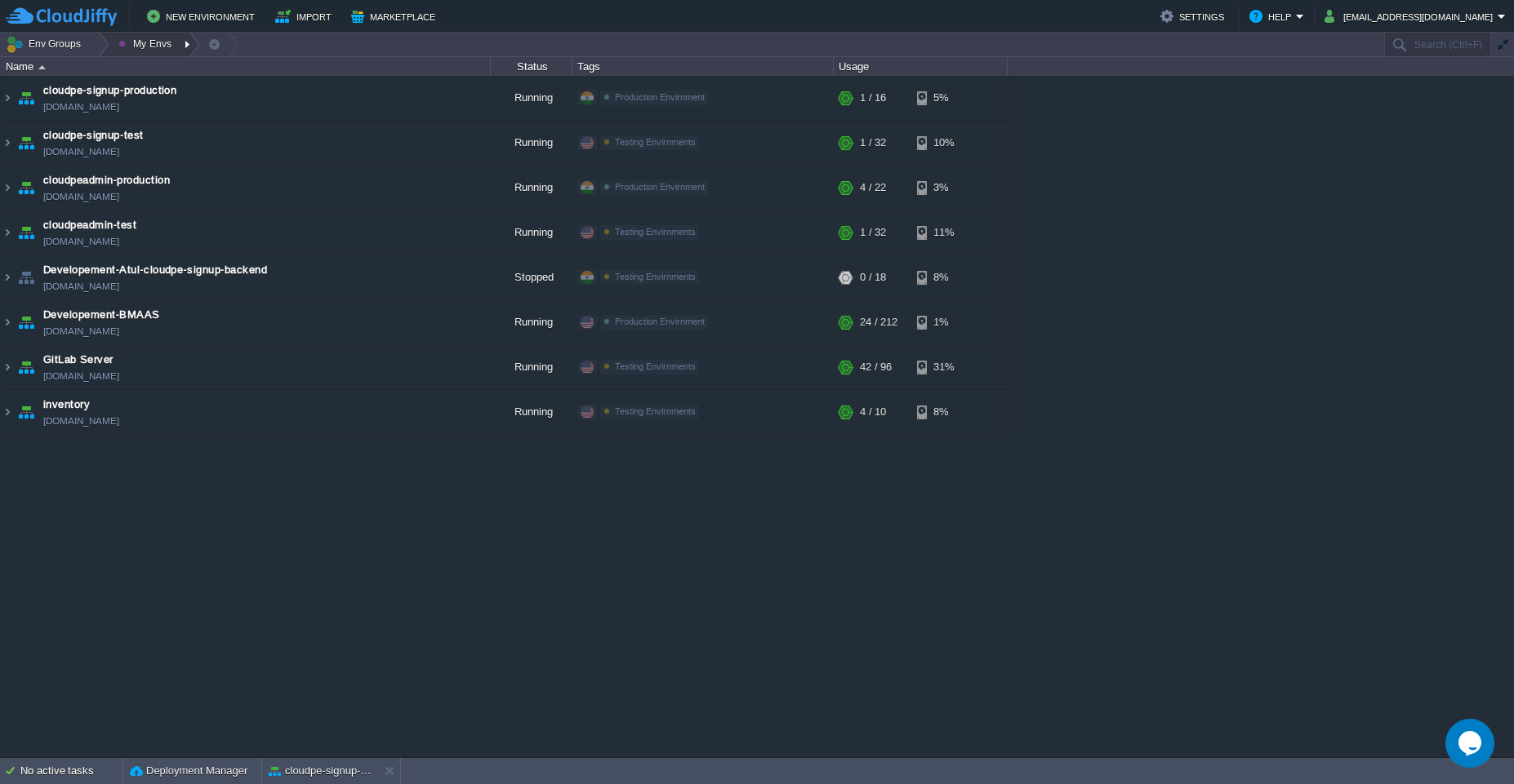
click at [180, 41] on div at bounding box center [189, 45] width 22 height 24
click at [165, 86] on span "Testing Envirnments" at bounding box center [182, 88] width 97 height 12
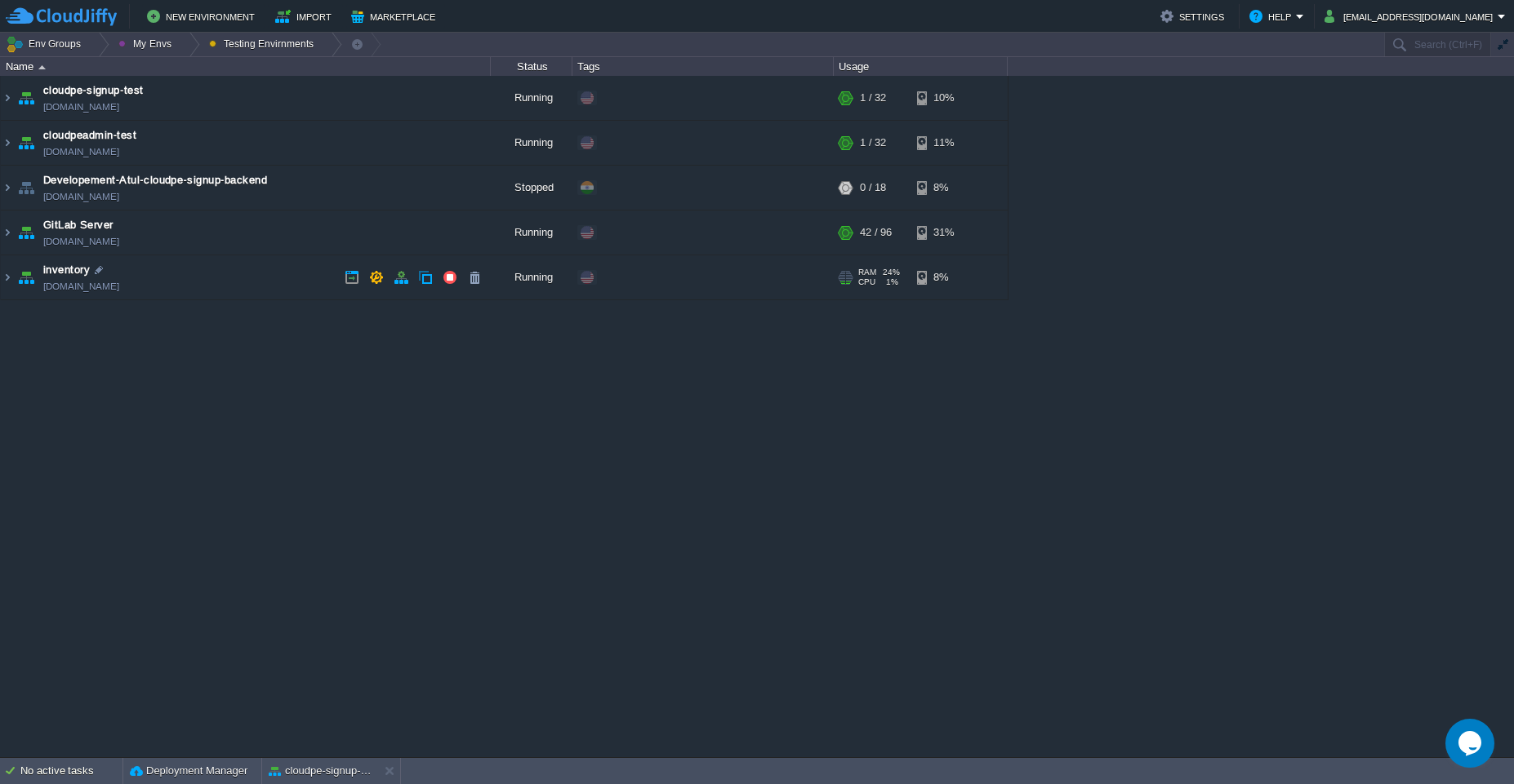
click at [595, 480] on div "cloudpe website -developemeny environment [DOMAIN_NAME] Running [PERSON_NAME] +…" at bounding box center [757, 417] width 1514 height 682
